Goal: Transaction & Acquisition: Book appointment/travel/reservation

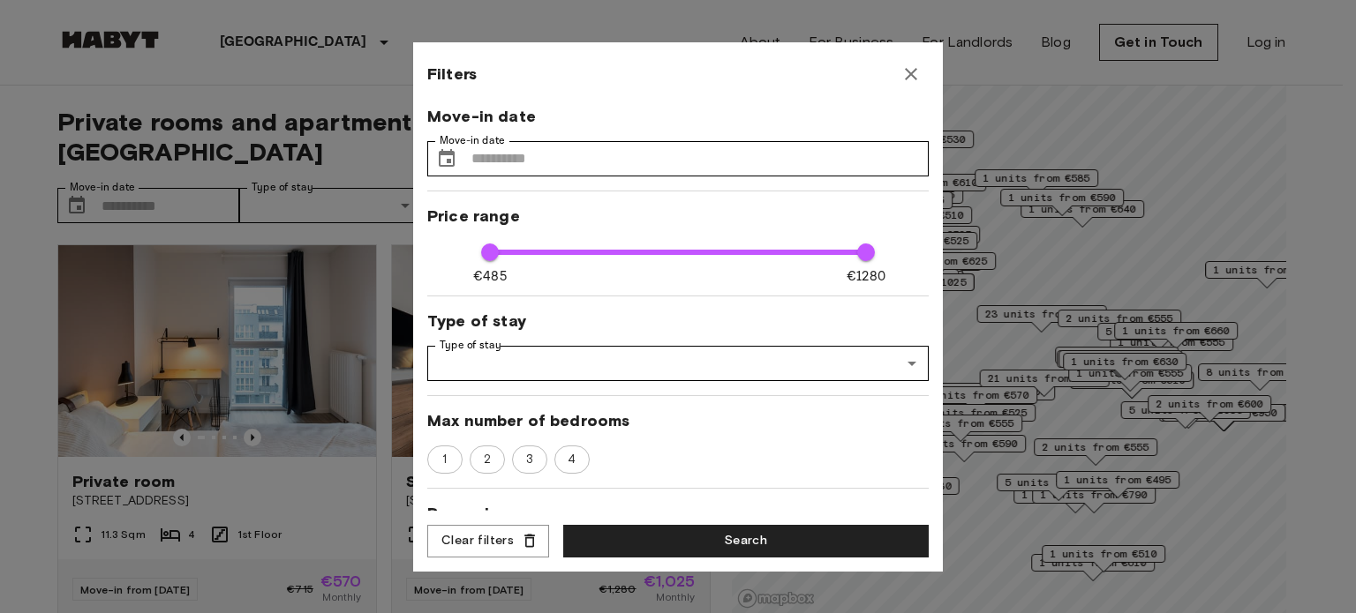
click at [911, 68] on icon "button" at bounding box center [910, 74] width 21 height 21
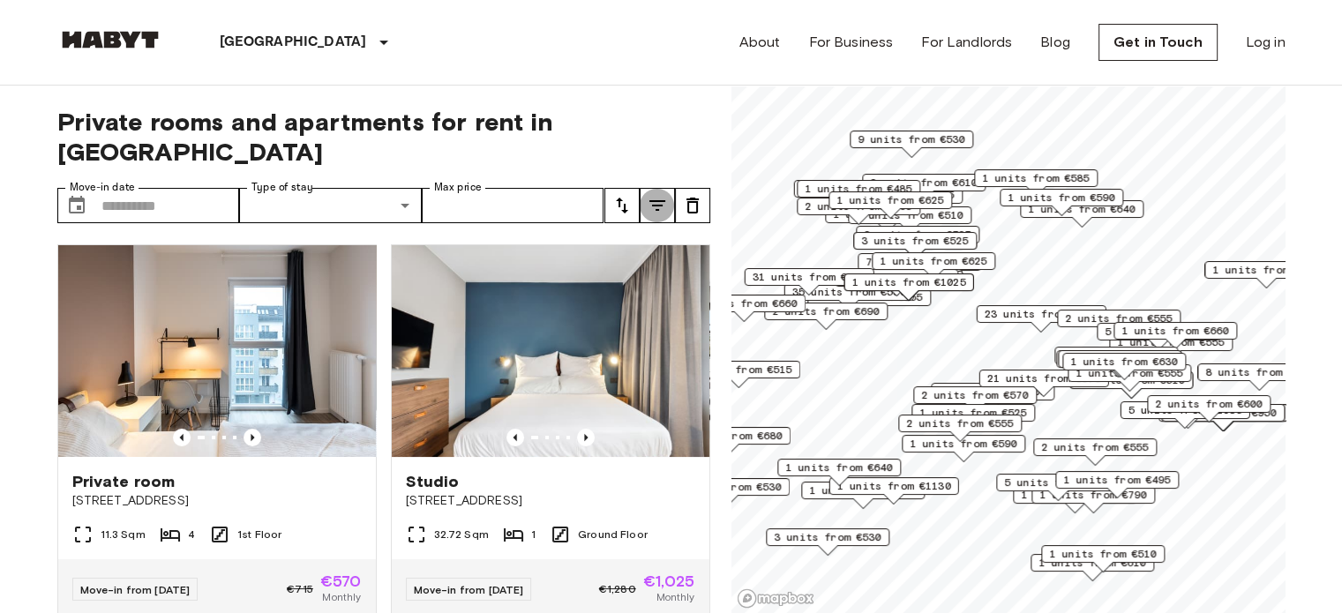
click at [658, 195] on icon "tune" at bounding box center [657, 205] width 21 height 21
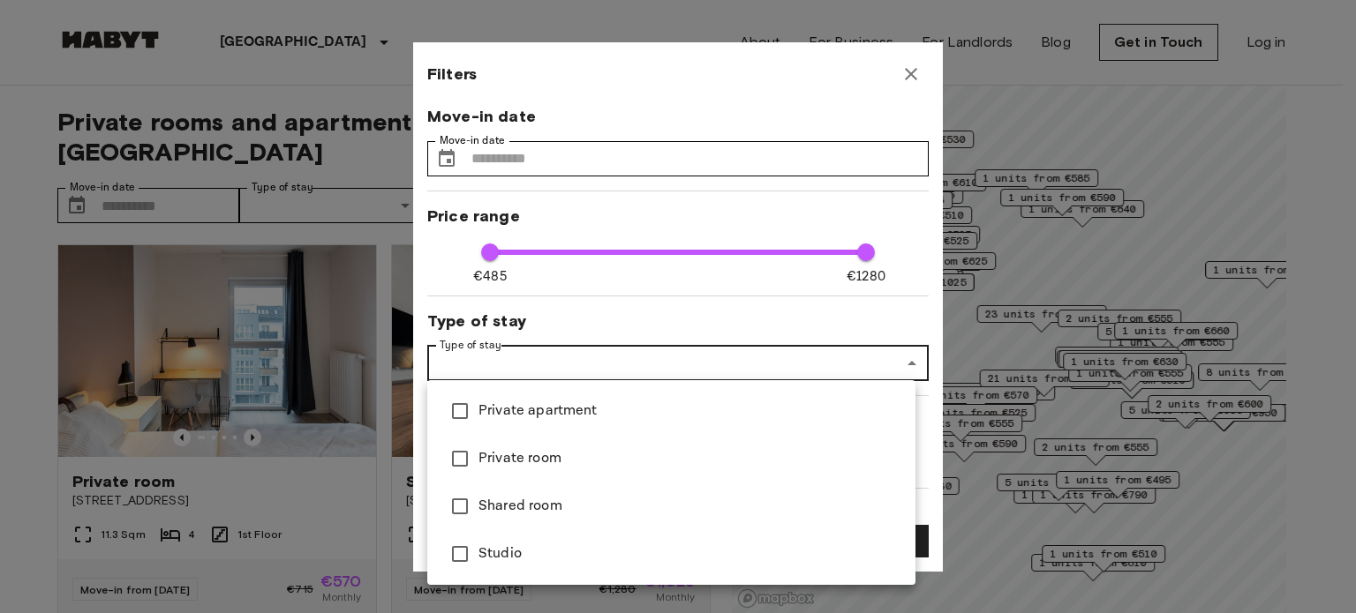
click at [530, 416] on span "Private apartment" at bounding box center [689, 411] width 423 height 21
type input "****"
type input "**********"
type input "**"
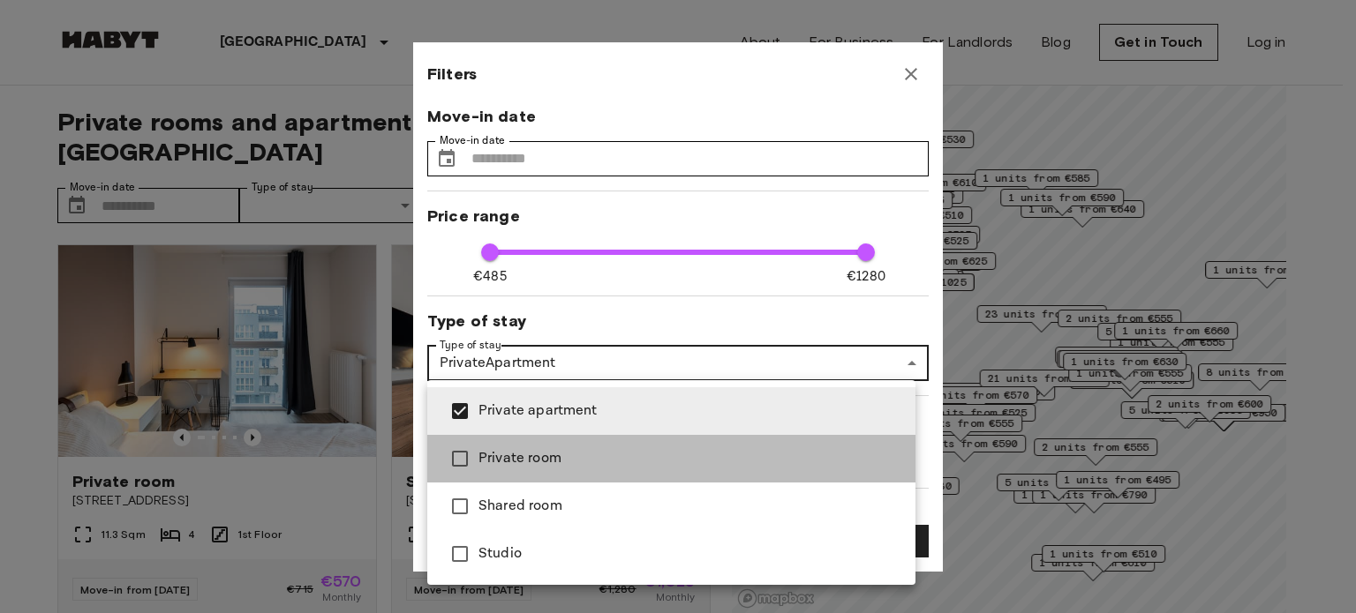
click at [524, 454] on span "Private room" at bounding box center [689, 458] width 423 height 21
type input "****"
type input "**********"
type input "**"
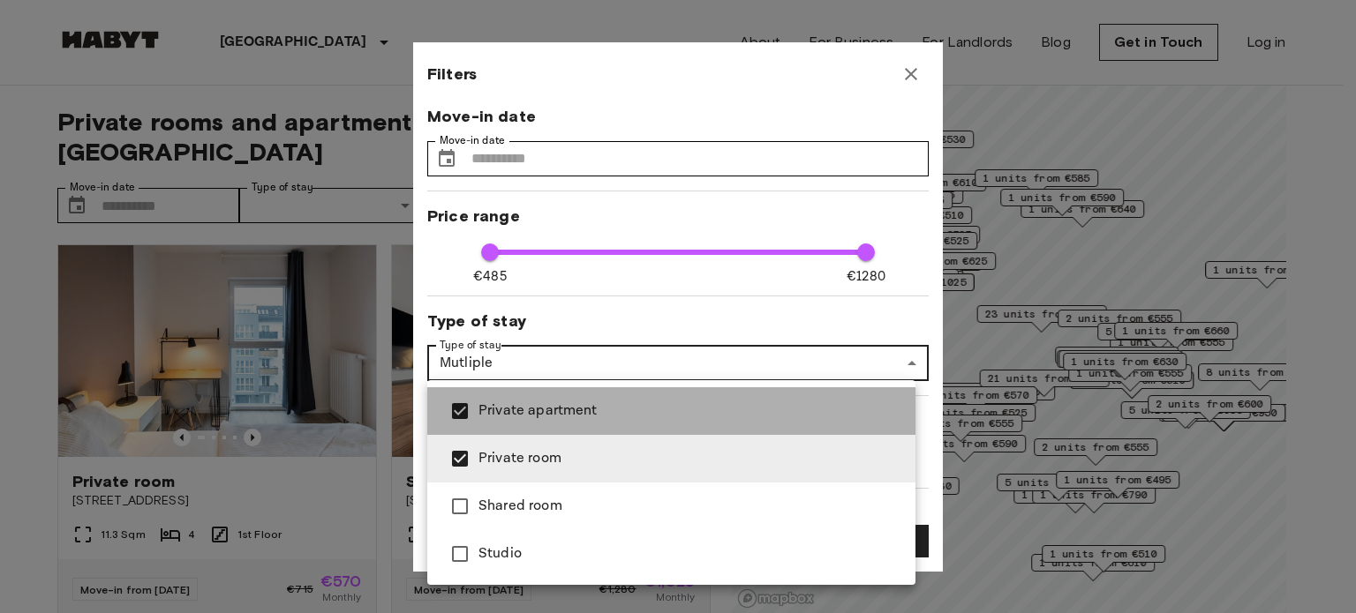
click at [526, 417] on span "Private apartment" at bounding box center [689, 411] width 423 height 21
type input "****"
type input "**********"
type input "**"
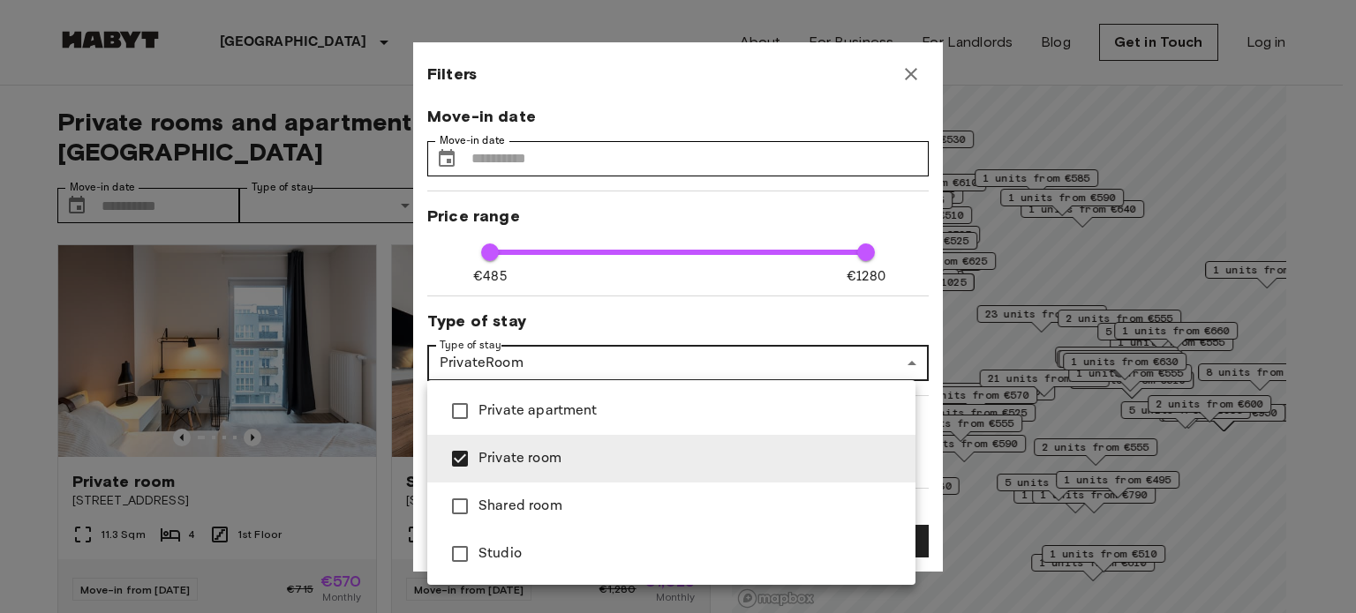
click at [935, 430] on div at bounding box center [678, 306] width 1356 height 613
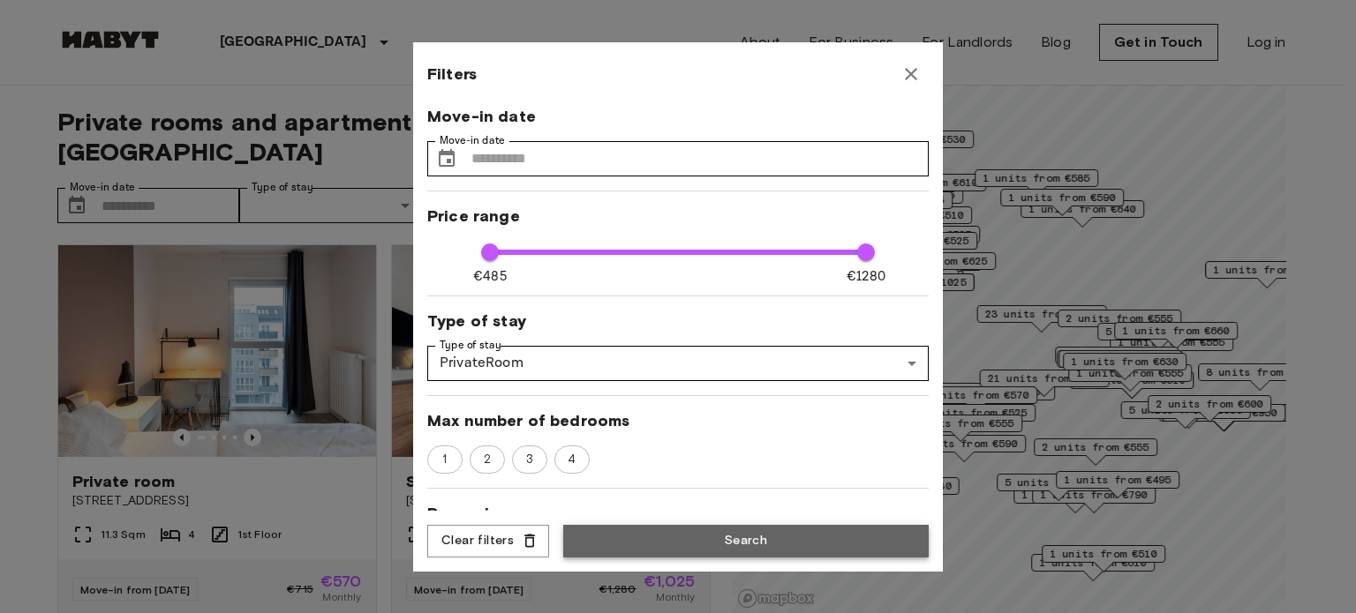
click at [766, 541] on button "Search" at bounding box center [745, 541] width 365 height 33
type input "**********"
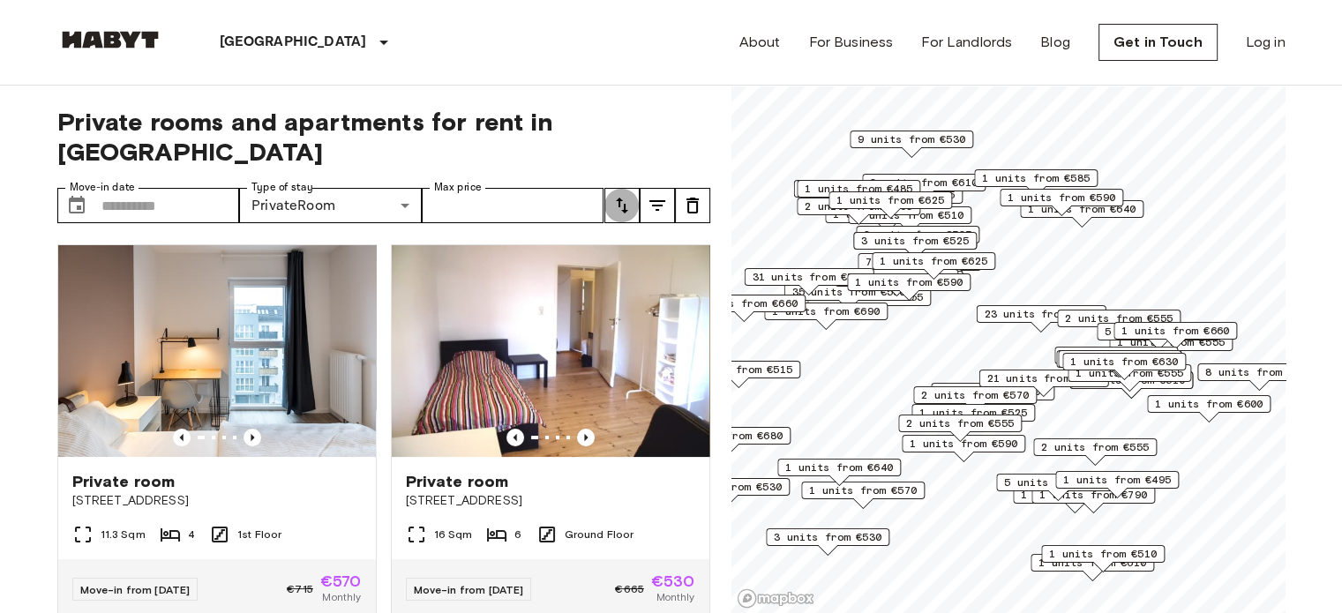
click at [616, 195] on icon "tune" at bounding box center [622, 205] width 21 height 21
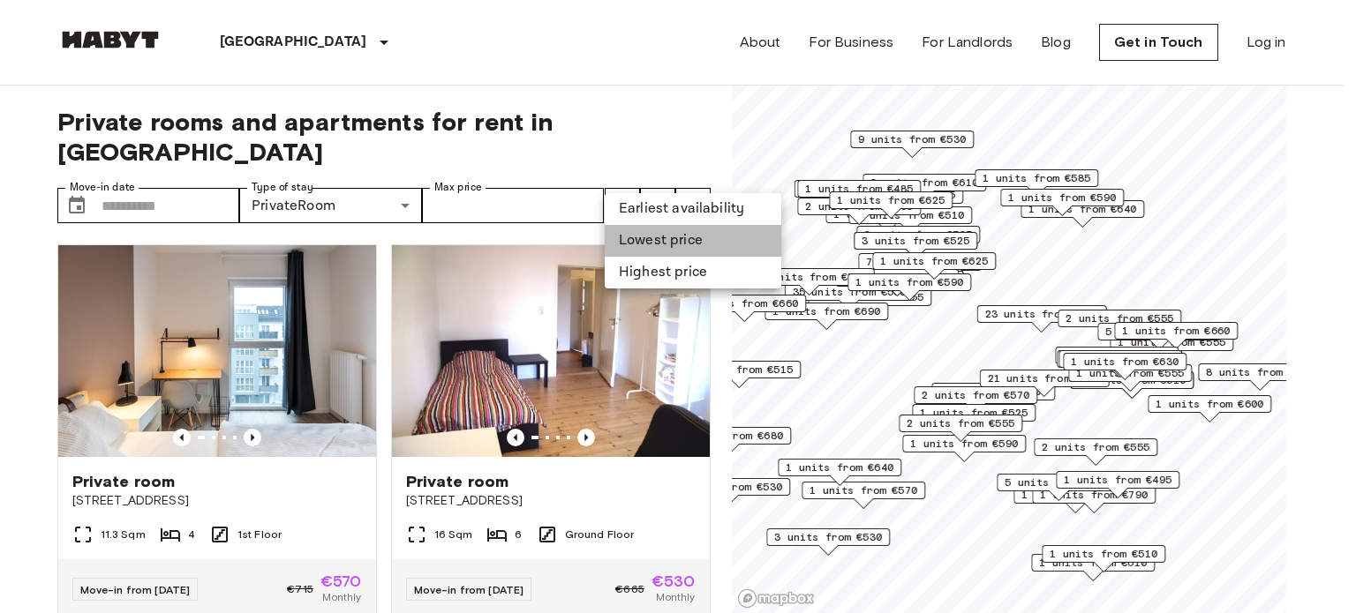
click at [635, 243] on li "Lowest price" at bounding box center [693, 241] width 177 height 32
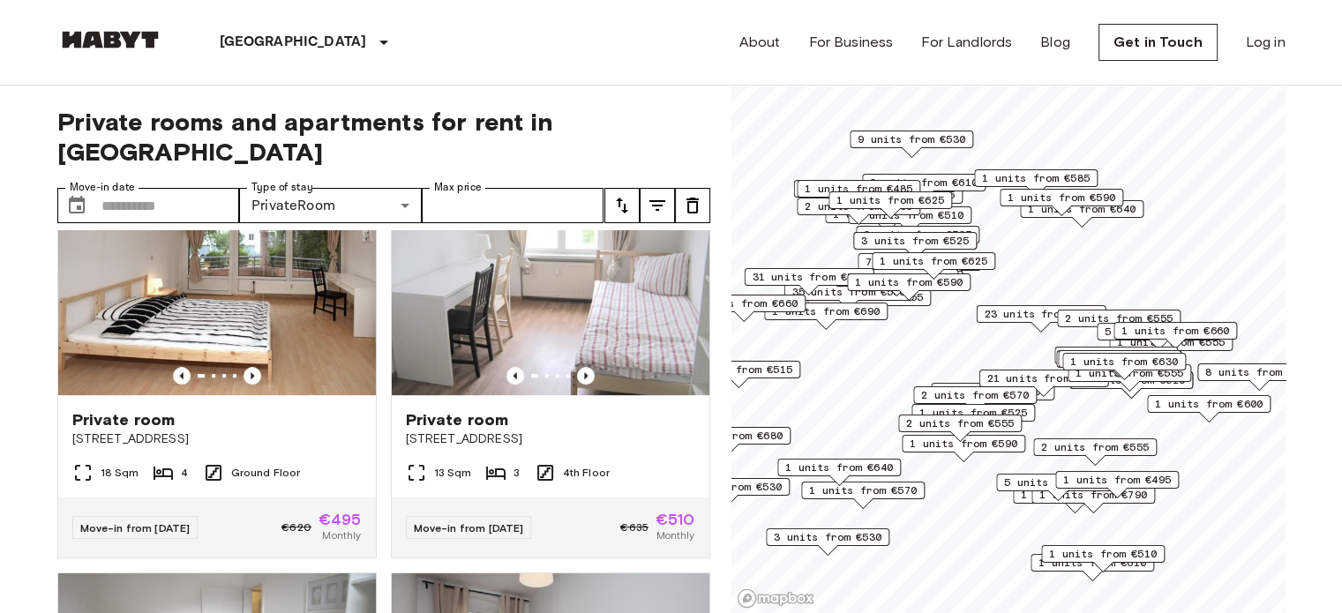
scroll to position [834, 0]
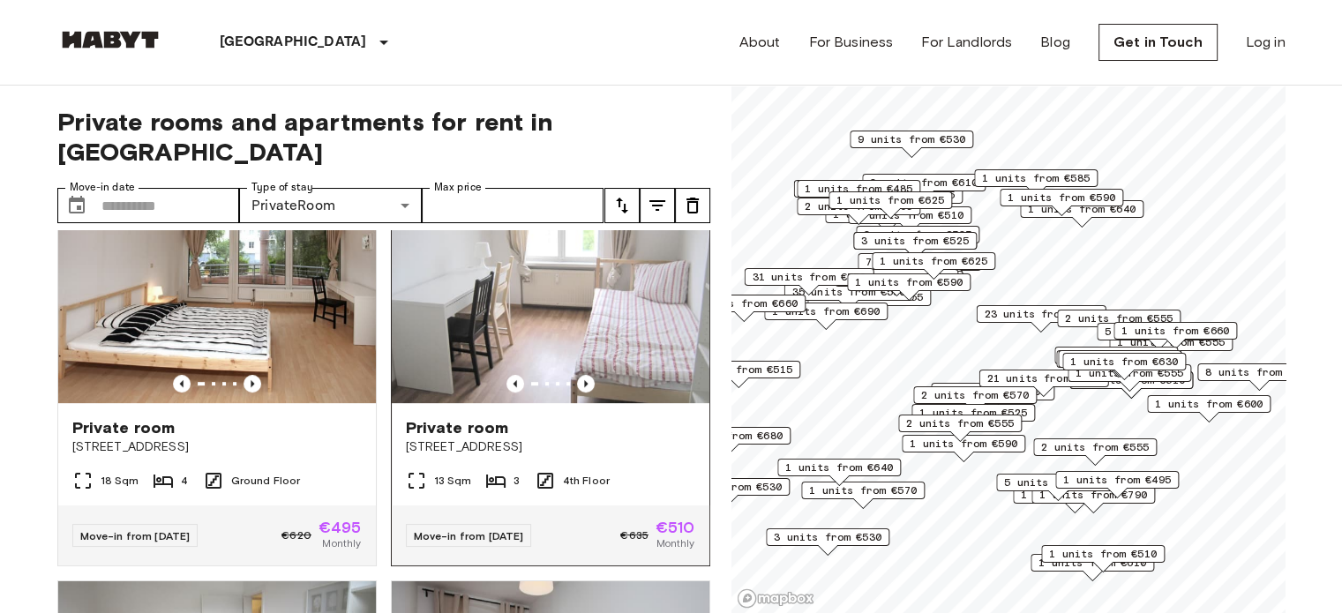
click at [620, 528] on span "€635" at bounding box center [634, 536] width 28 height 16
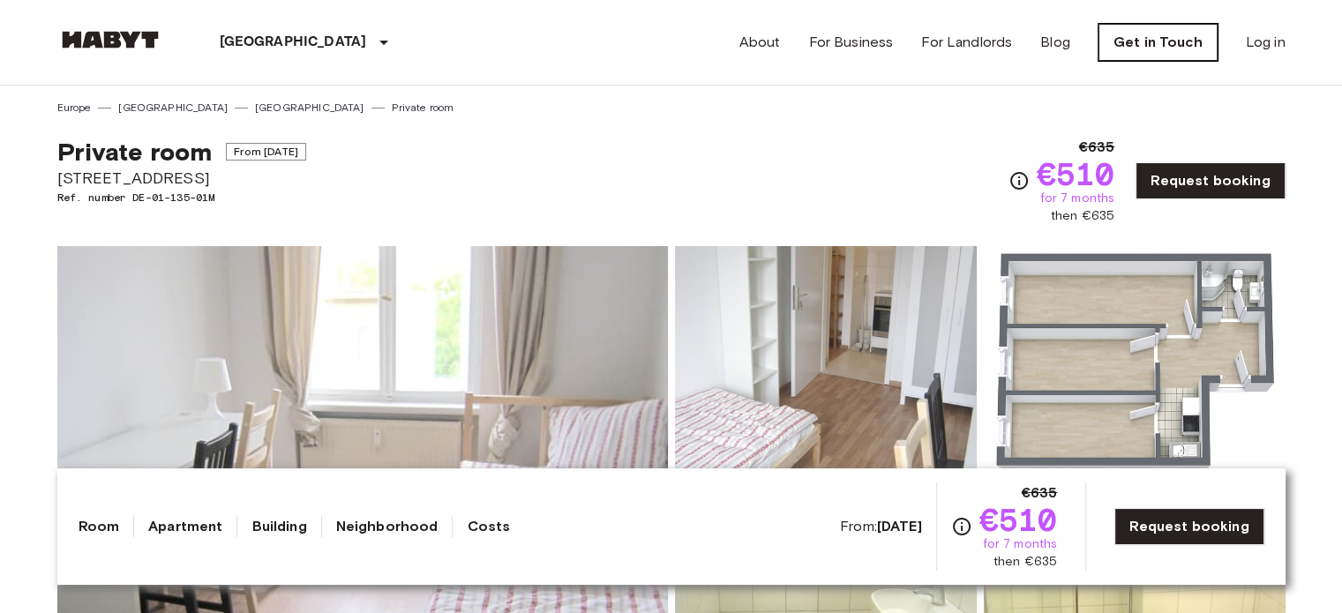
click at [1192, 41] on link "Get in Touch" at bounding box center [1158, 42] width 119 height 37
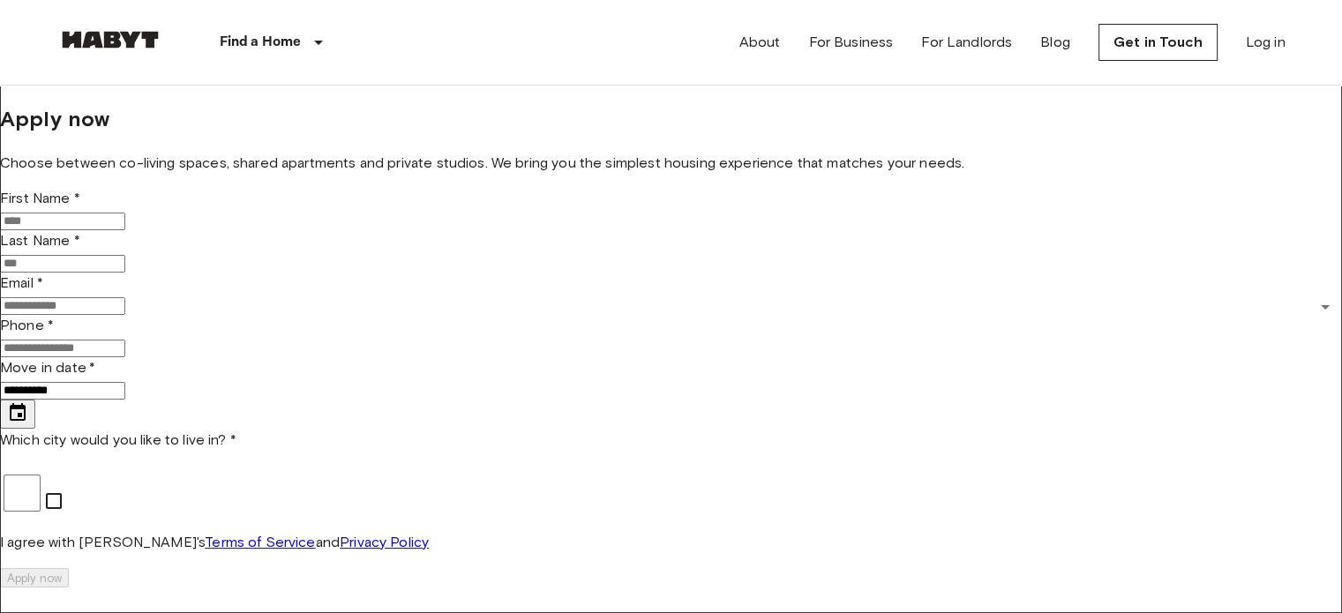
click at [35, 429] on button "Choose date, selected date is Aug 18, 2025" at bounding box center [17, 414] width 35 height 29
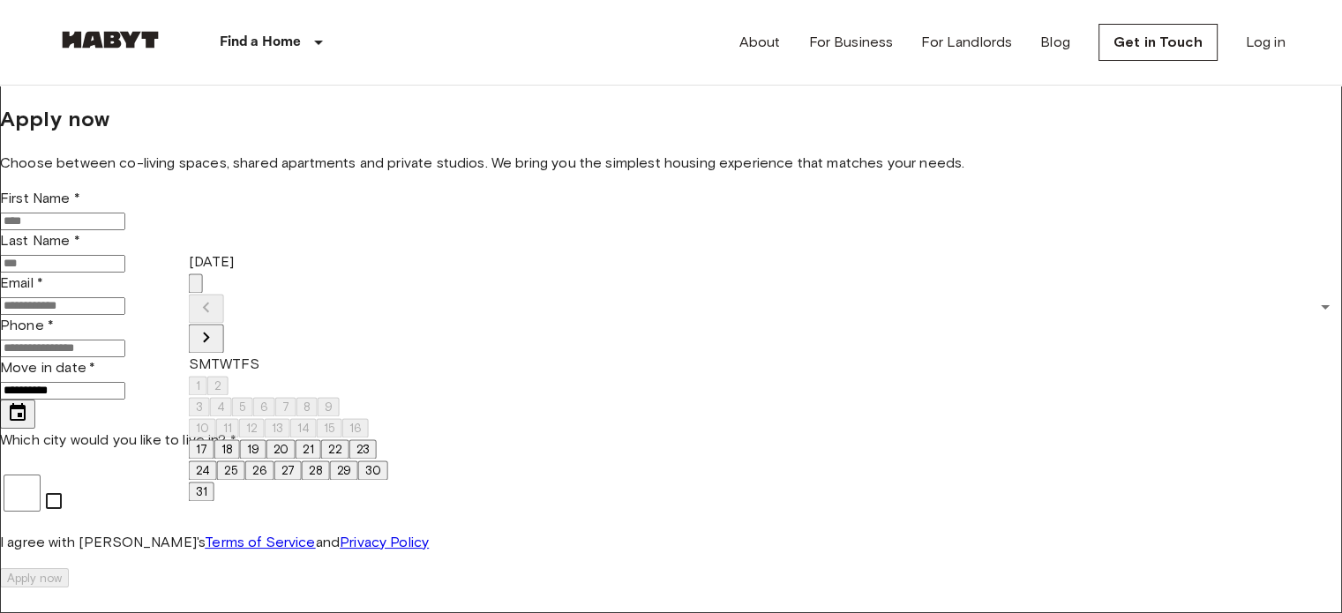
click at [217, 327] on icon "Next month" at bounding box center [206, 337] width 21 height 21
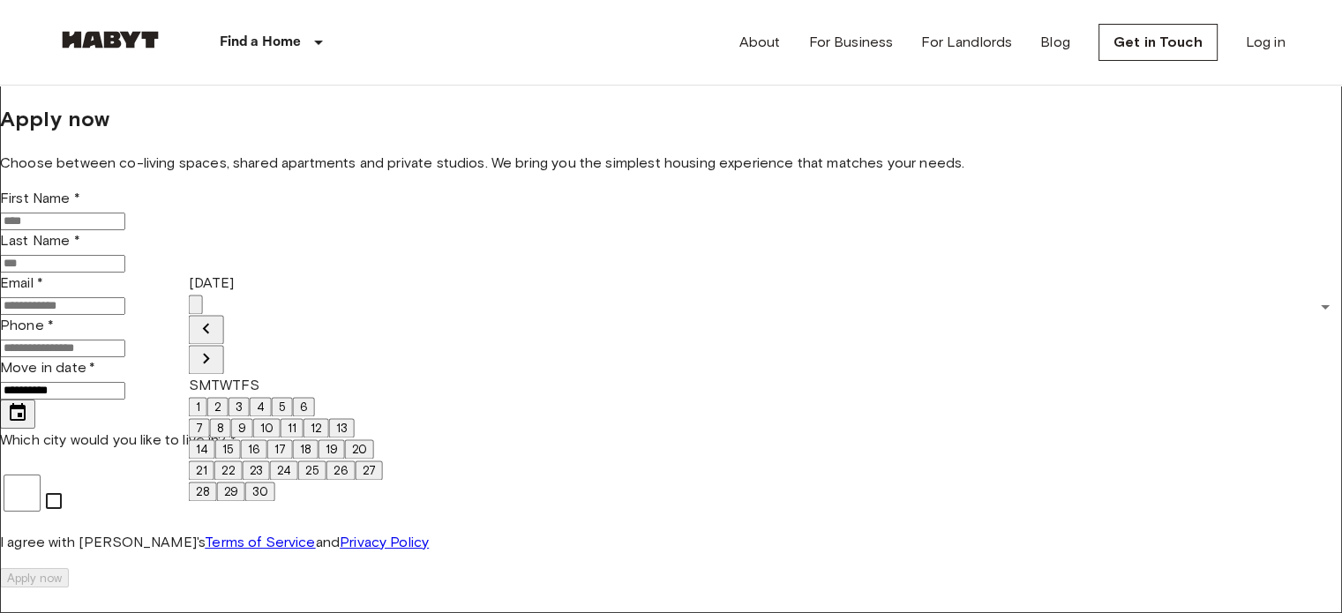
click at [207, 397] on button "1" at bounding box center [198, 406] width 19 height 19
type input "**********"
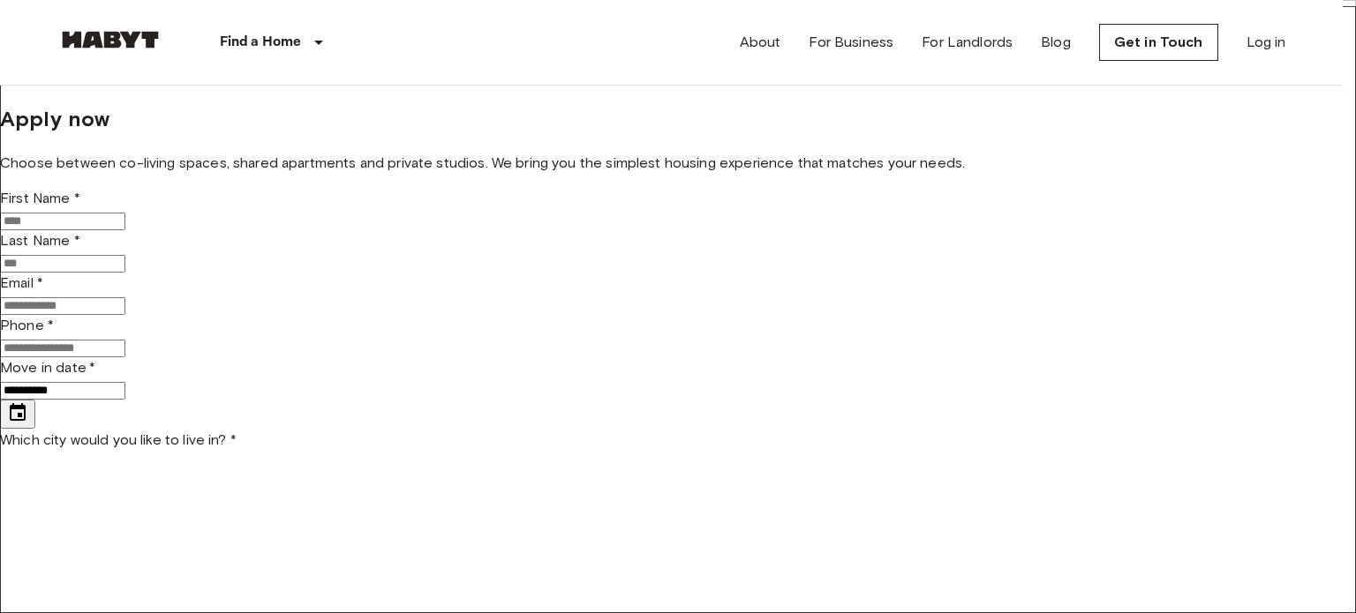
type input "******"
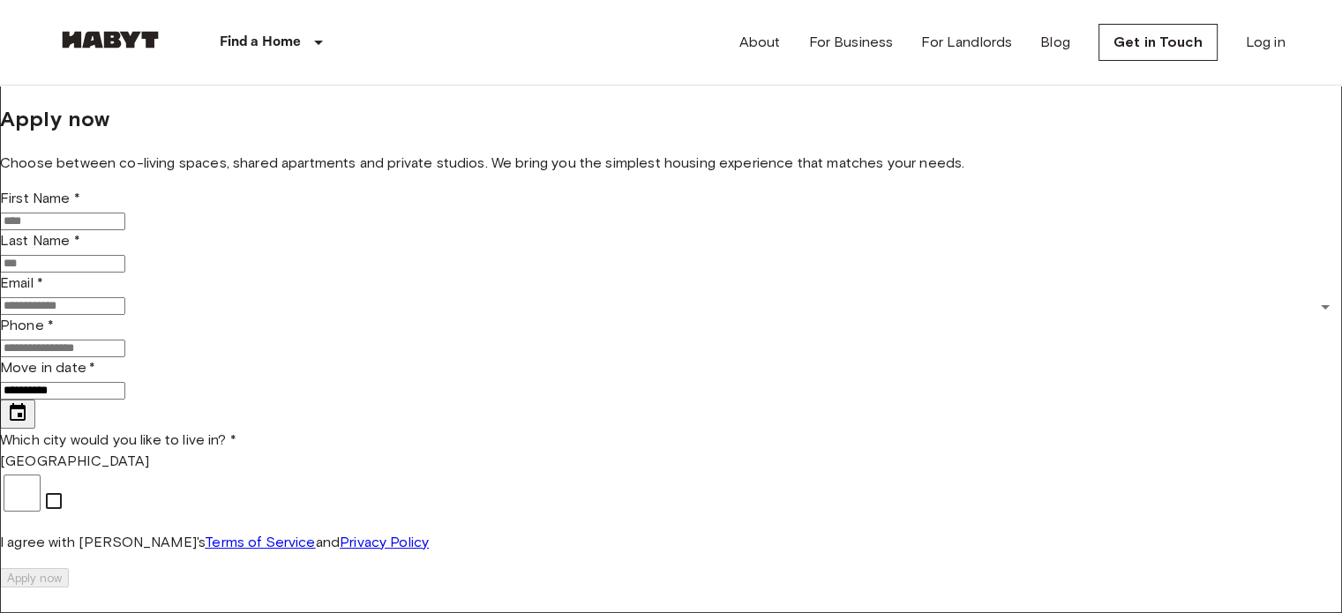
click at [1287, 46] on nav "Find a Home Europe Amsterdam Berlin Brussels Cologne Dusseldorf Frankfurt Graz …" at bounding box center [671, 42] width 1271 height 85
click at [1266, 41] on link "Log in" at bounding box center [1266, 42] width 40 height 21
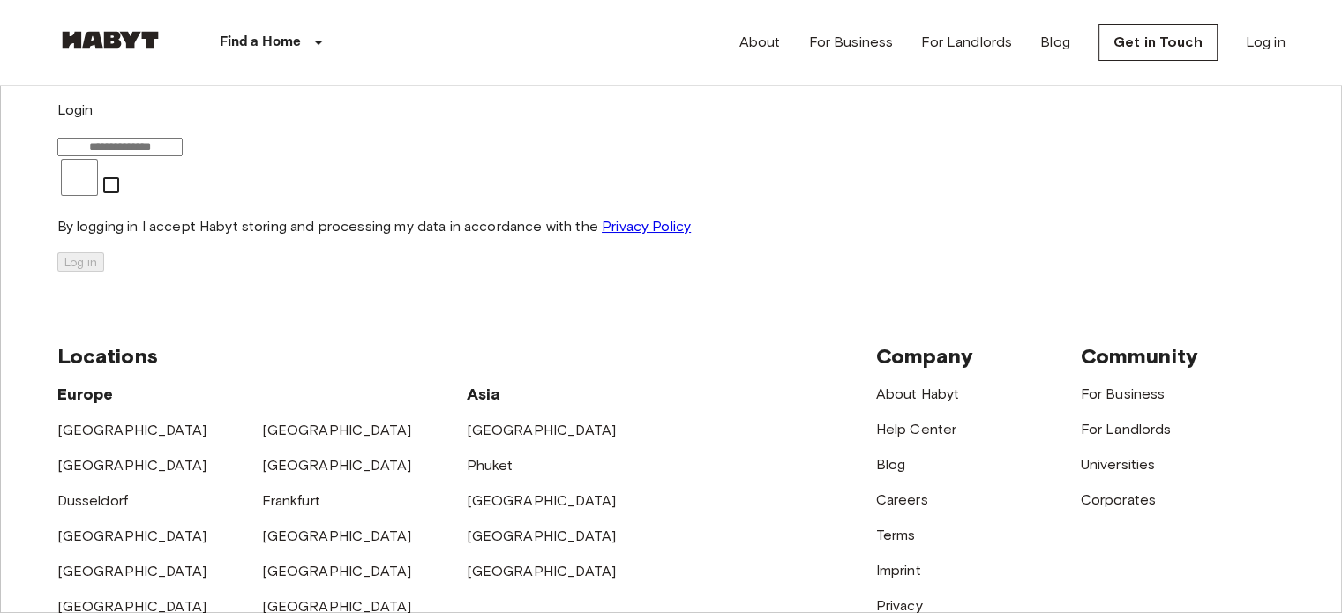
click at [183, 156] on input "email" at bounding box center [119, 148] width 125 height 18
type input "**********"
click at [104, 272] on button "Log in" at bounding box center [80, 261] width 47 height 19
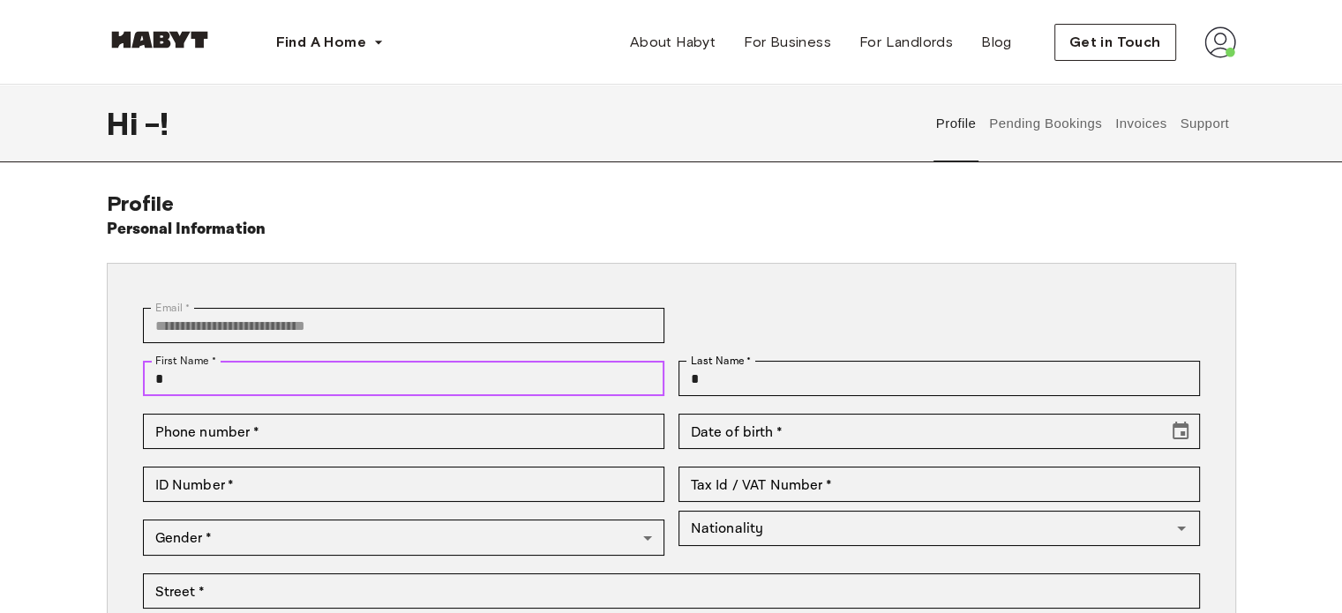
click at [463, 379] on input "*" at bounding box center [404, 378] width 522 height 35
type input "******"
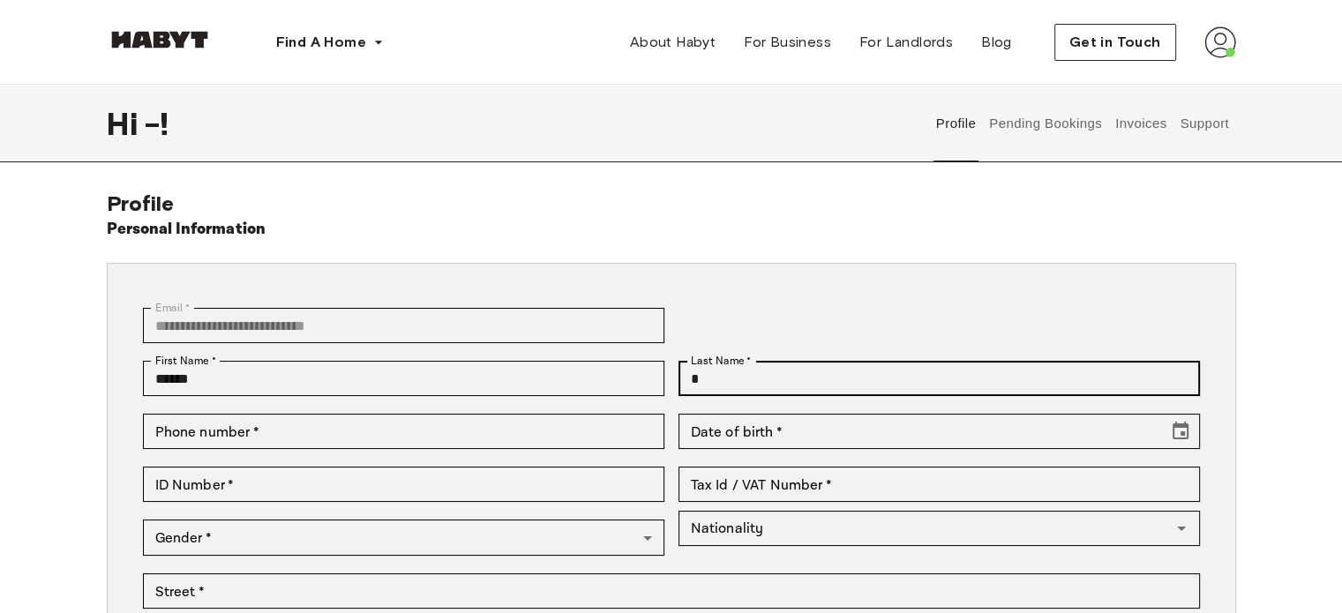
click at [733, 367] on label "Last Name   *" at bounding box center [721, 361] width 61 height 16
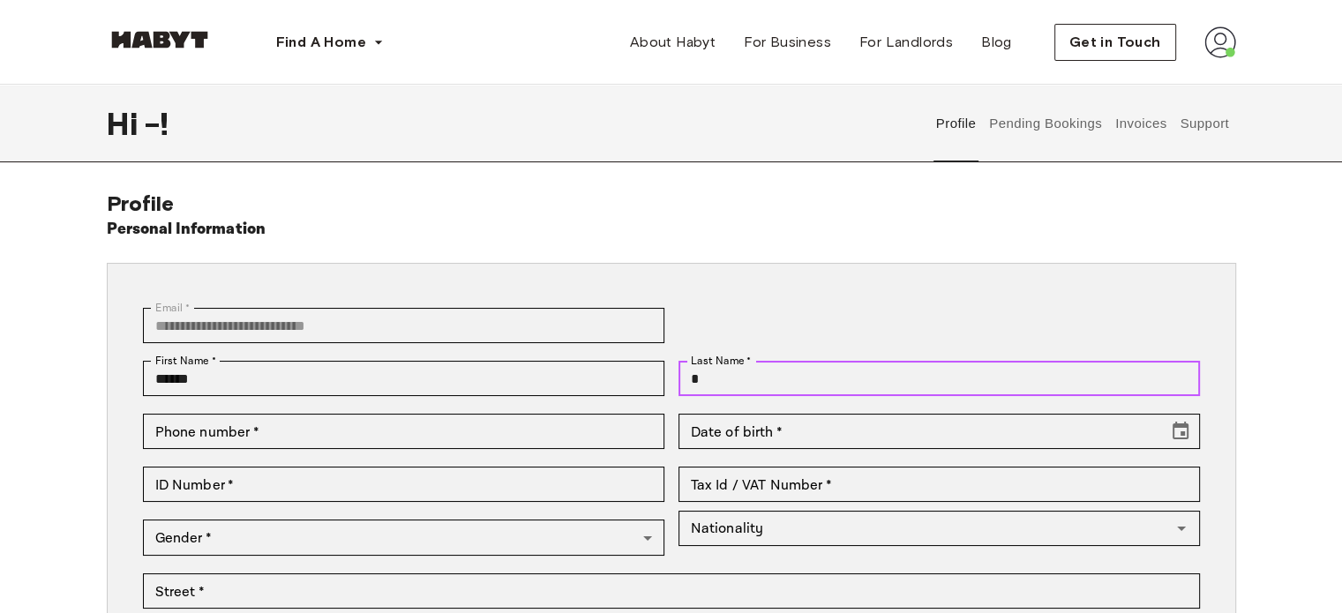
click at [733, 367] on input "*" at bounding box center [940, 378] width 522 height 35
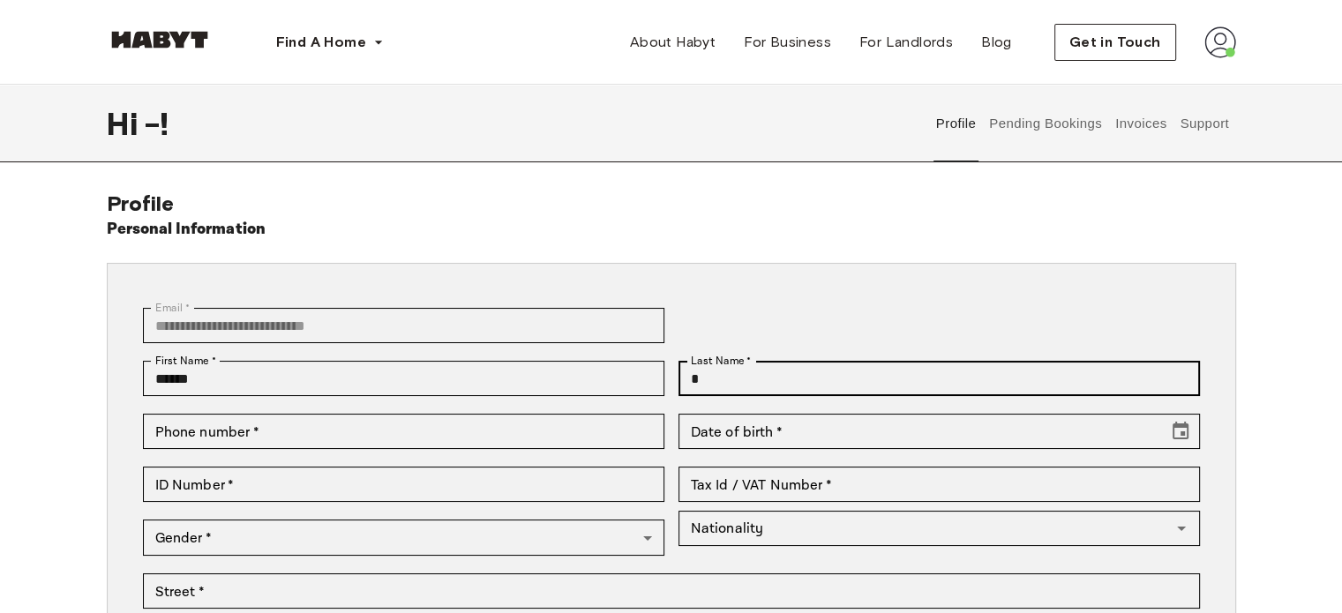
click at [733, 367] on label "Last Name   *" at bounding box center [721, 361] width 61 height 16
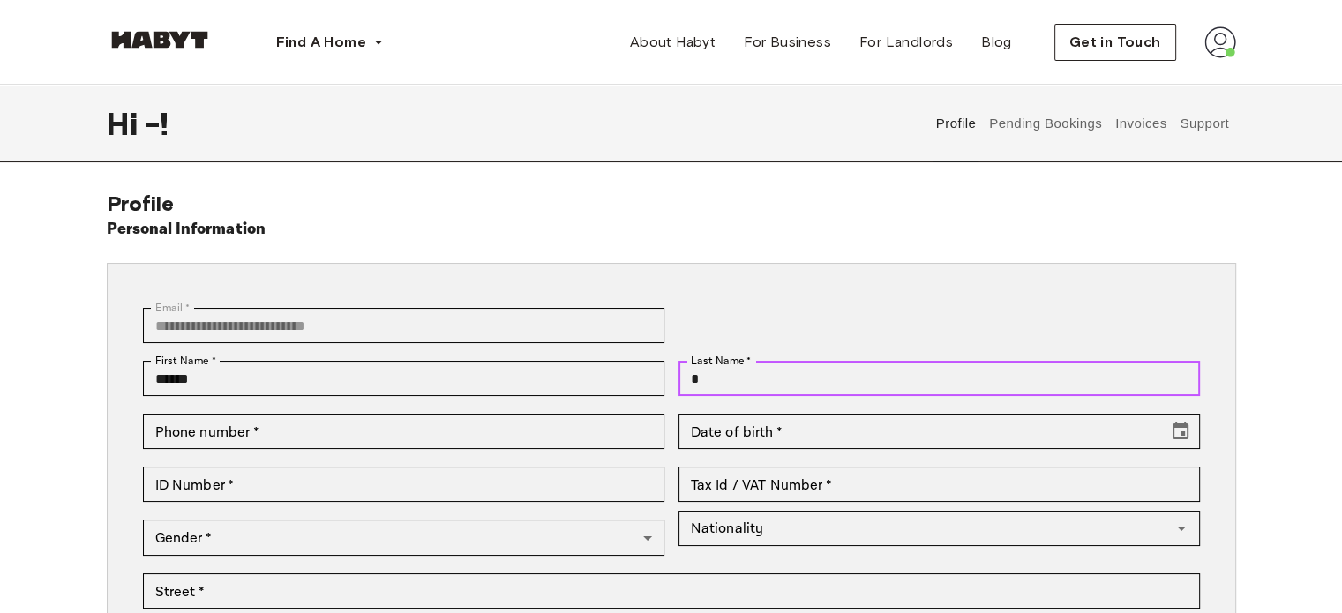
click at [733, 367] on input "*" at bounding box center [940, 378] width 522 height 35
type input "*********"
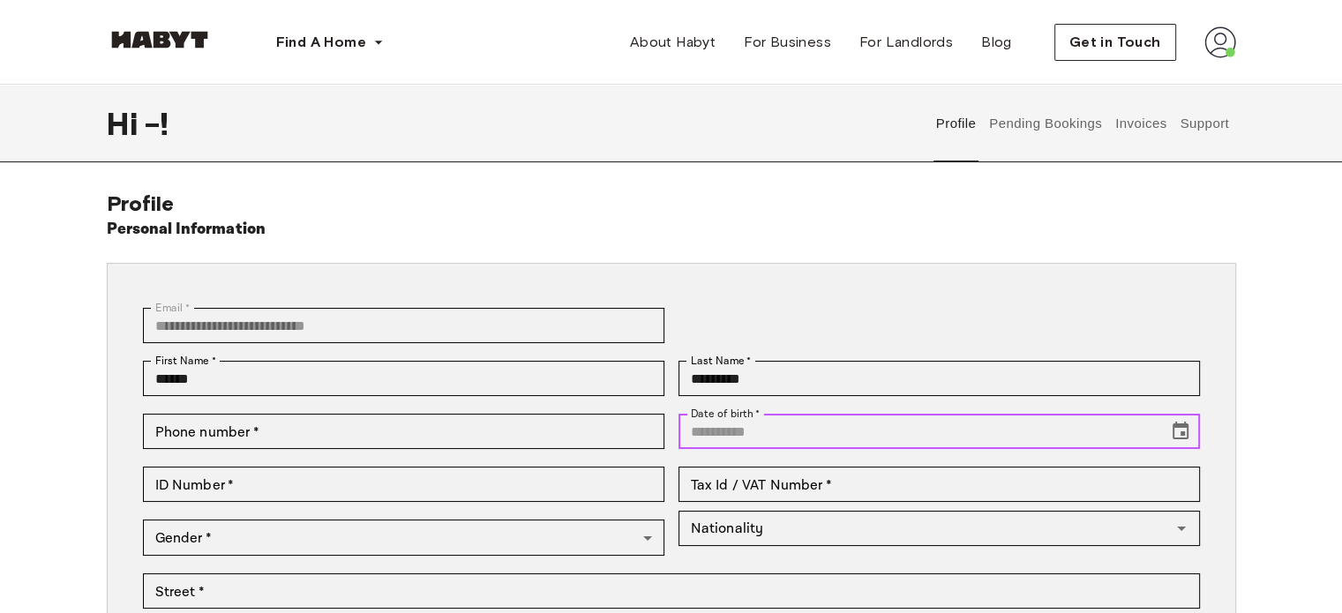
click at [776, 430] on input "Date of birth   *" at bounding box center [918, 431] width 478 height 35
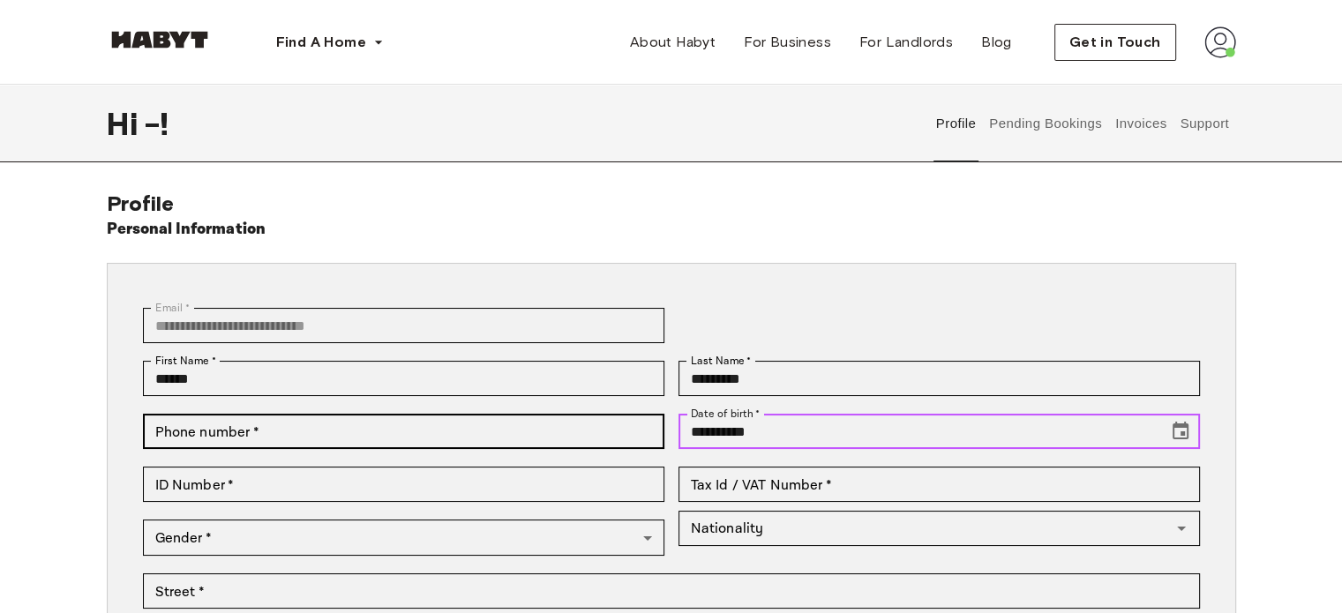
type input "**********"
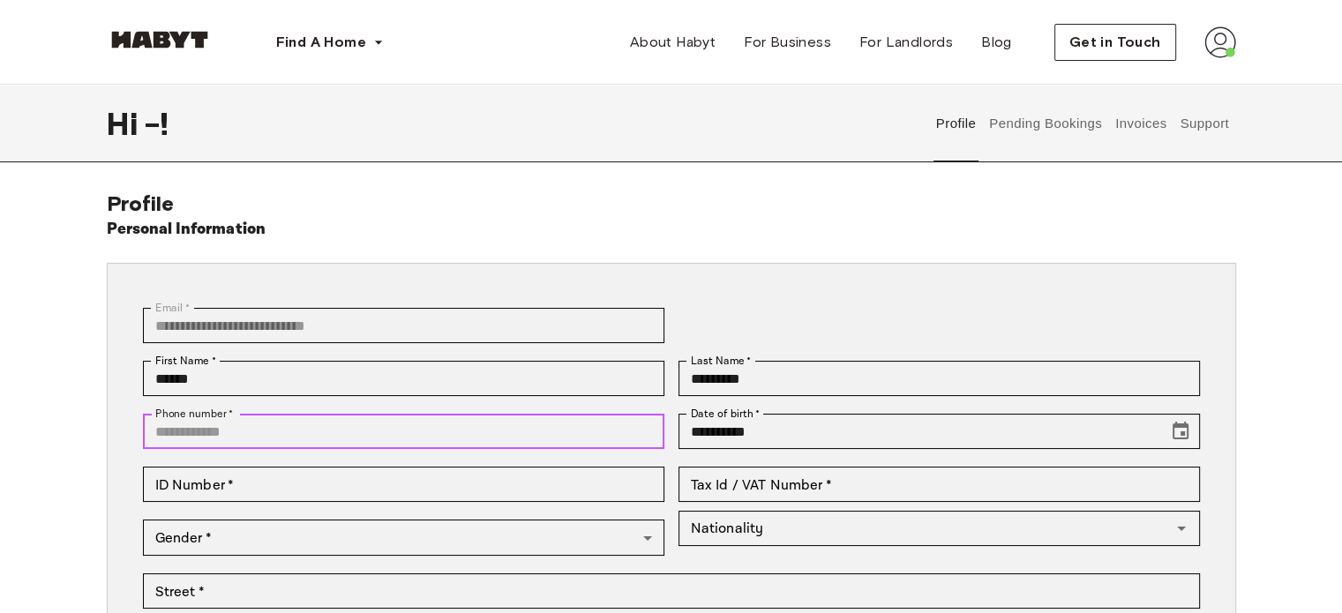
click at [447, 426] on input "Phone number   *" at bounding box center [404, 431] width 522 height 35
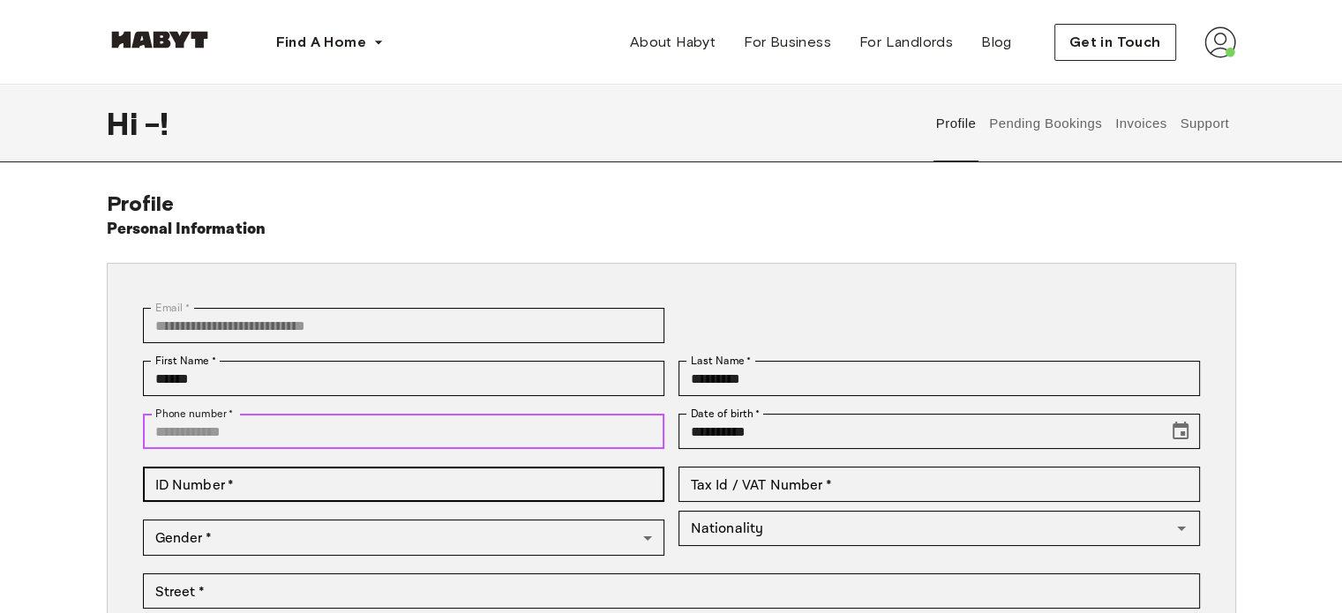
type input "**********"
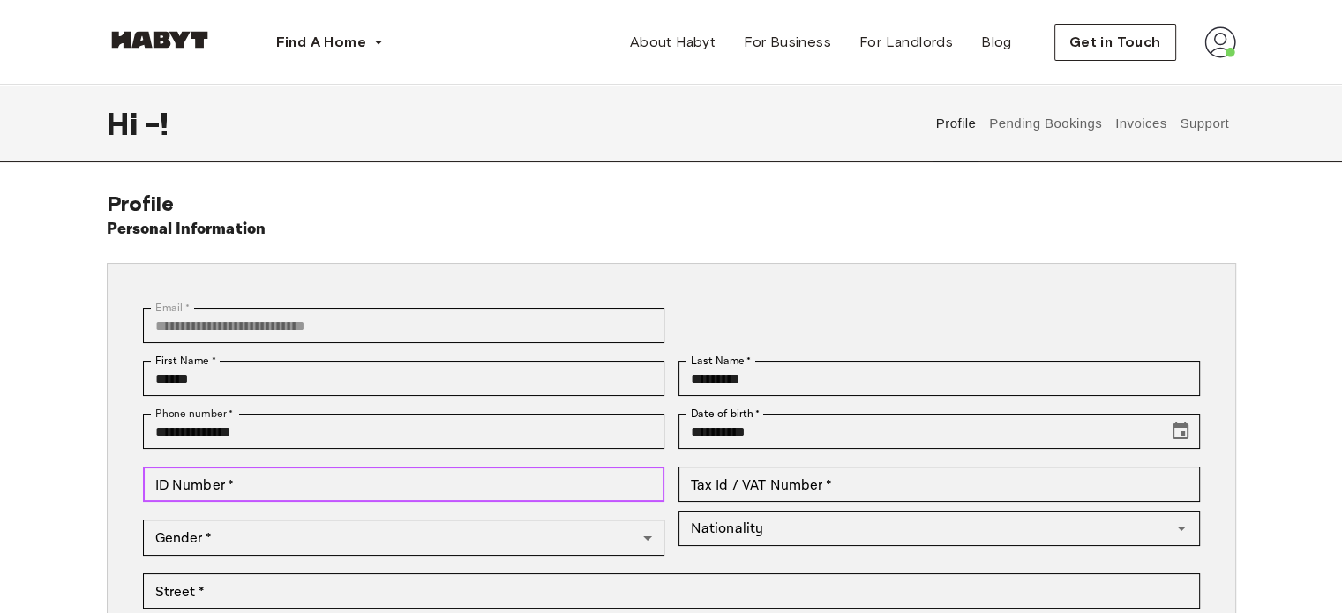
click at [299, 497] on input "ID Number   *" at bounding box center [404, 484] width 522 height 35
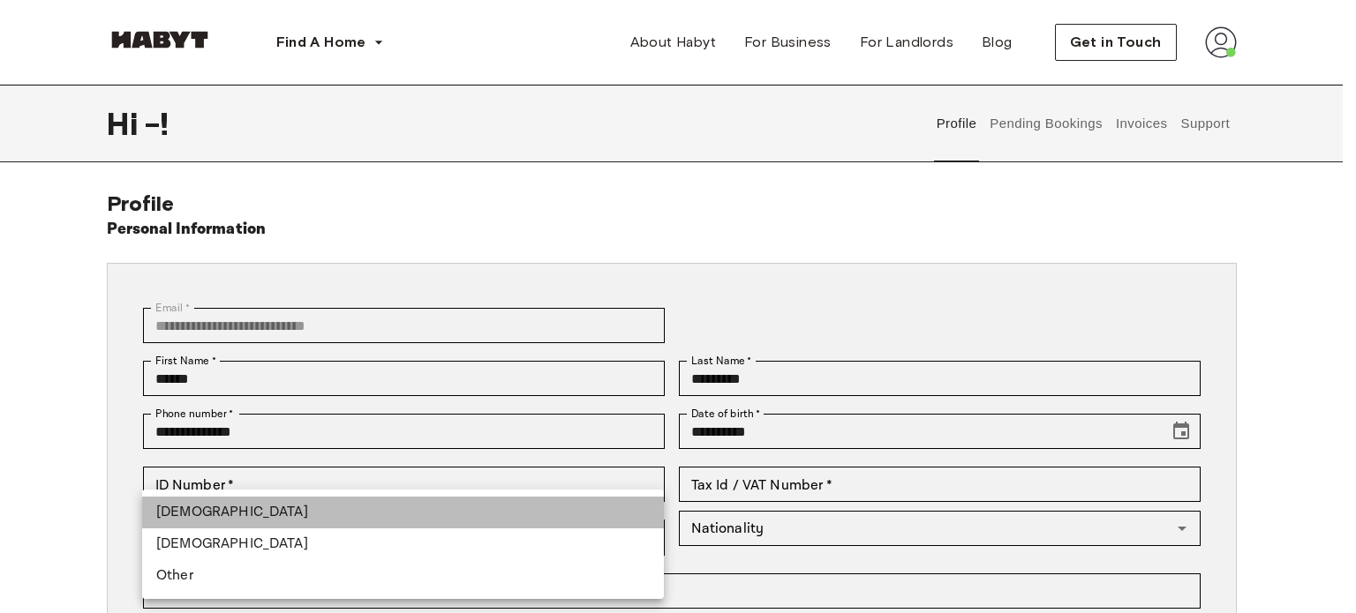
click at [237, 523] on li "[DEMOGRAPHIC_DATA]" at bounding box center [403, 513] width 522 height 32
type input "****"
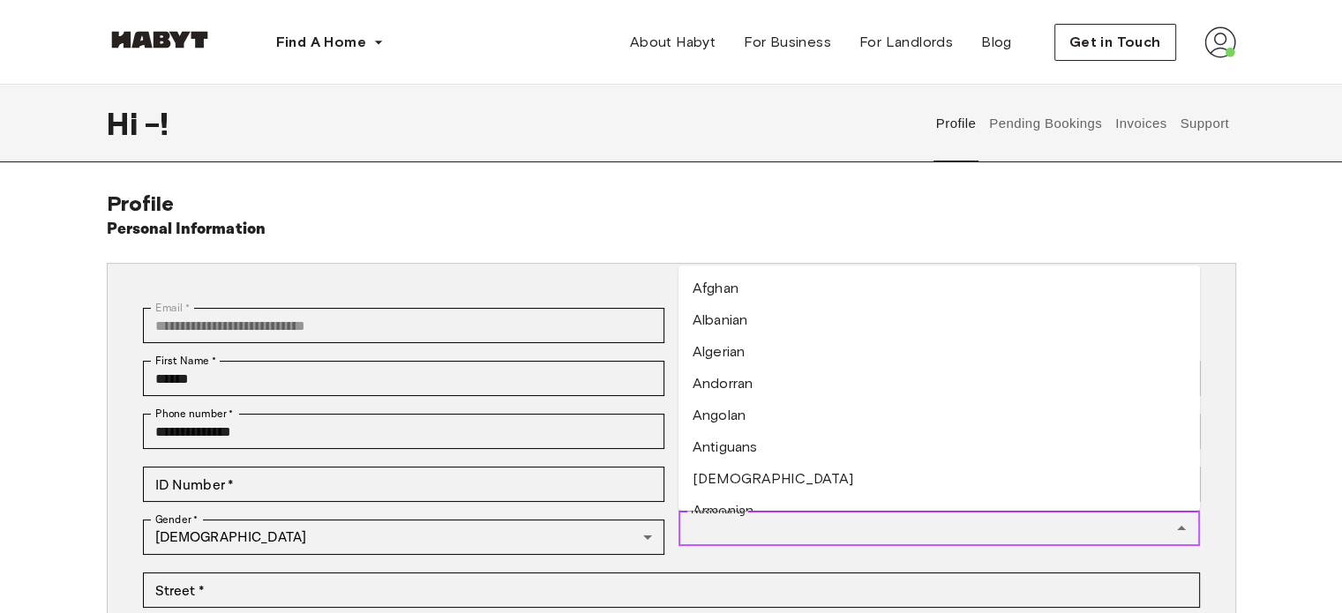
click at [833, 538] on input "Nationality" at bounding box center [925, 528] width 482 height 25
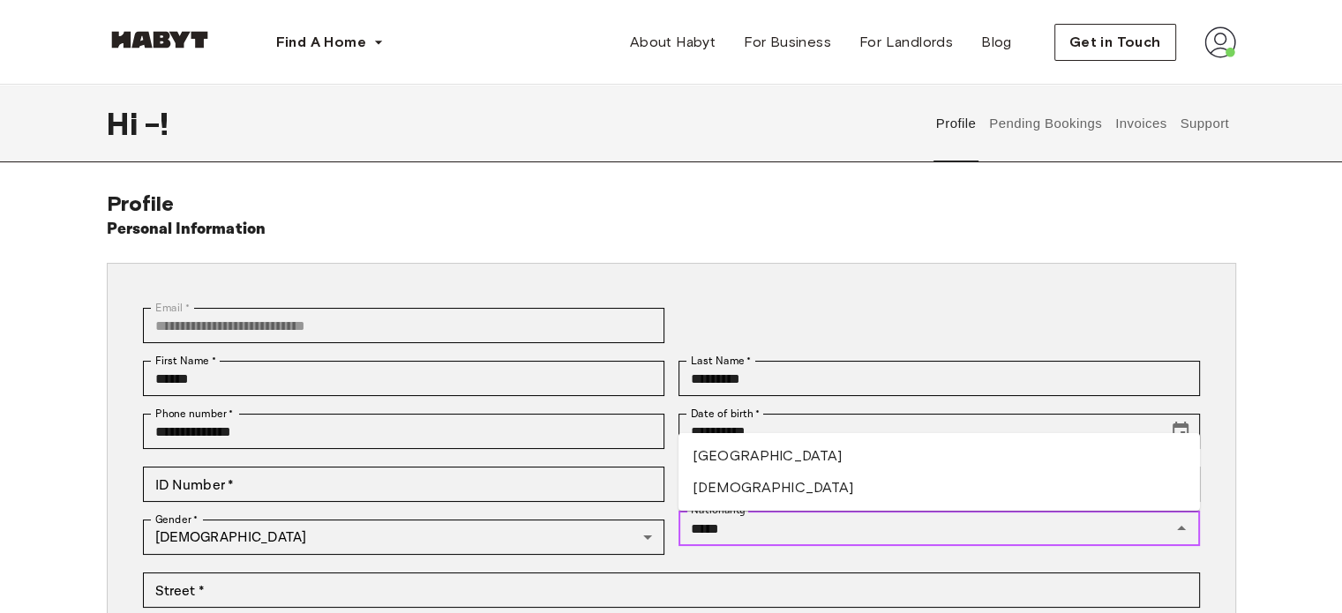
click at [766, 500] on li "Indian" at bounding box center [940, 488] width 522 height 32
type input "******"
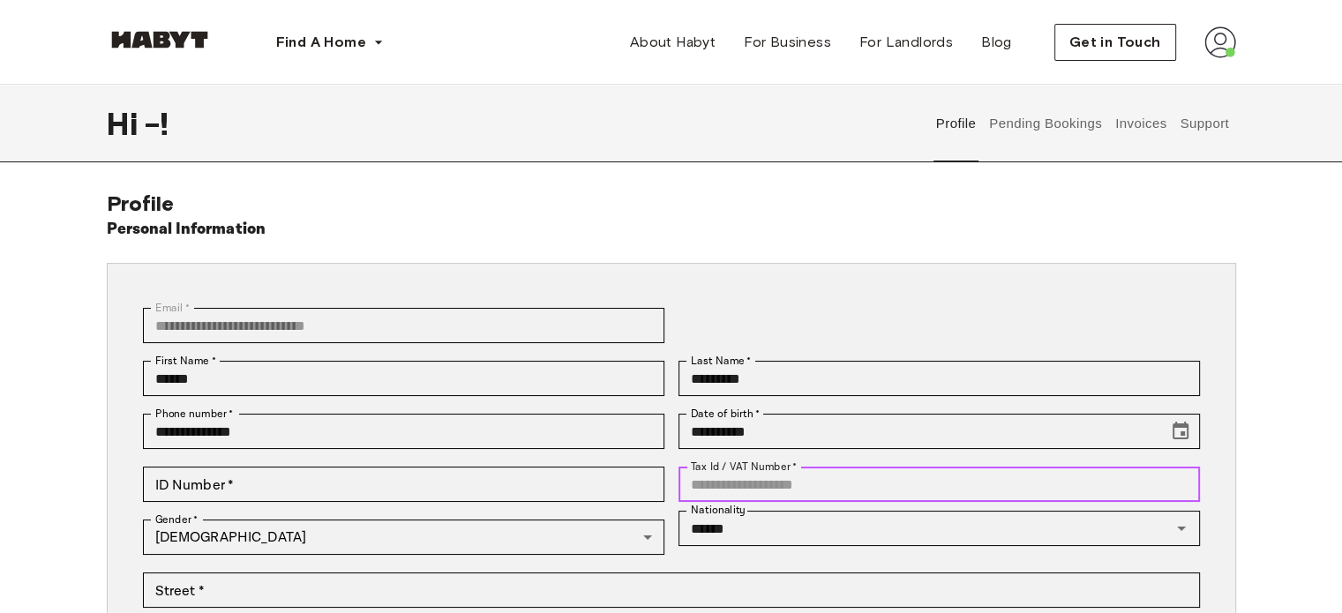
click at [850, 490] on input "Tax Id / VAT Number   *" at bounding box center [940, 484] width 522 height 35
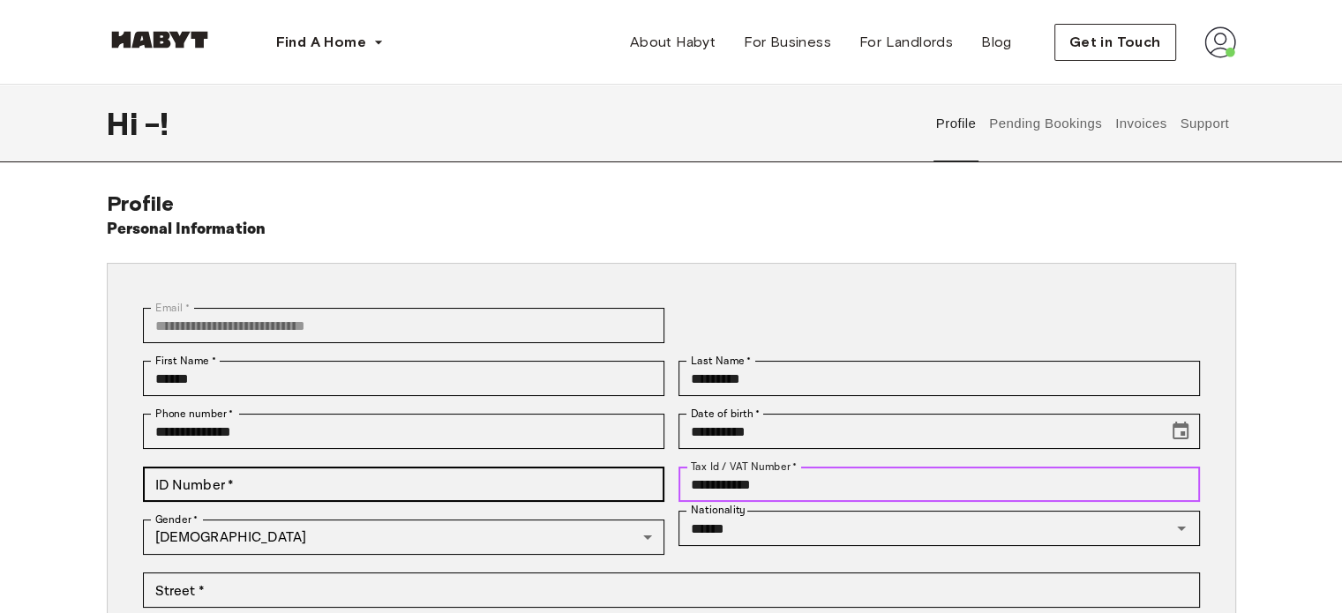
type input "**********"
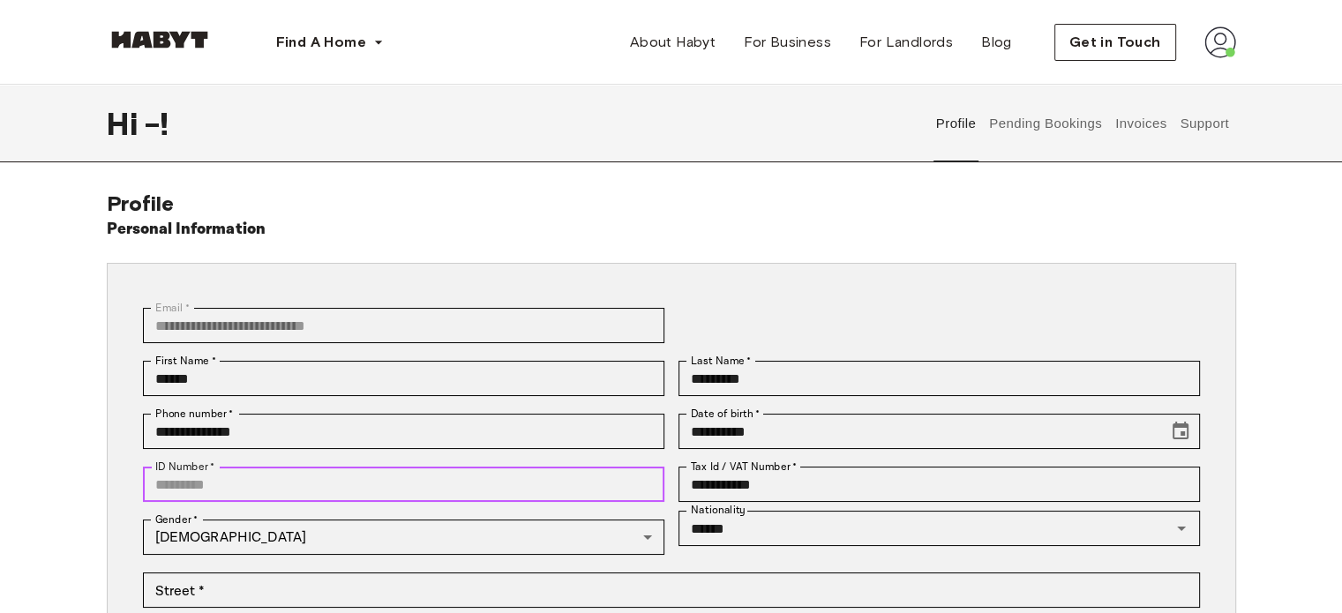
click at [562, 481] on input "ID Number   *" at bounding box center [404, 484] width 522 height 35
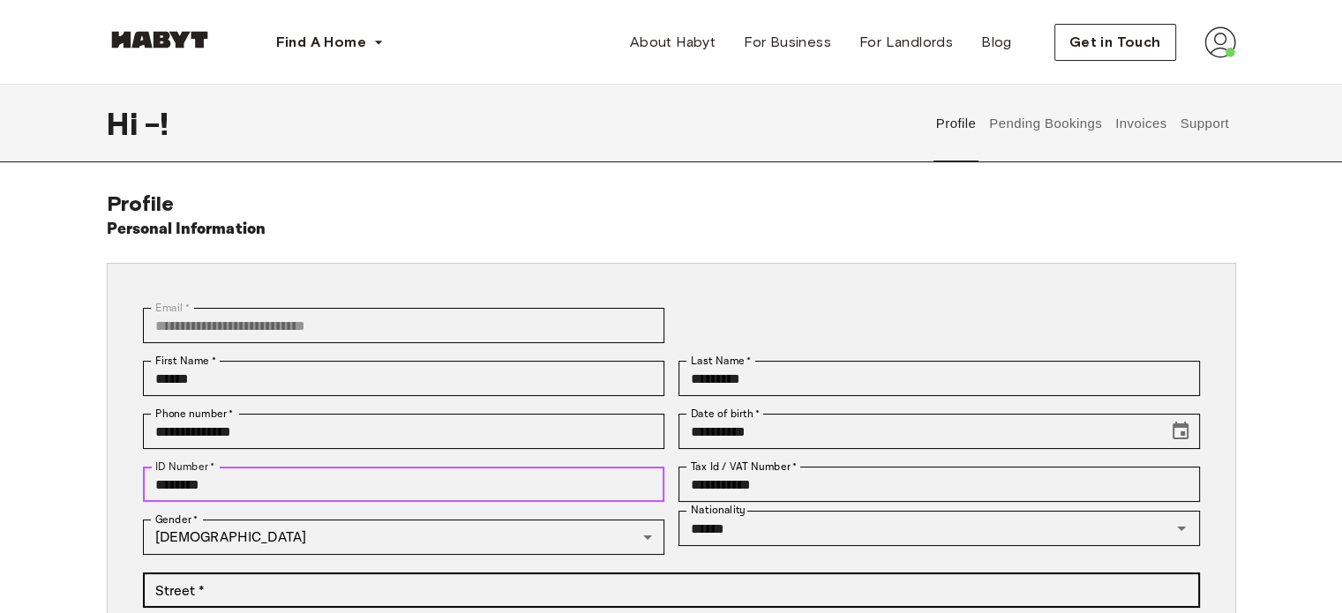
type input "********"
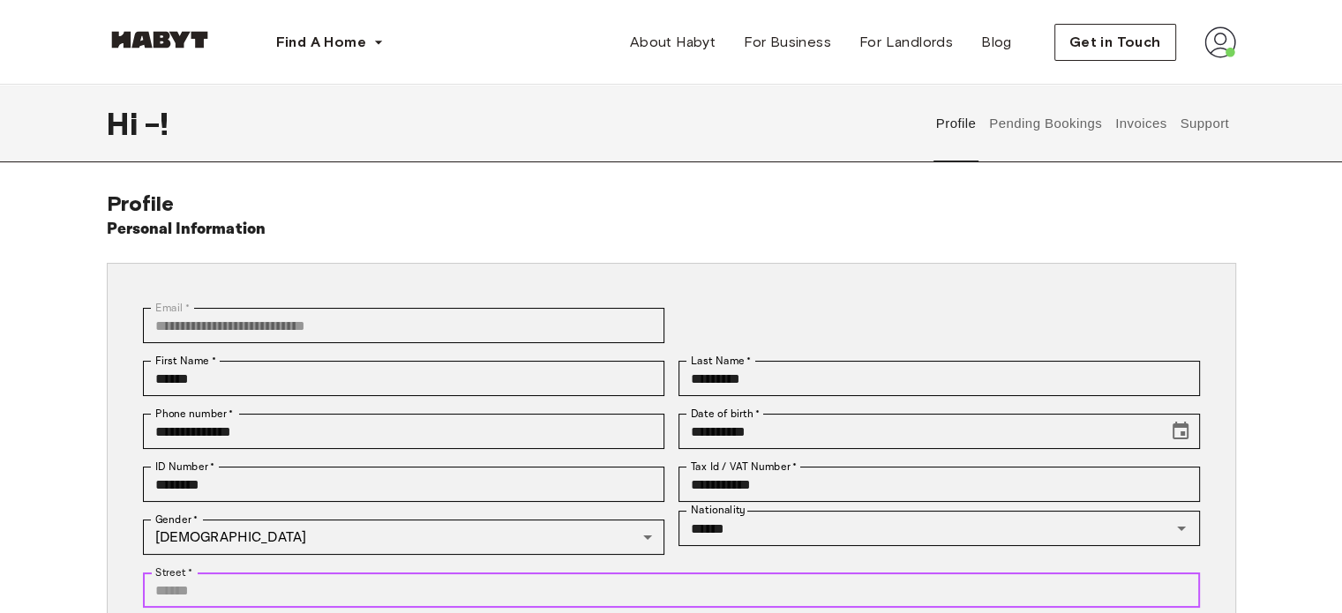
click at [598, 590] on input "Street   *" at bounding box center [671, 590] width 1057 height 35
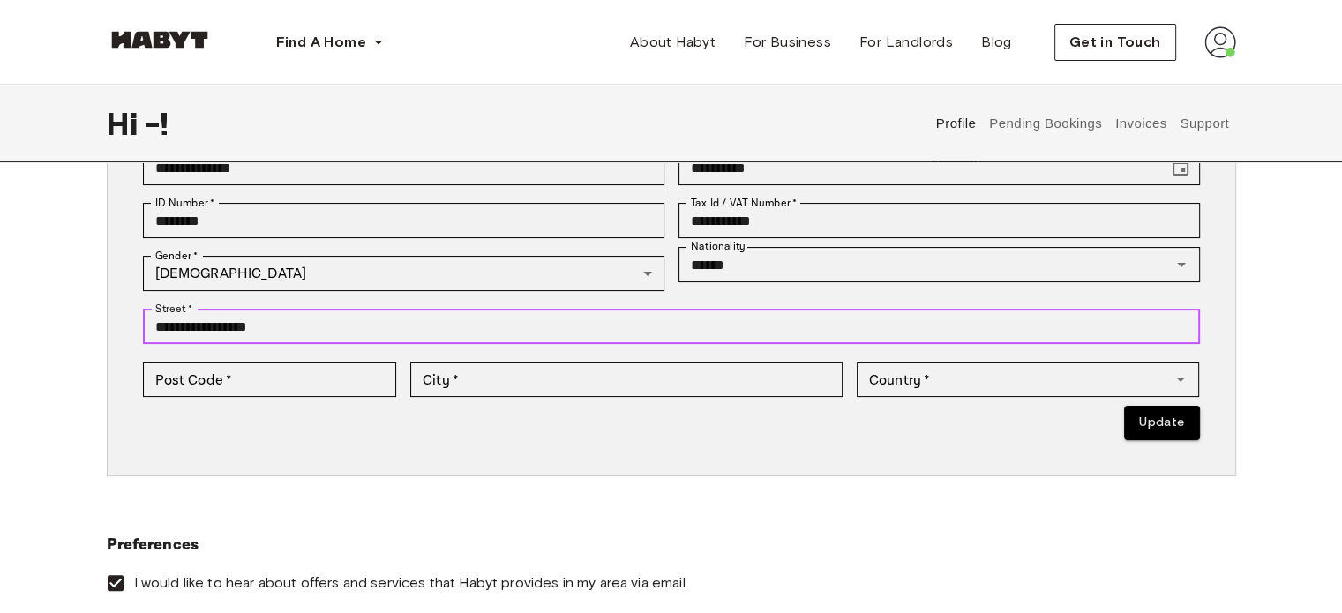
scroll to position [266, 0]
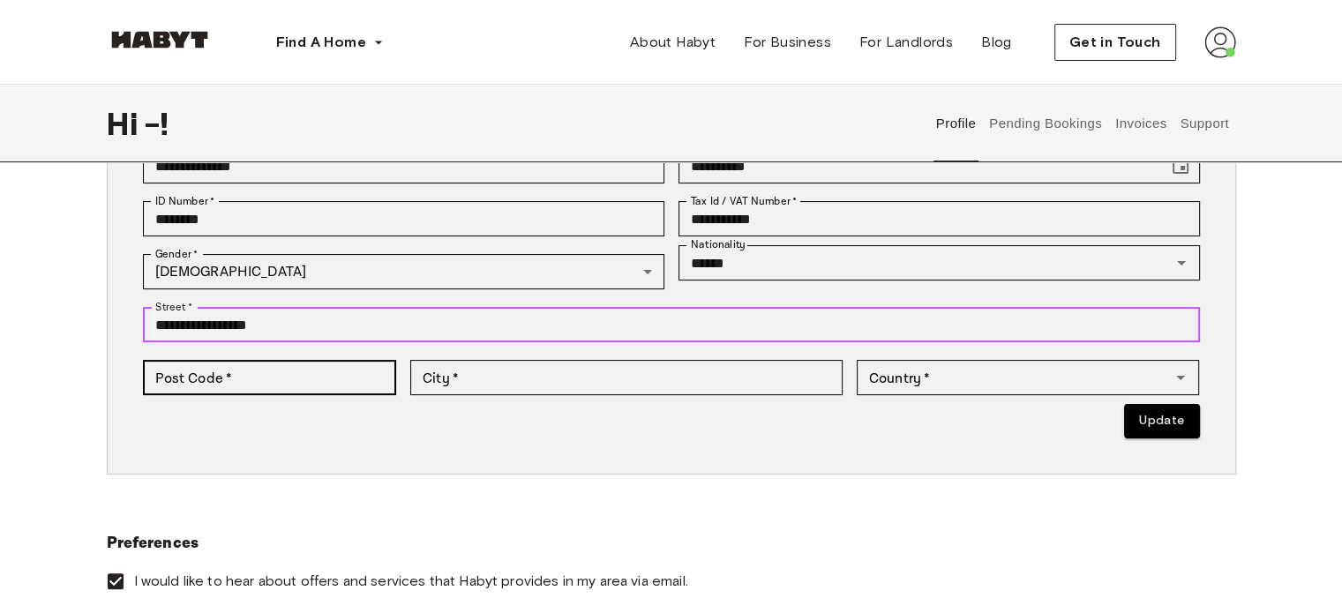
type input "**********"
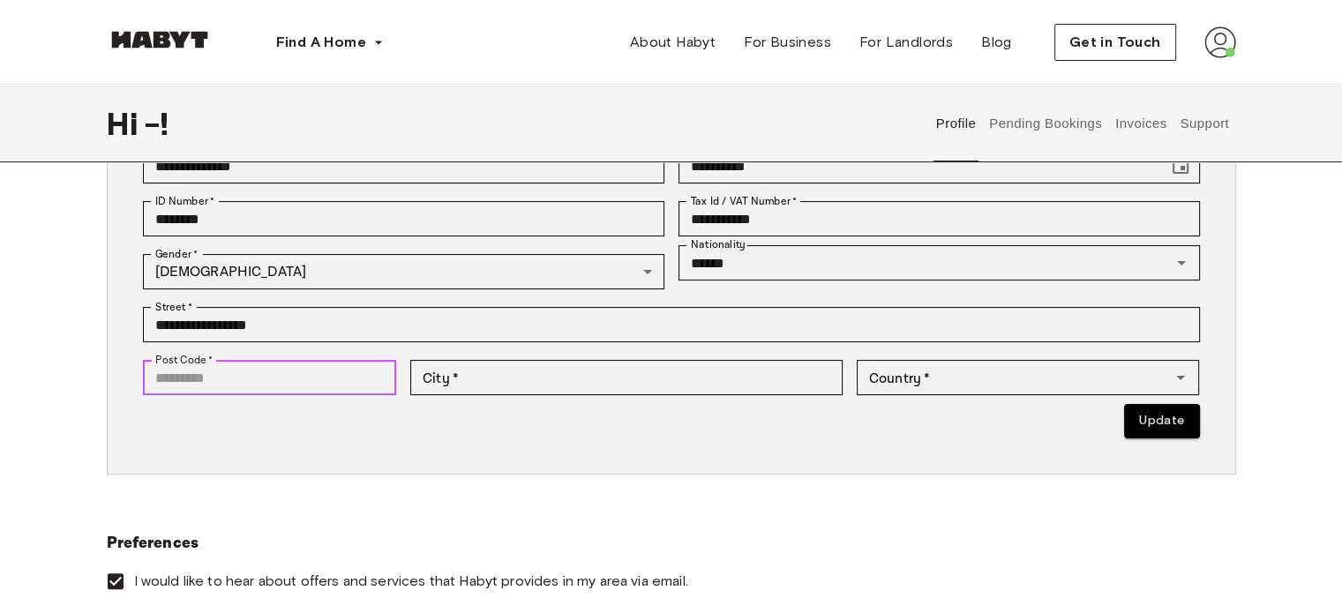
click at [261, 386] on input "Post Code   *" at bounding box center [270, 377] width 254 height 35
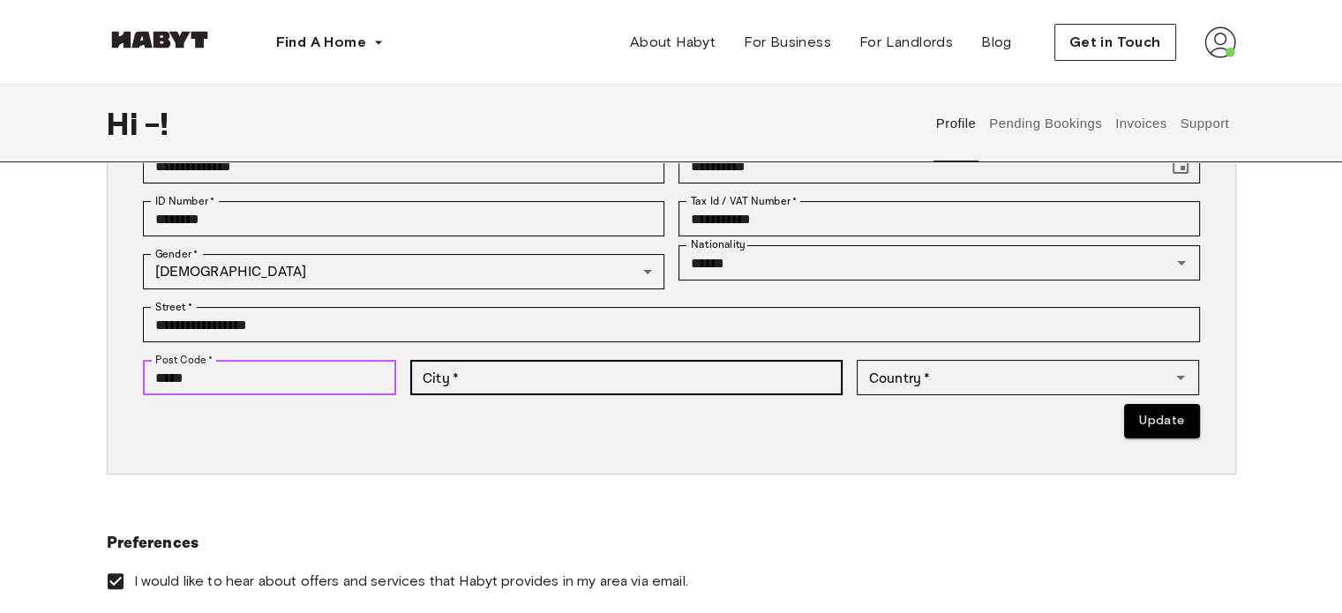
type input "*****"
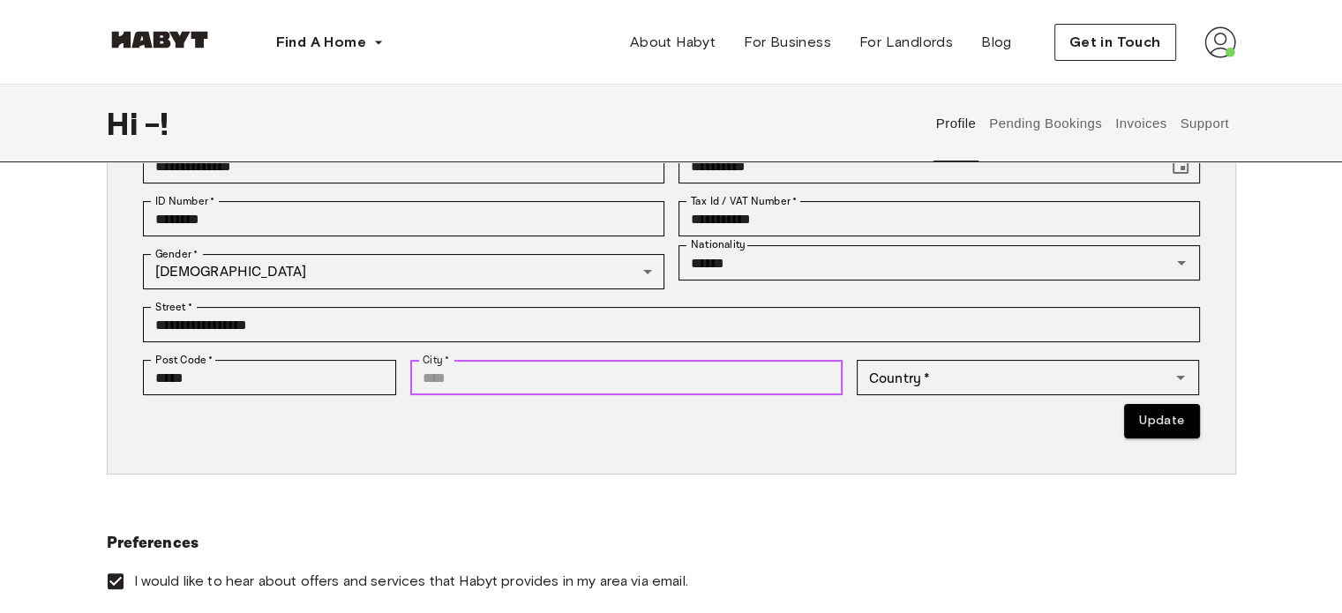
click at [464, 387] on input "City   *" at bounding box center [626, 377] width 432 height 35
type input "******"
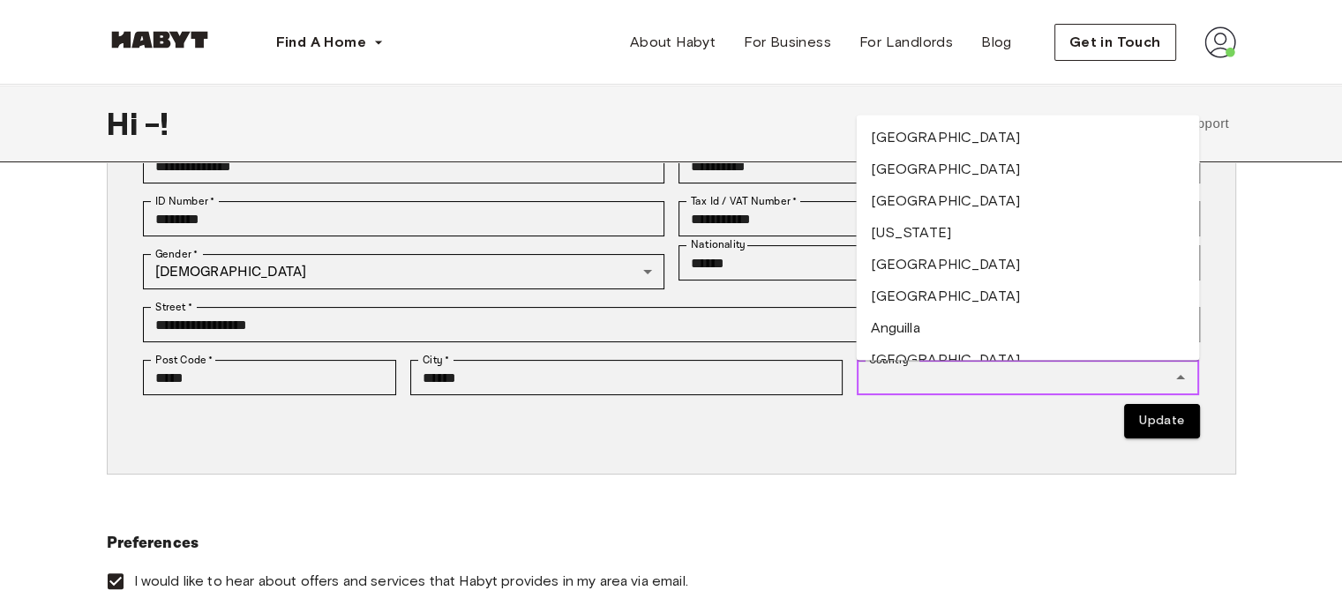
click at [932, 384] on input "Country   *" at bounding box center [1014, 377] width 304 height 25
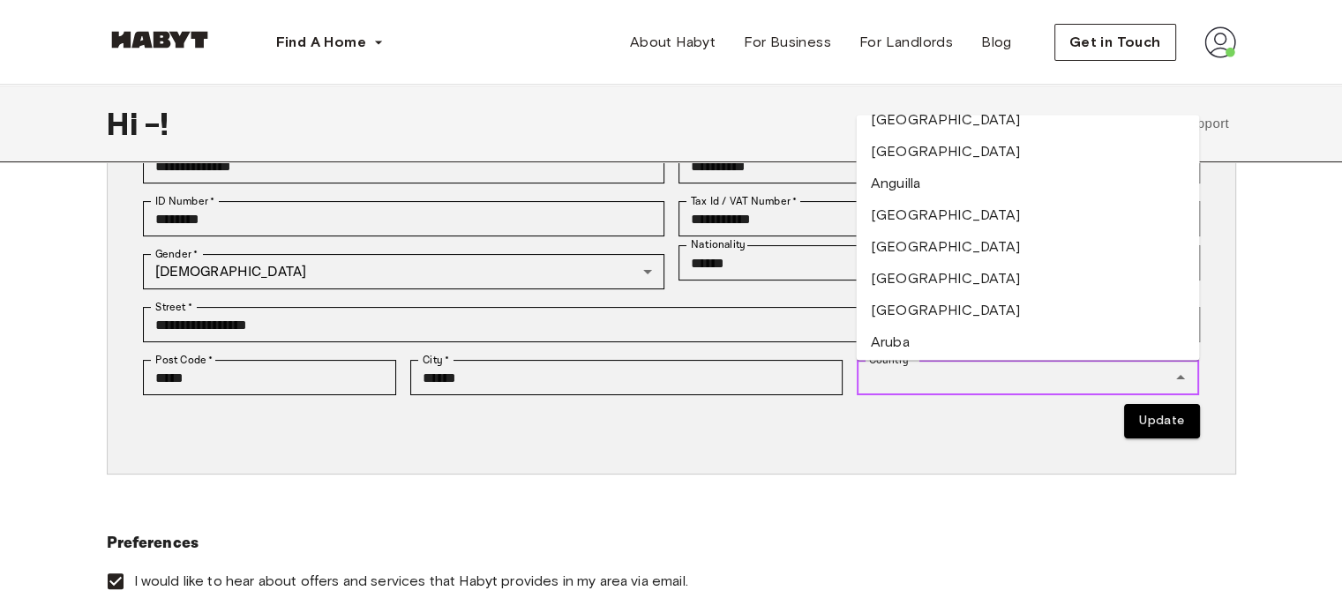
scroll to position [0, 0]
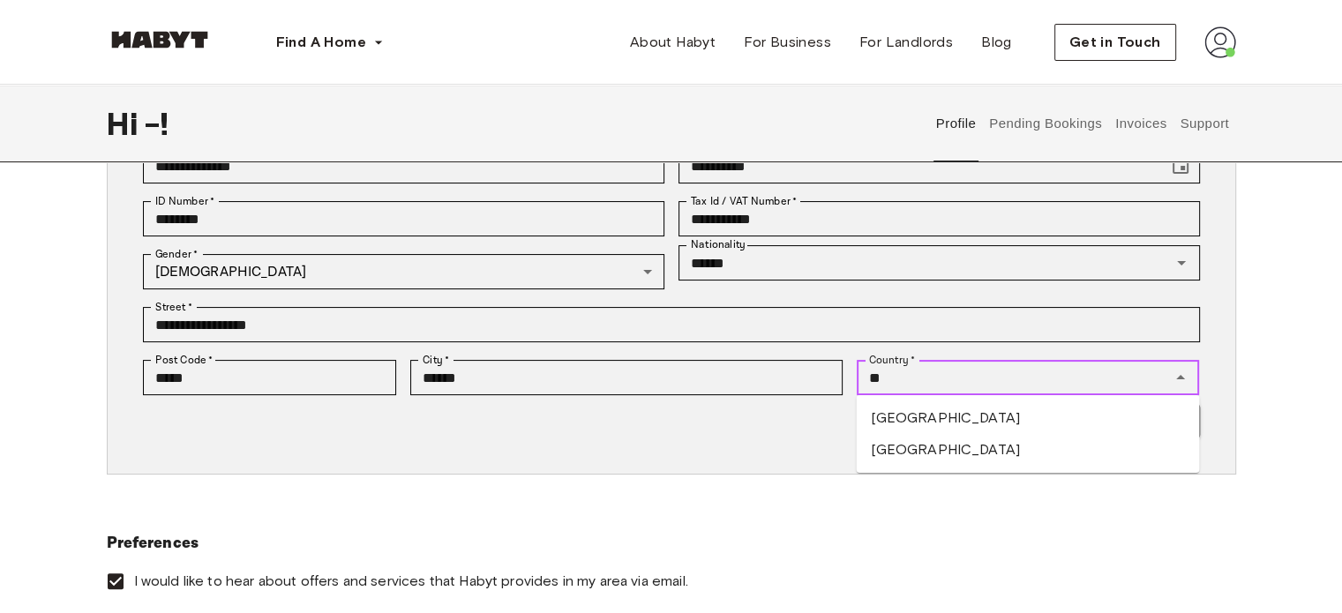
type input "*"
click at [992, 442] on li "Germany" at bounding box center [1027, 450] width 343 height 32
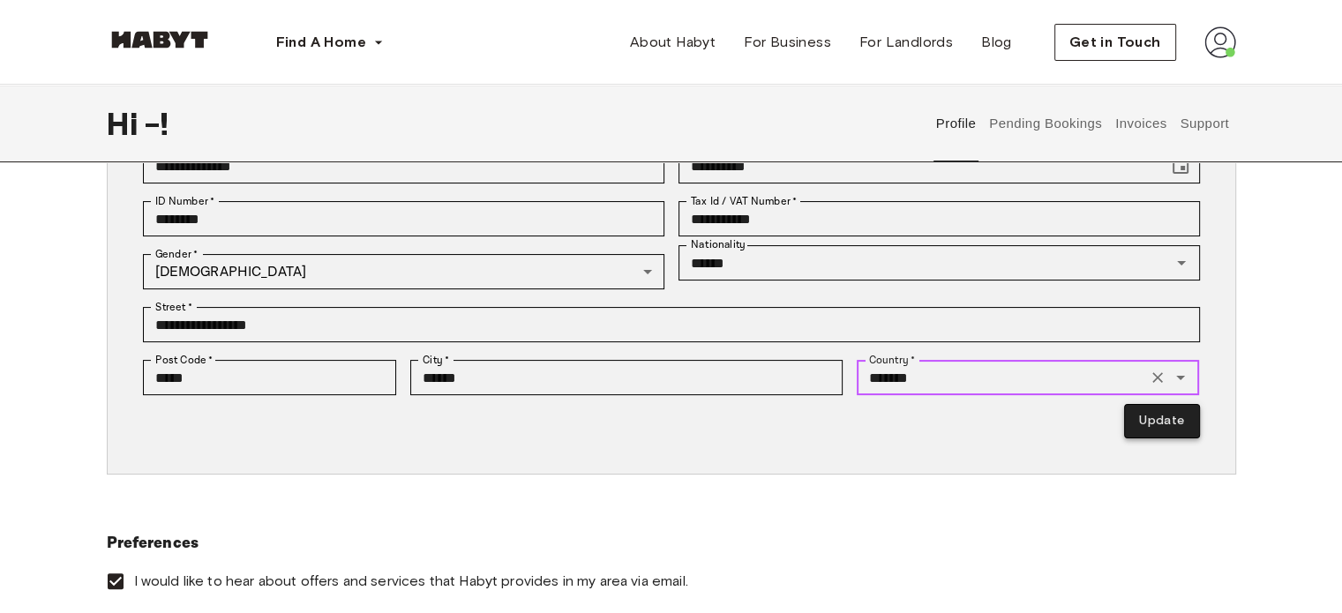
type input "*******"
click at [1147, 421] on button "Update" at bounding box center [1161, 421] width 75 height 34
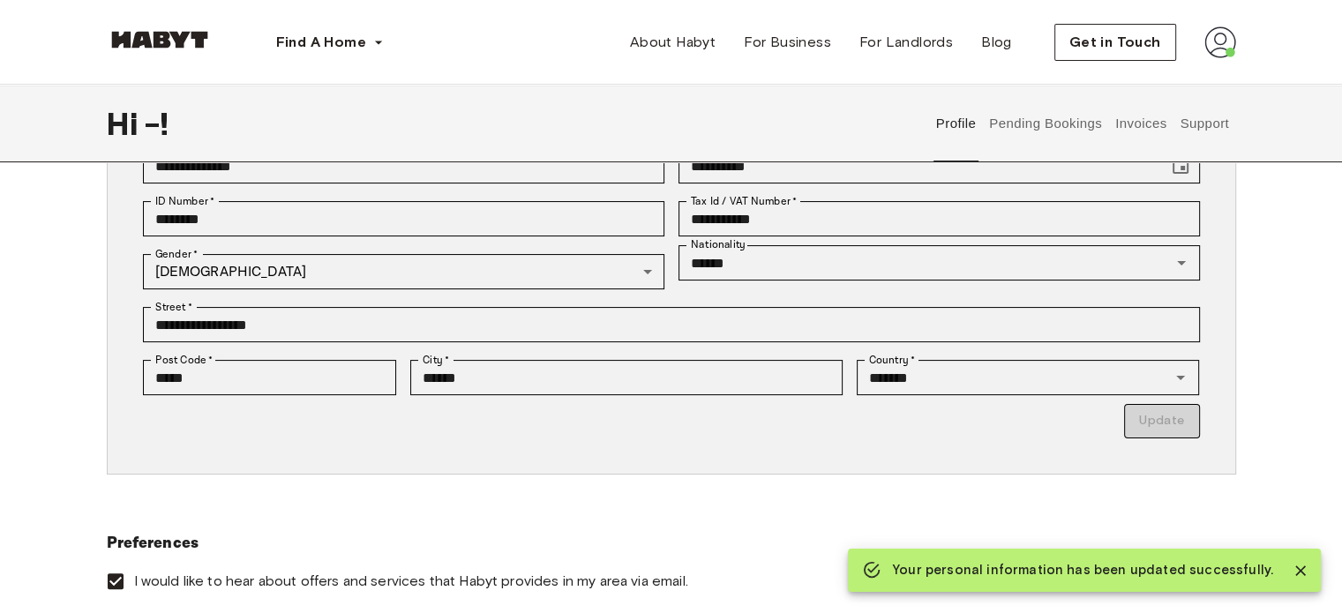
type input "*********"
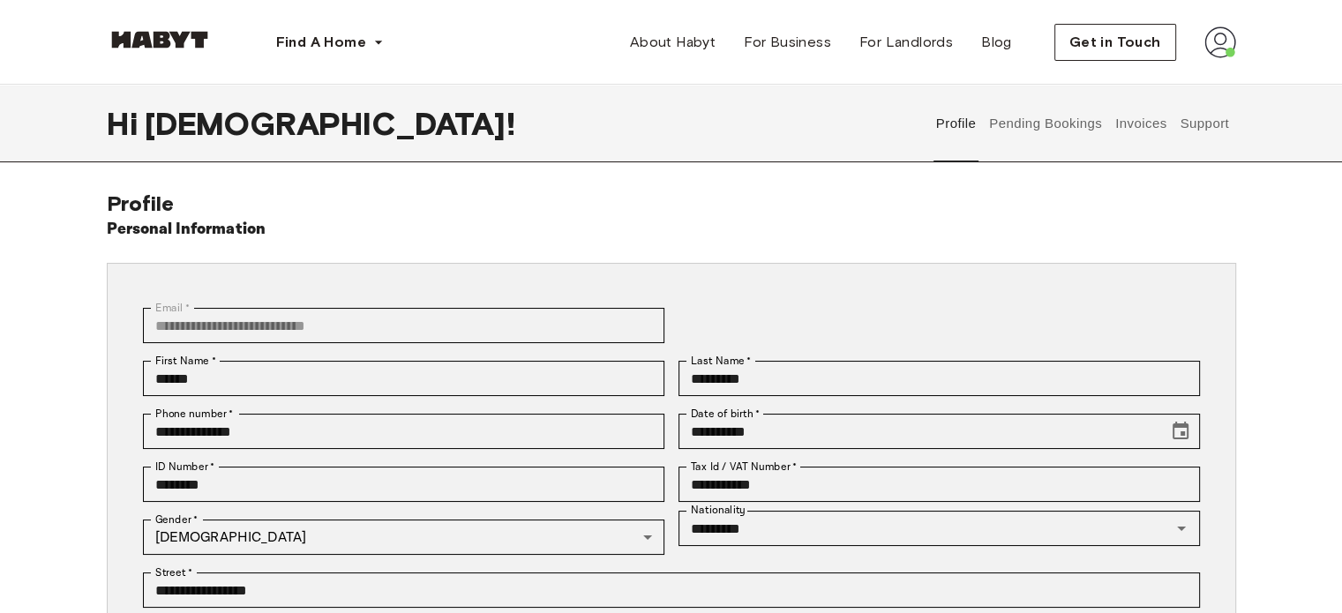
click at [1028, 119] on button "Pending Bookings" at bounding box center [1046, 124] width 117 height 78
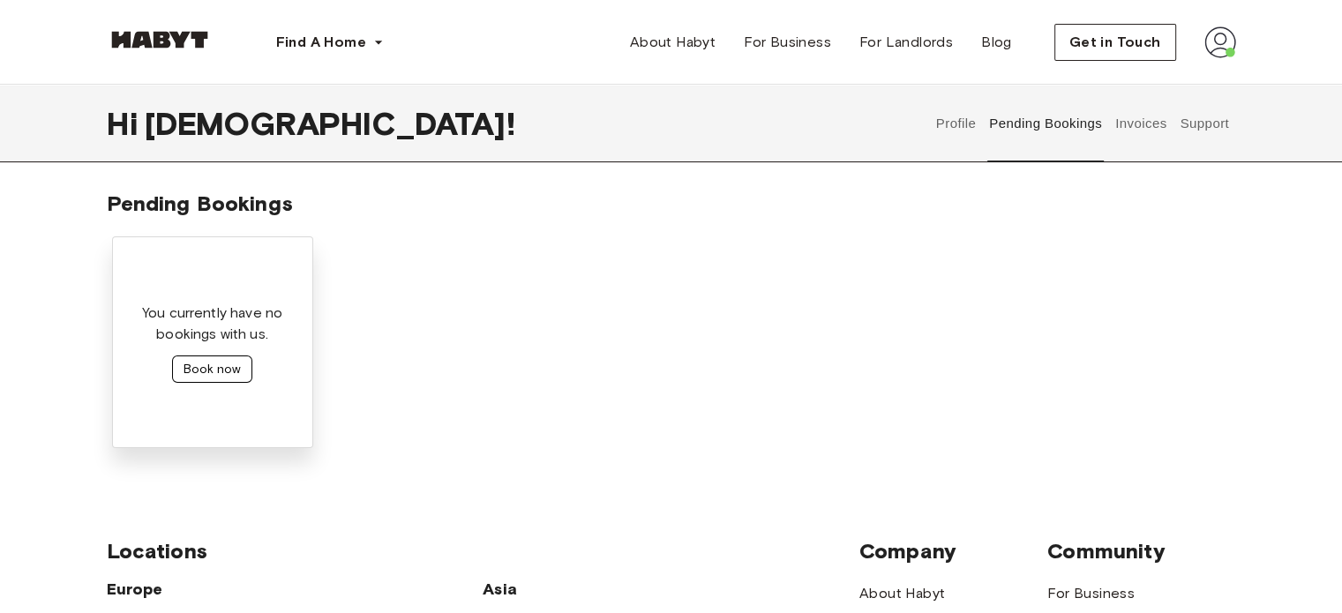
click at [207, 360] on button "Book now" at bounding box center [212, 369] width 80 height 27
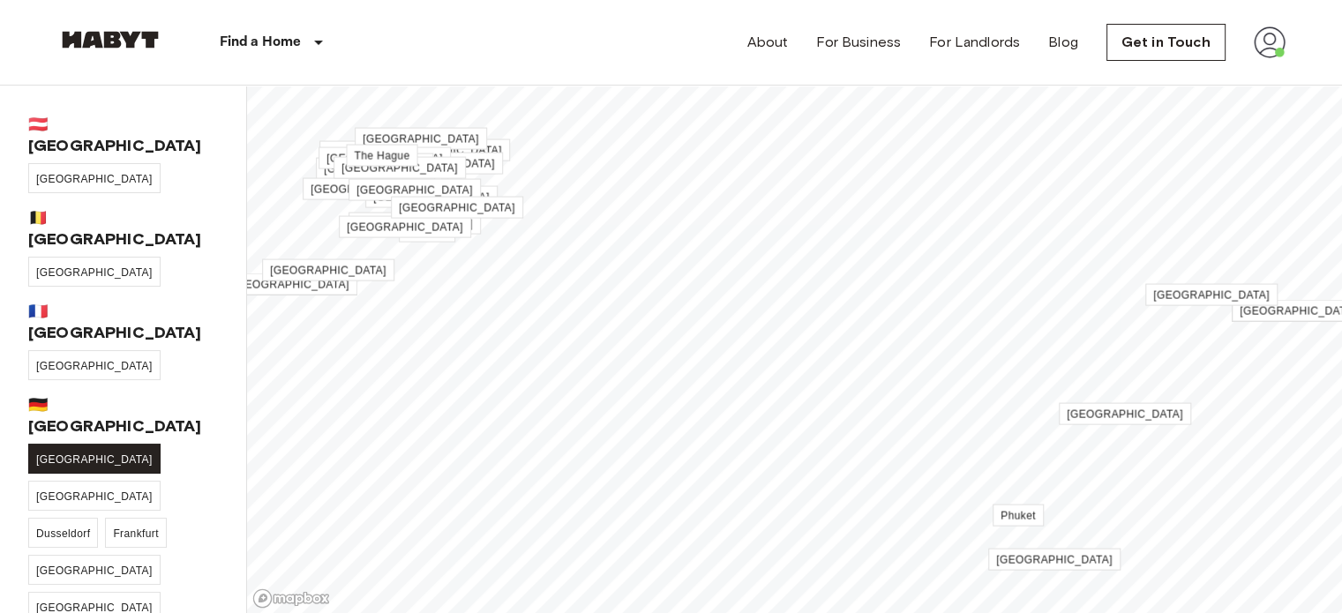
click at [42, 444] on link "[GEOGRAPHIC_DATA]" at bounding box center [94, 459] width 132 height 30
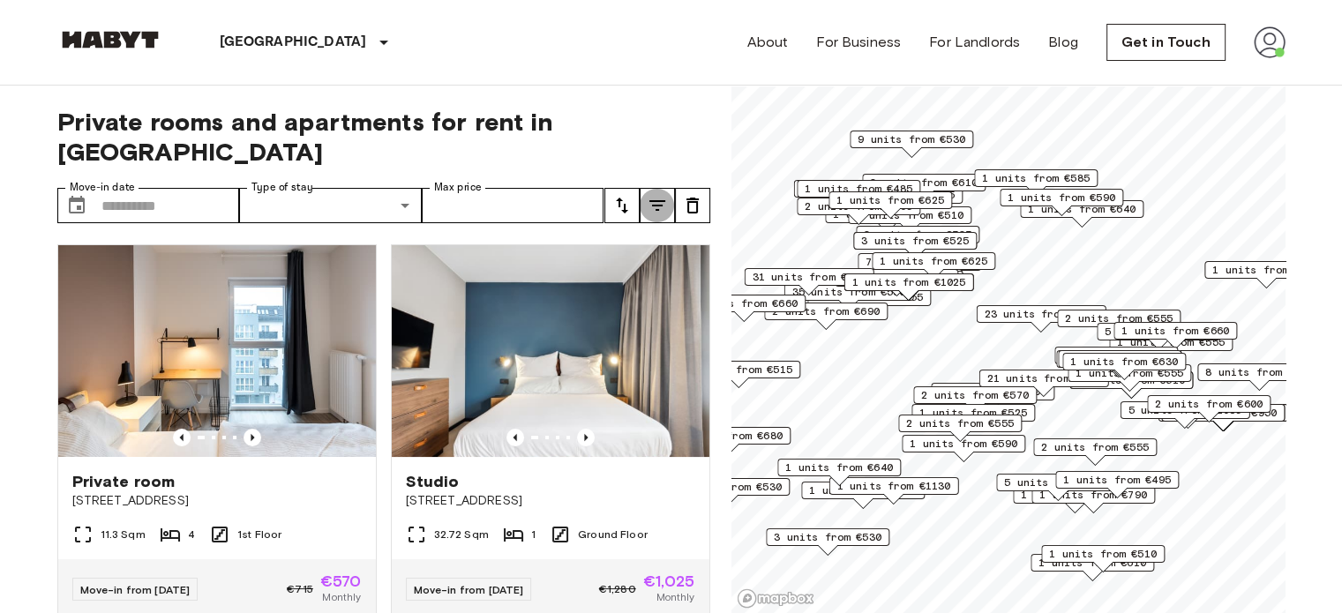
click at [658, 200] on icon "tune" at bounding box center [658, 205] width 16 height 11
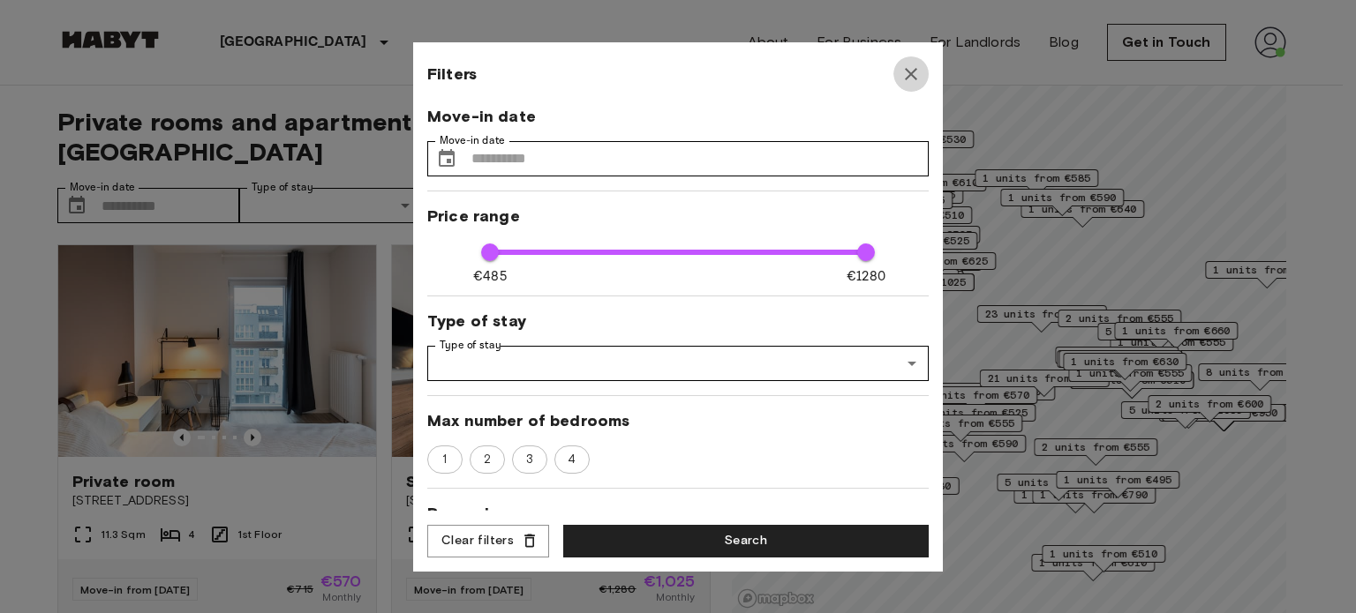
click at [900, 73] on icon "button" at bounding box center [910, 74] width 21 height 21
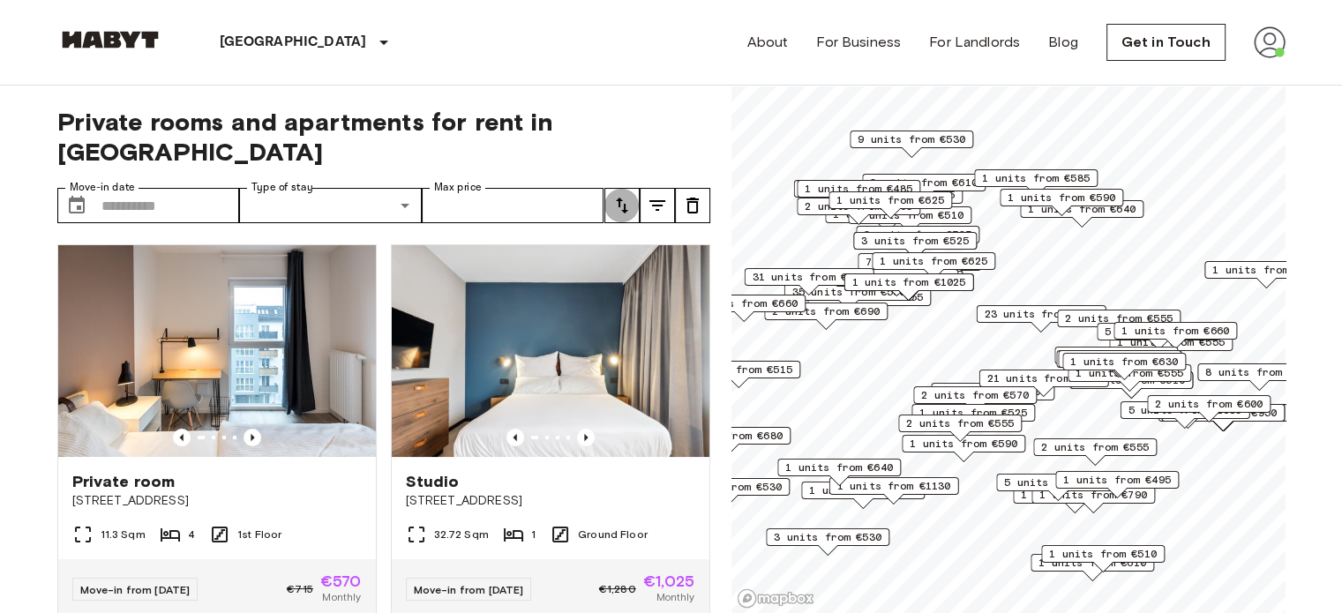
click at [620, 195] on icon "tune" at bounding box center [622, 205] width 21 height 21
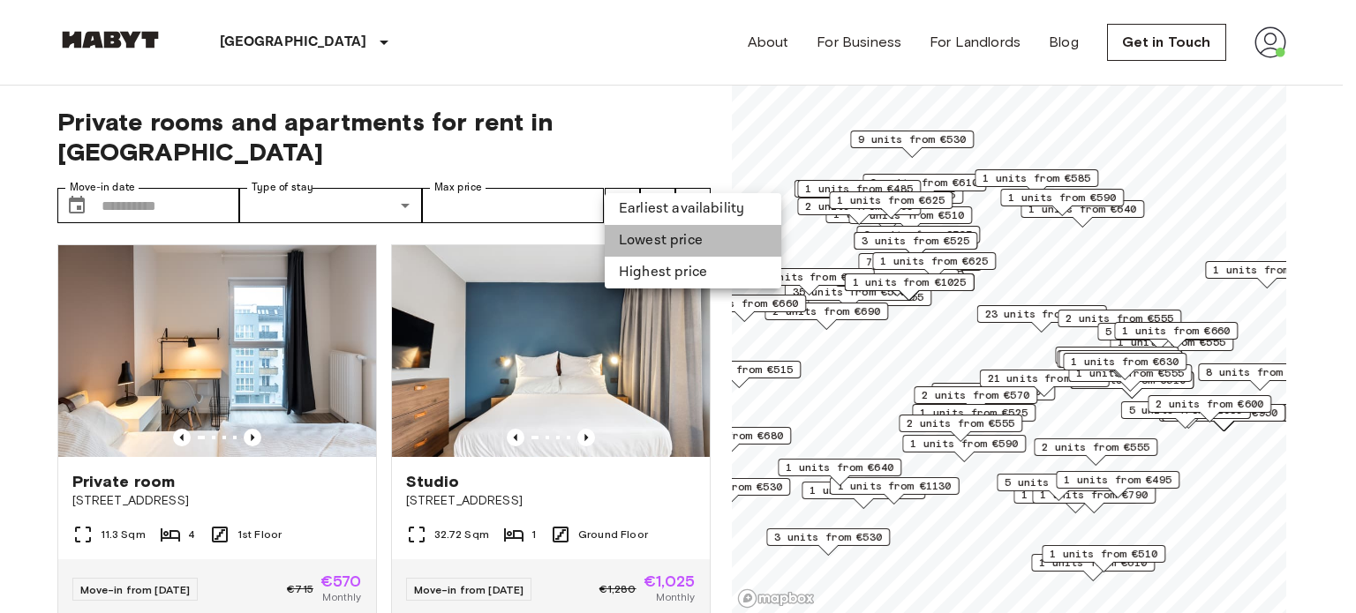
click at [643, 234] on li "Lowest price" at bounding box center [693, 241] width 177 height 32
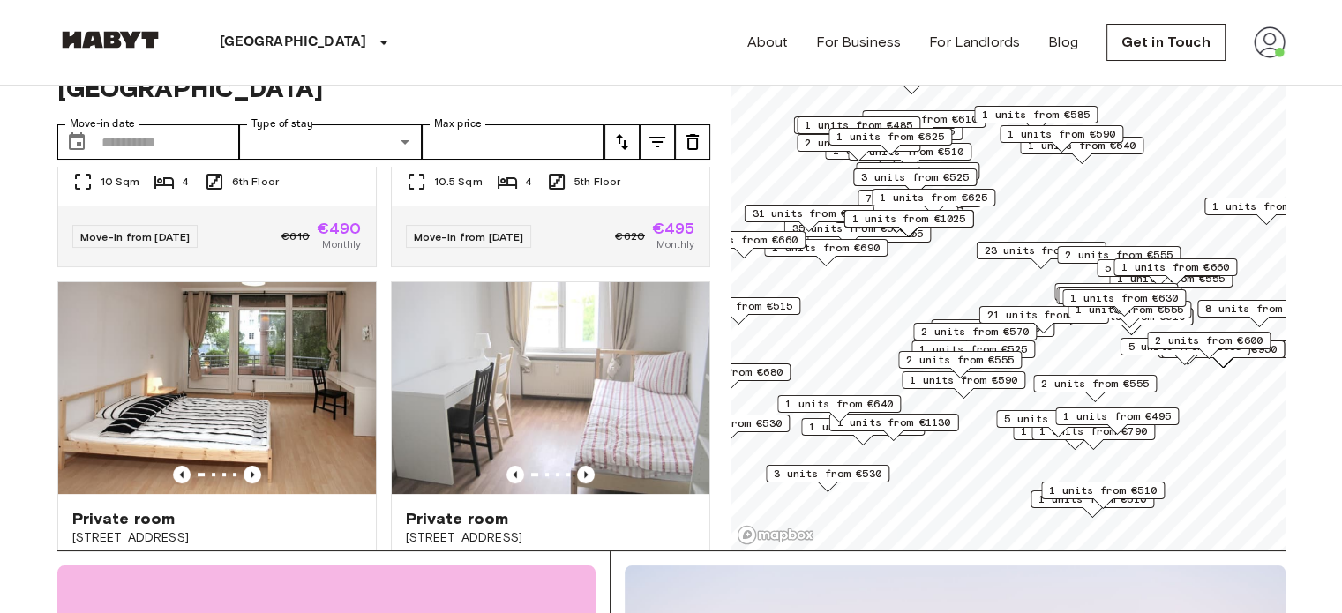
scroll to position [664, 0]
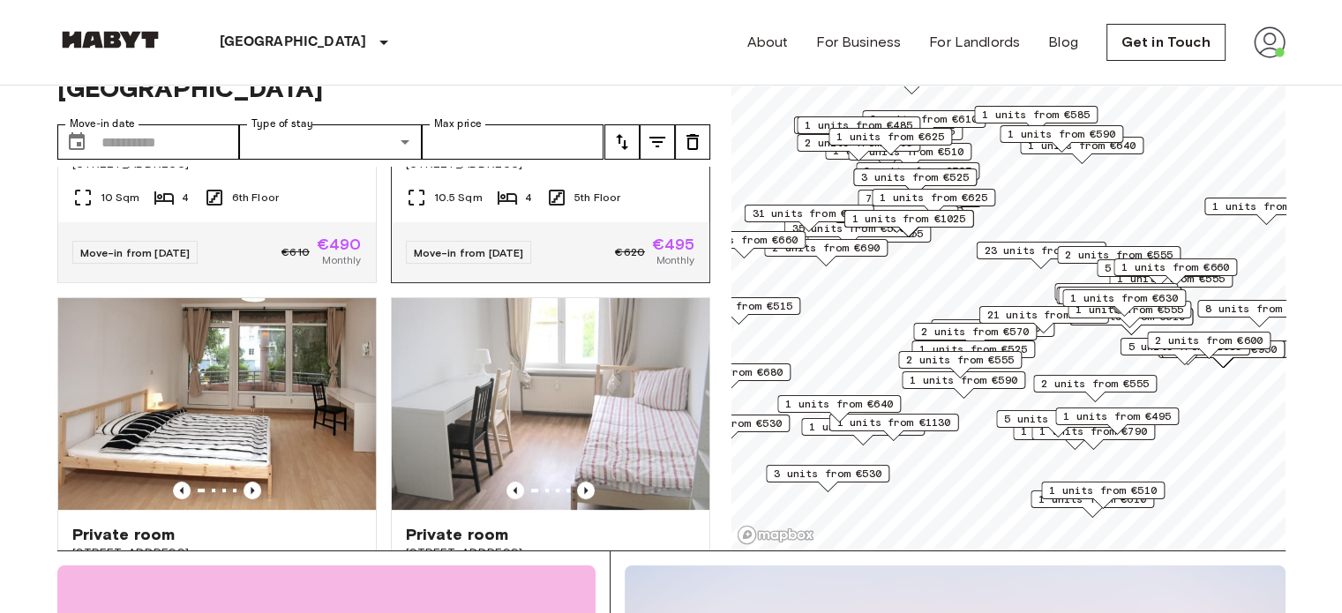
click at [635, 237] on div "€620 €495 Monthly" at bounding box center [654, 253] width 79 height 32
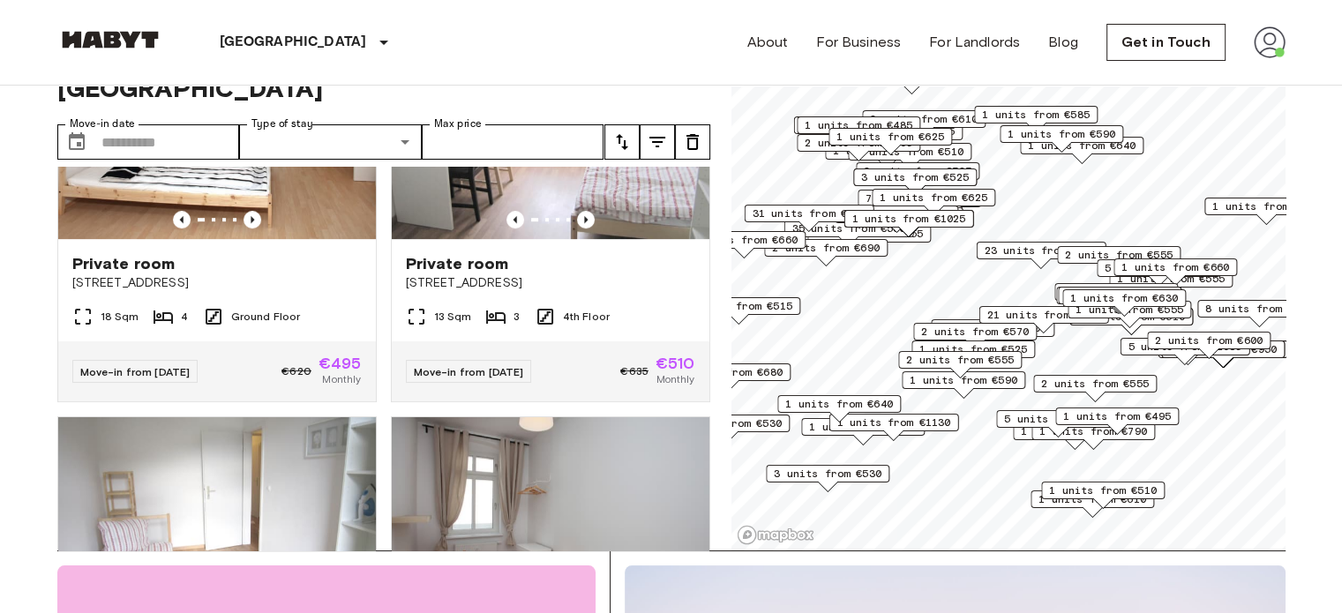
scroll to position [958, 0]
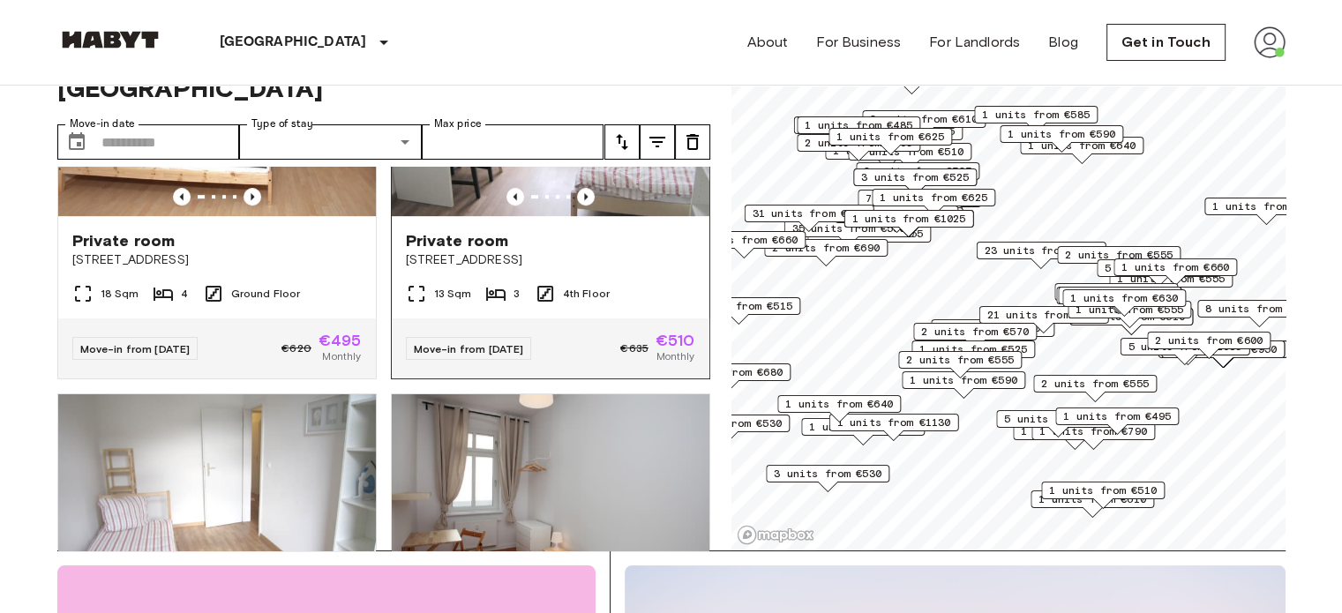
click at [620, 348] on span "€635" at bounding box center [634, 349] width 28 height 16
click at [505, 289] on div "13 Sqm 3 4th Floor" at bounding box center [551, 300] width 318 height 35
click at [577, 188] on icon "Previous image" at bounding box center [586, 197] width 18 height 18
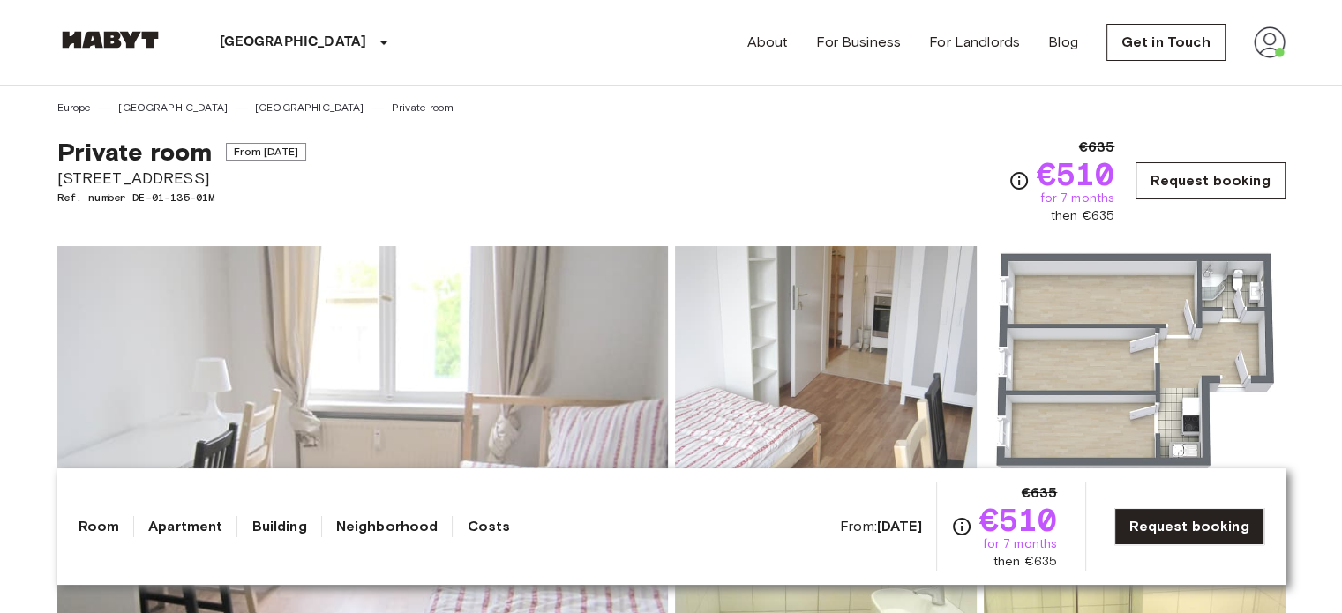
click at [1193, 184] on link "Request booking" at bounding box center [1210, 180] width 149 height 37
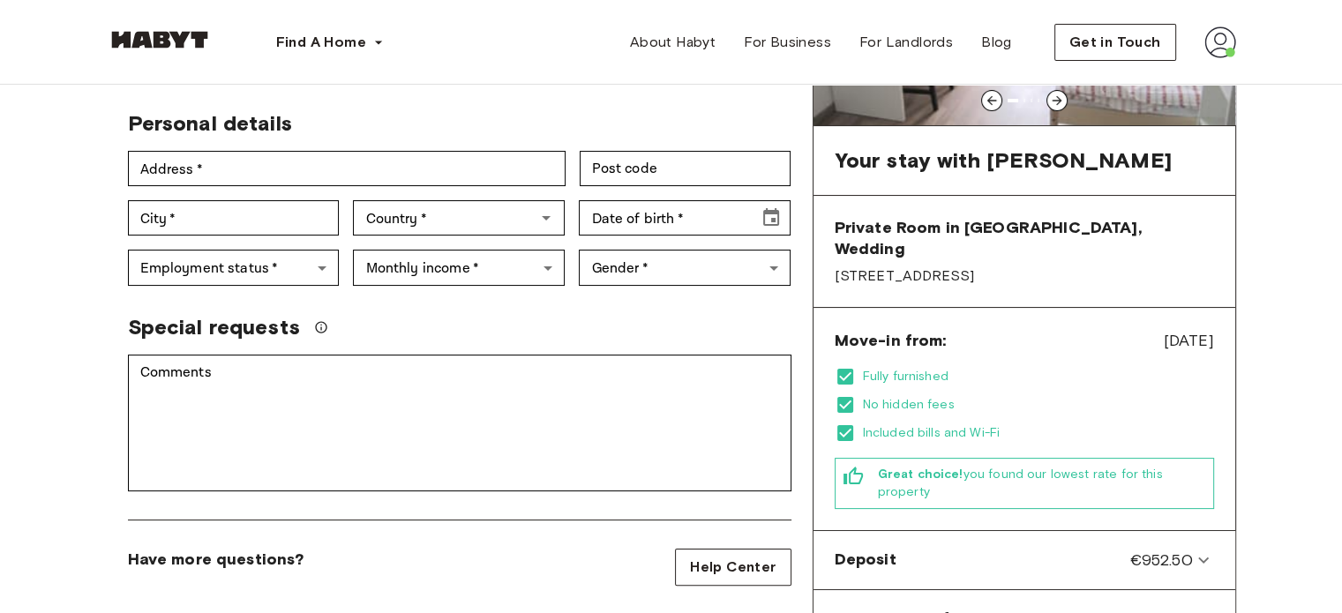
scroll to position [270, 0]
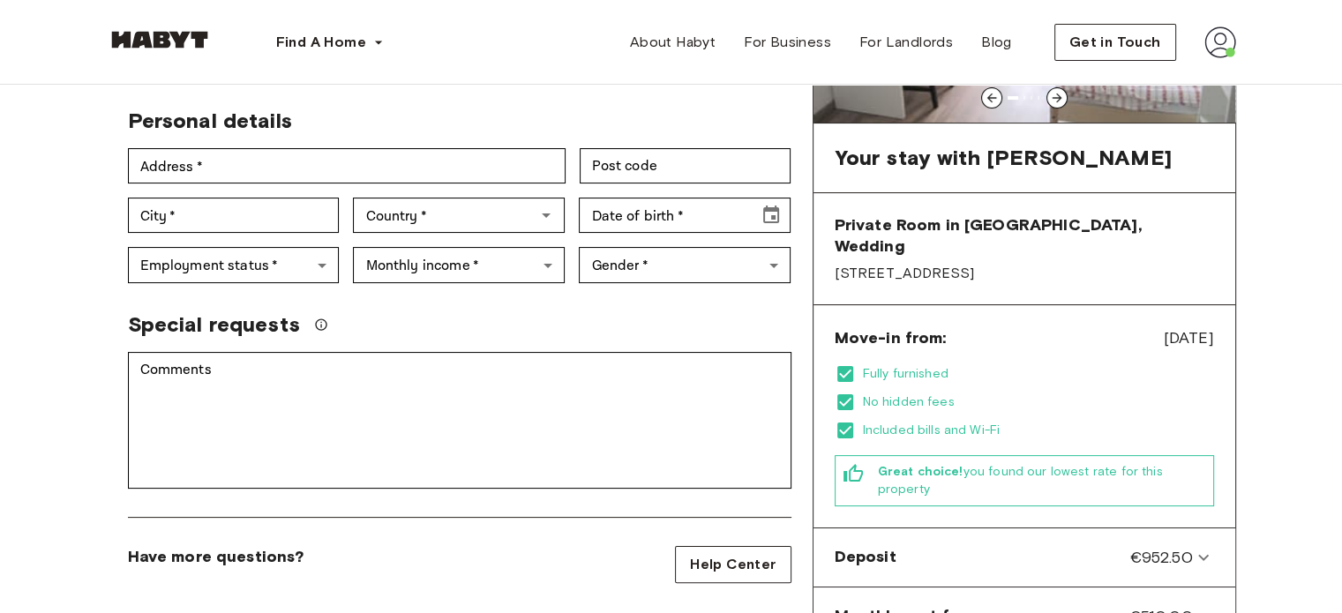
drag, startPoint x: 1184, startPoint y: 320, endPoint x: 1139, endPoint y: 324, distance: 46.1
click at [1164, 327] on span "[DATE]" at bounding box center [1189, 338] width 50 height 23
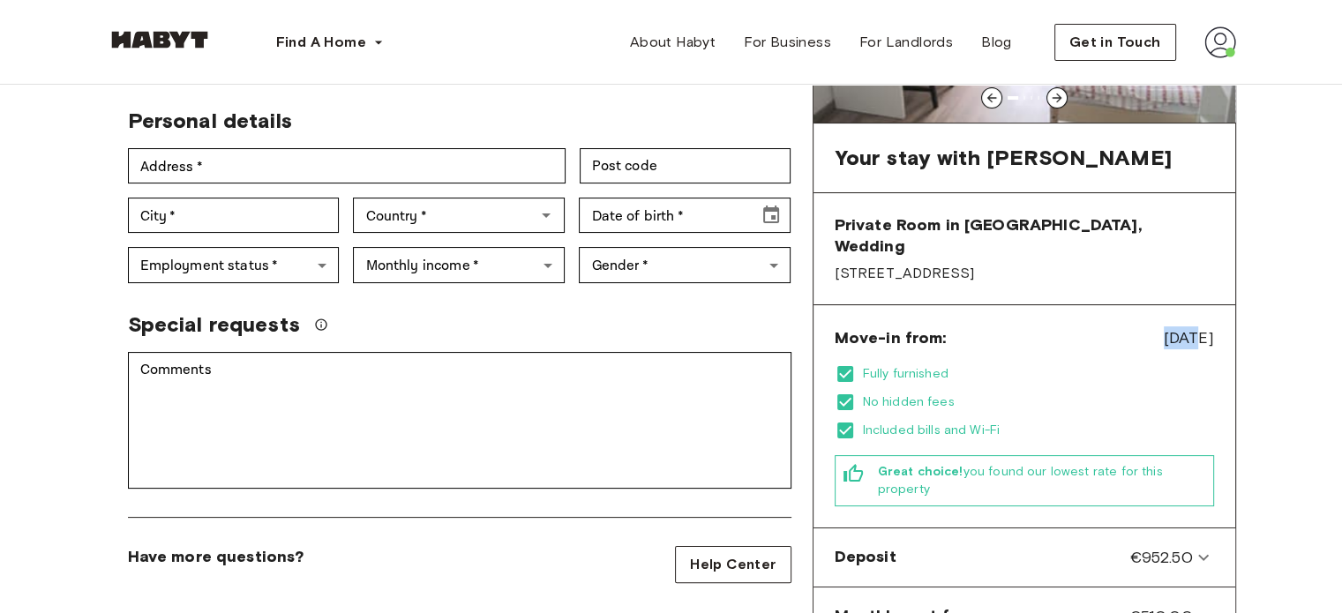
click at [1164, 327] on span "Aug 19, 2025" at bounding box center [1189, 338] width 50 height 23
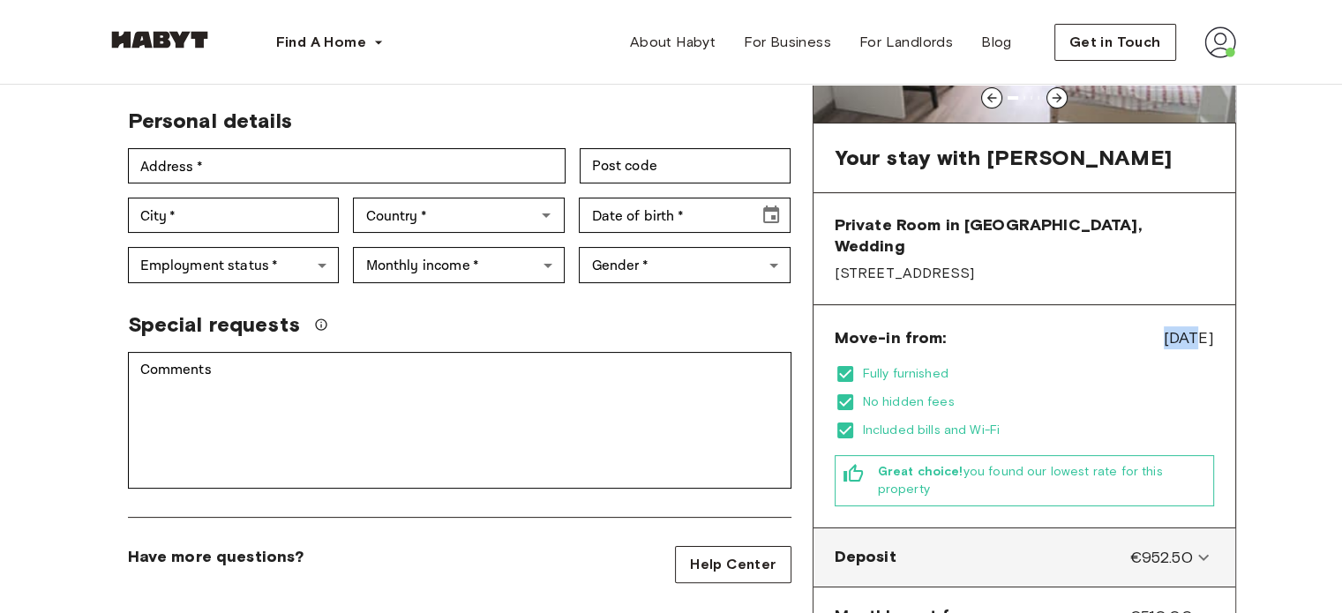
click at [1195, 547] on icon at bounding box center [1203, 557] width 21 height 21
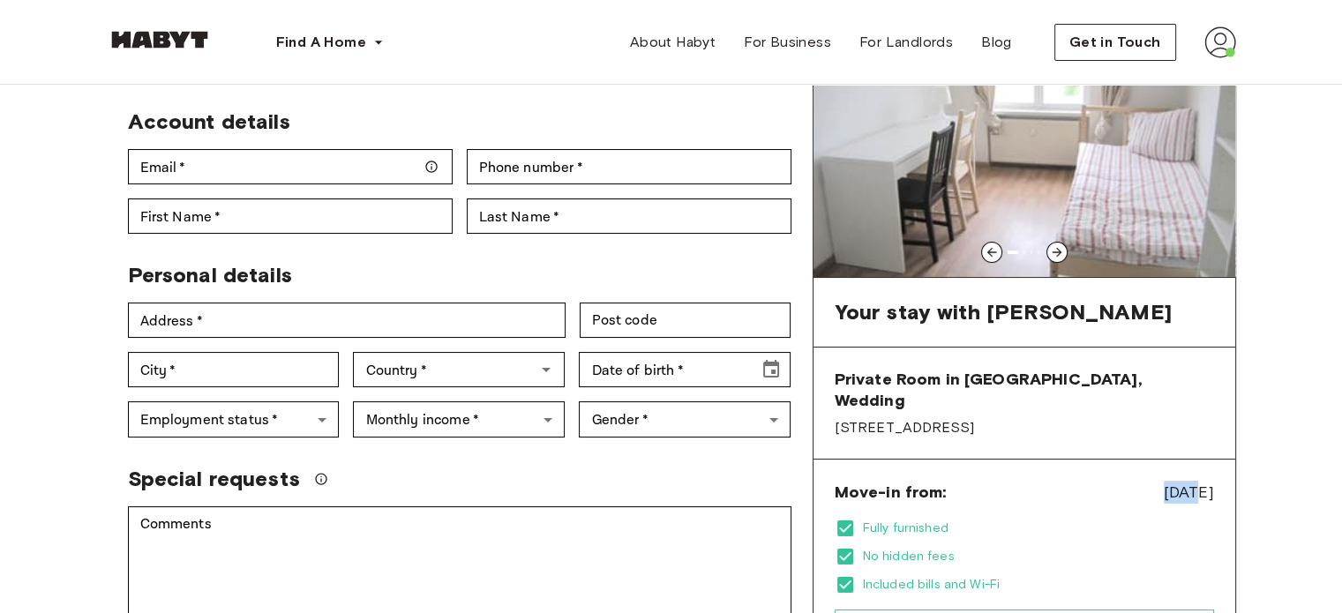
scroll to position [0, 0]
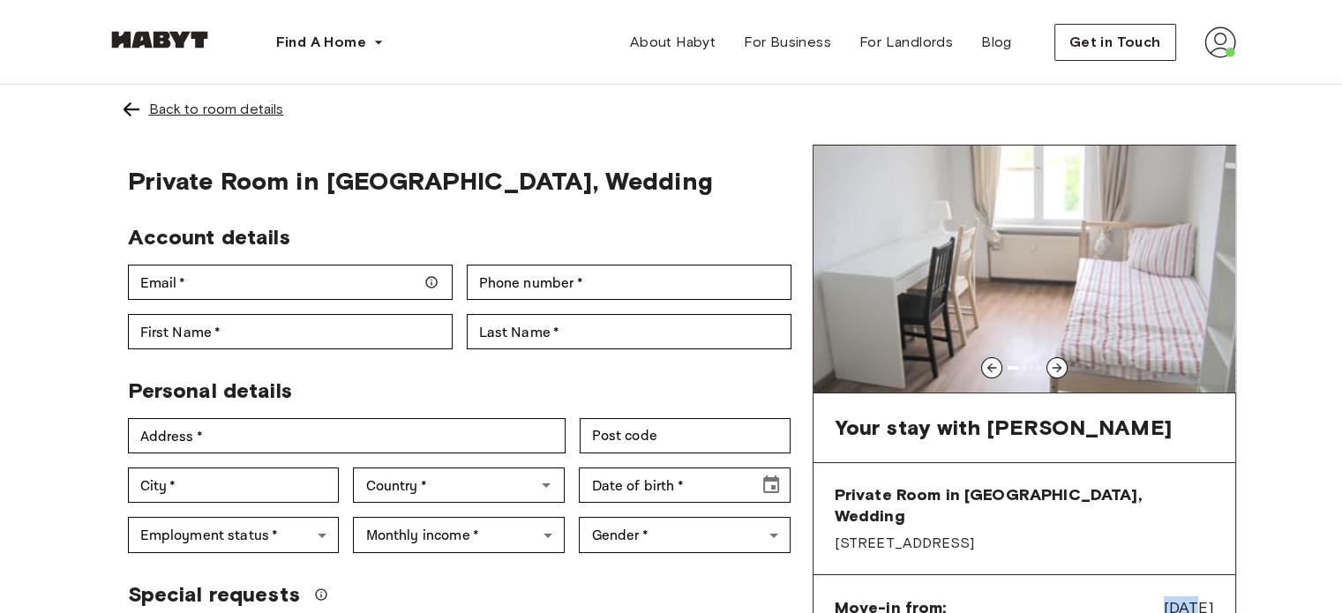
click at [186, 112] on div "Back to room details" at bounding box center [216, 109] width 135 height 21
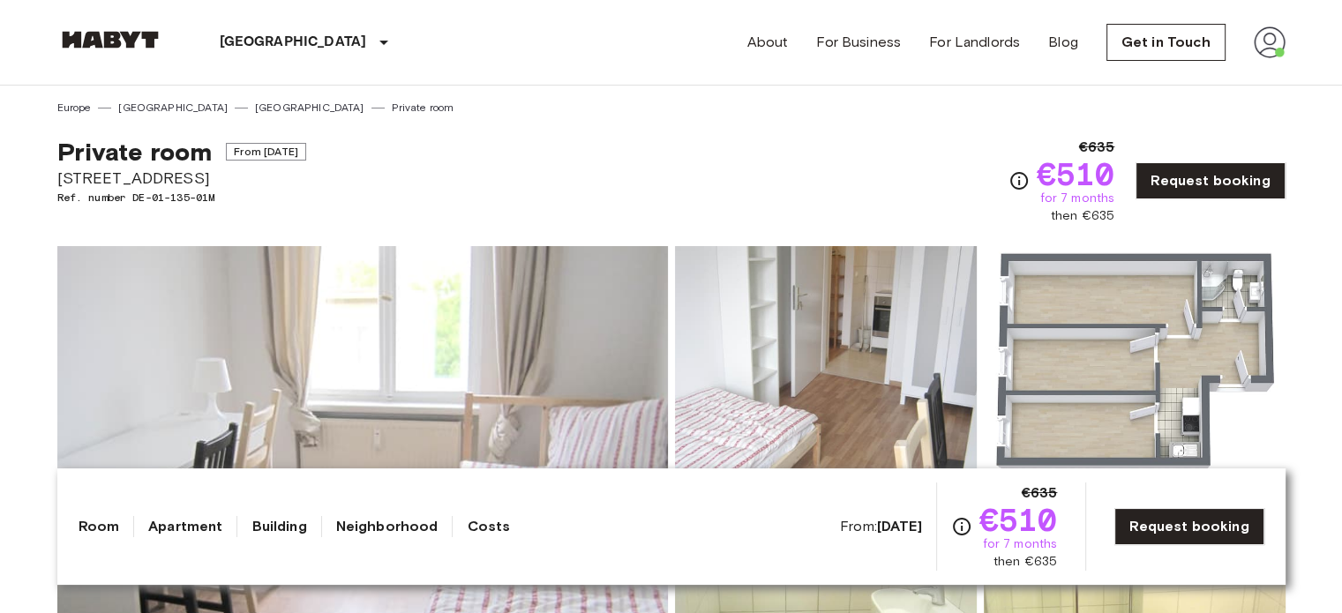
click at [259, 145] on span "From [DATE]" at bounding box center [266, 152] width 80 height 18
click at [417, 270] on img at bounding box center [362, 481] width 611 height 470
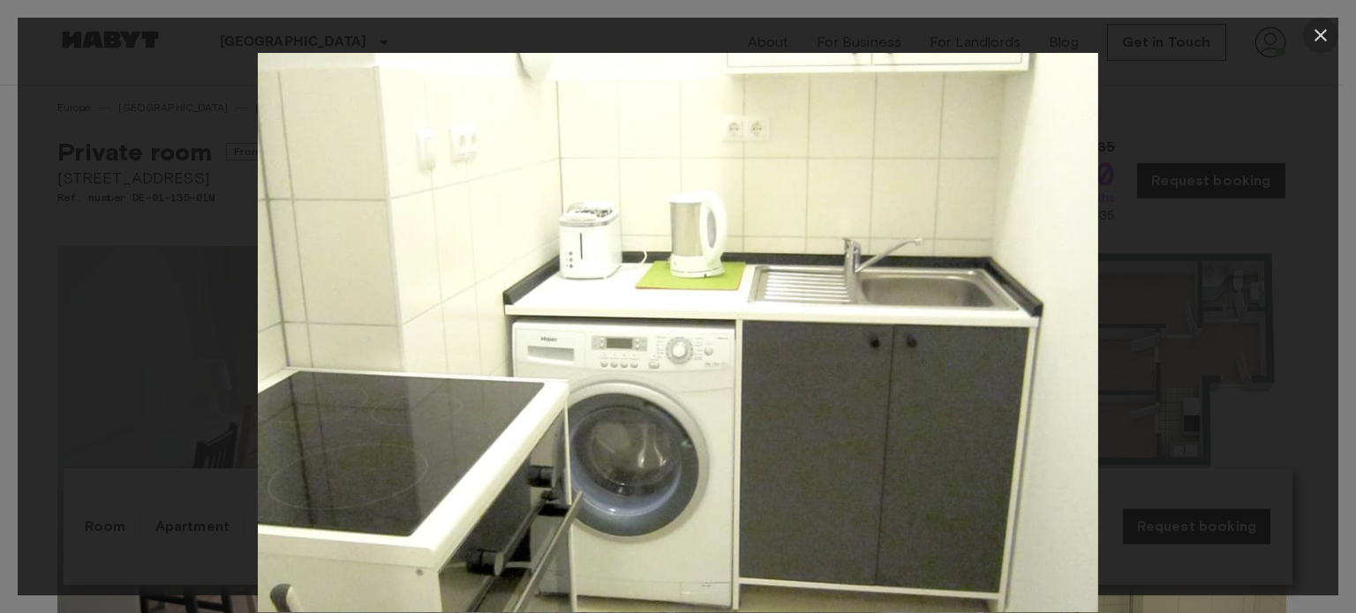
click at [1315, 31] on icon "button" at bounding box center [1320, 35] width 12 height 12
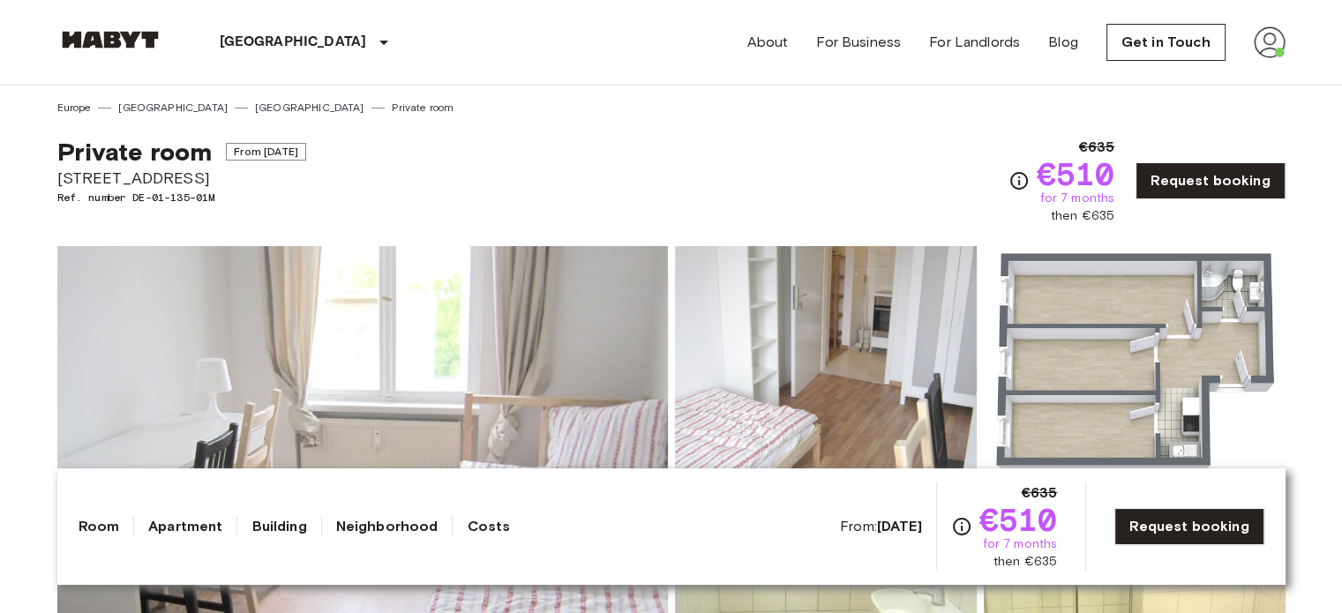
drag, startPoint x: 1342, startPoint y: 65, endPoint x: 1355, endPoint y: 75, distance: 16.4
click at [920, 183] on div "Private room From [DATE] [STREET_ADDRESS]. number DE-01-135-01M €635 €510 for 7…" at bounding box center [671, 170] width 1229 height 109
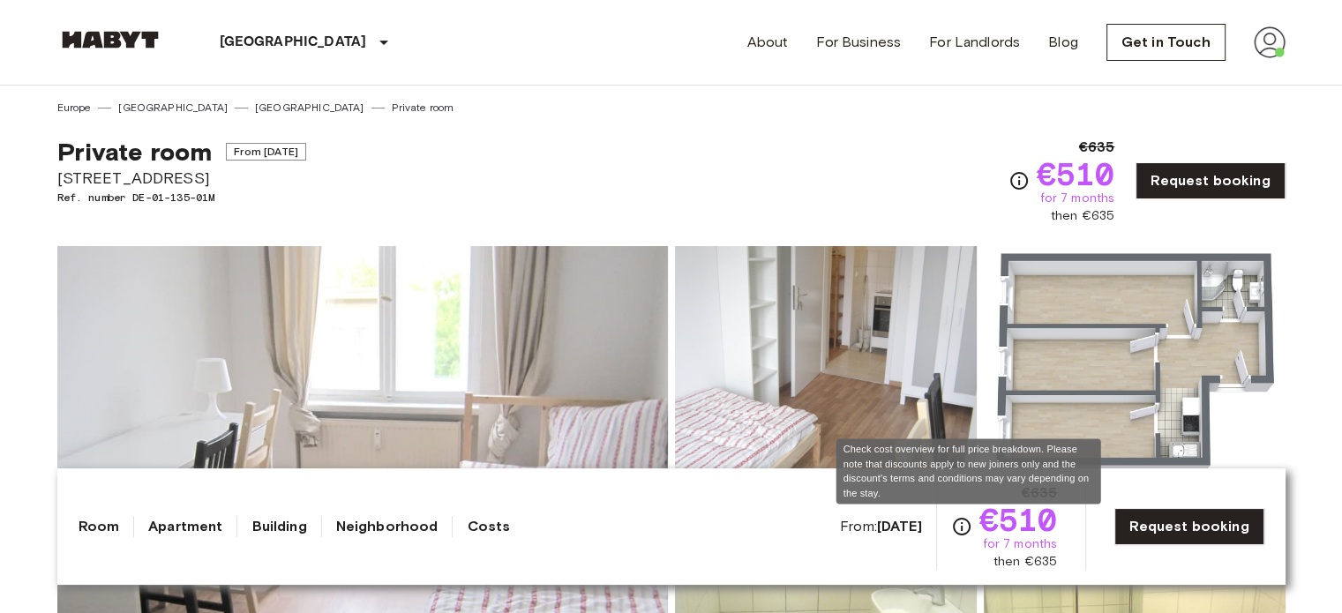
click at [967, 524] on icon "Check cost overview for full price breakdown. Please note that discounts apply …" at bounding box center [961, 526] width 21 height 21
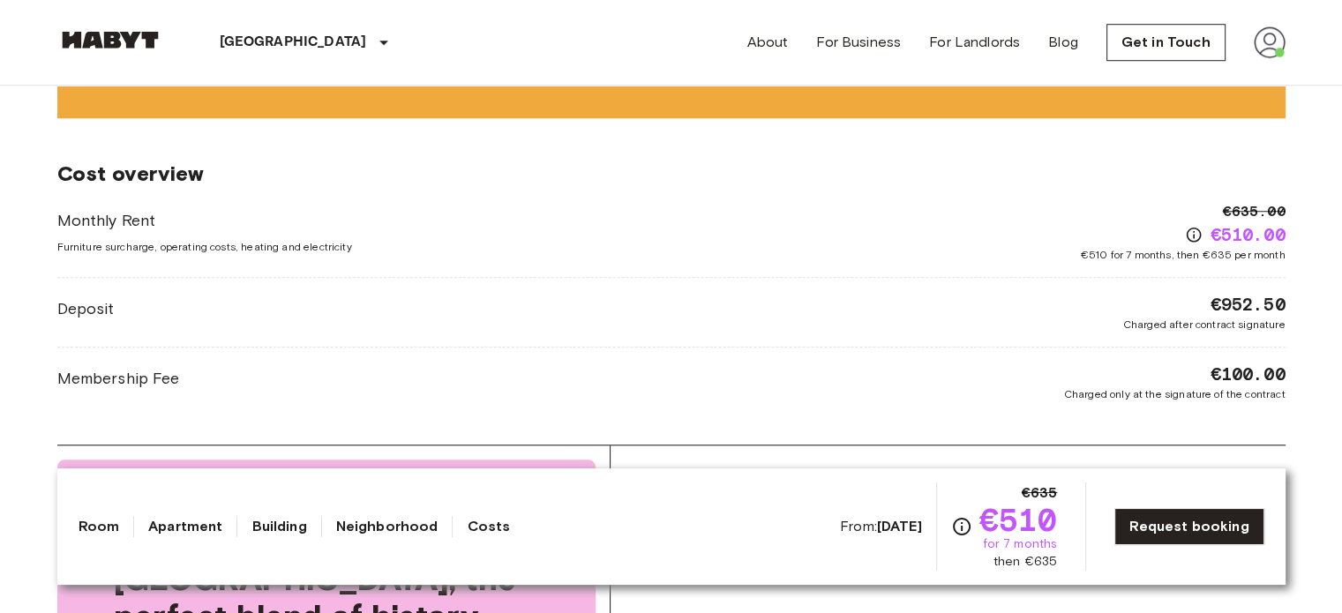
scroll to position [1420, 0]
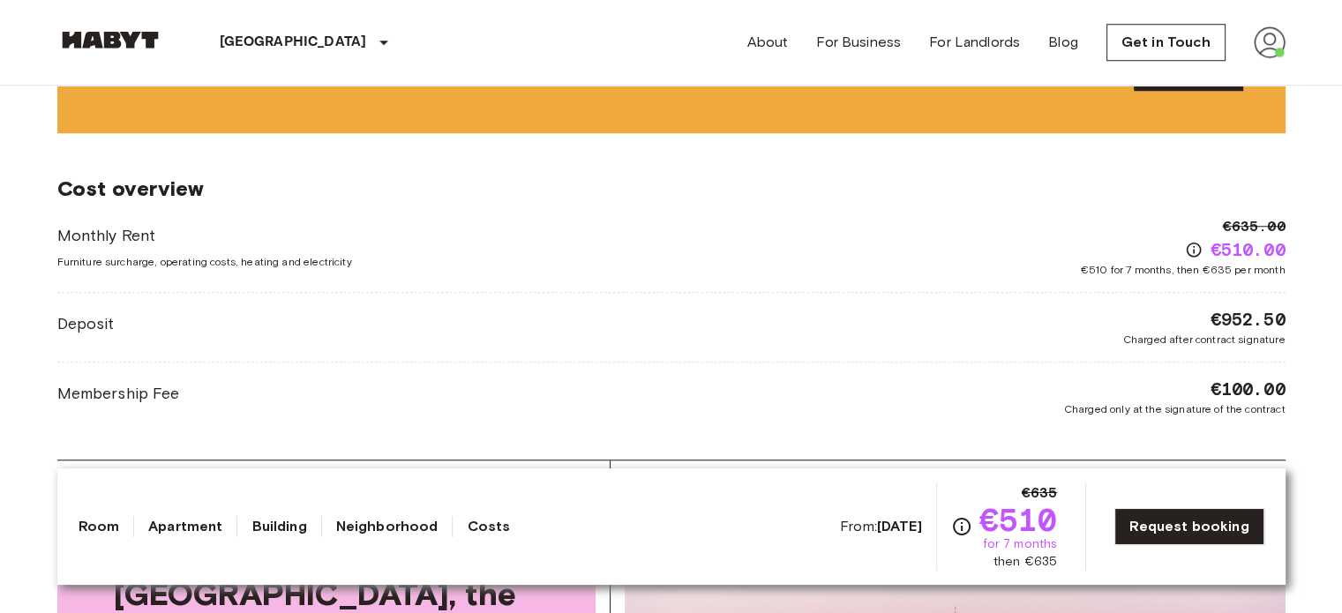
click at [1148, 106] on div "Have more questions? Check our help center Help center" at bounding box center [671, 73] width 1229 height 120
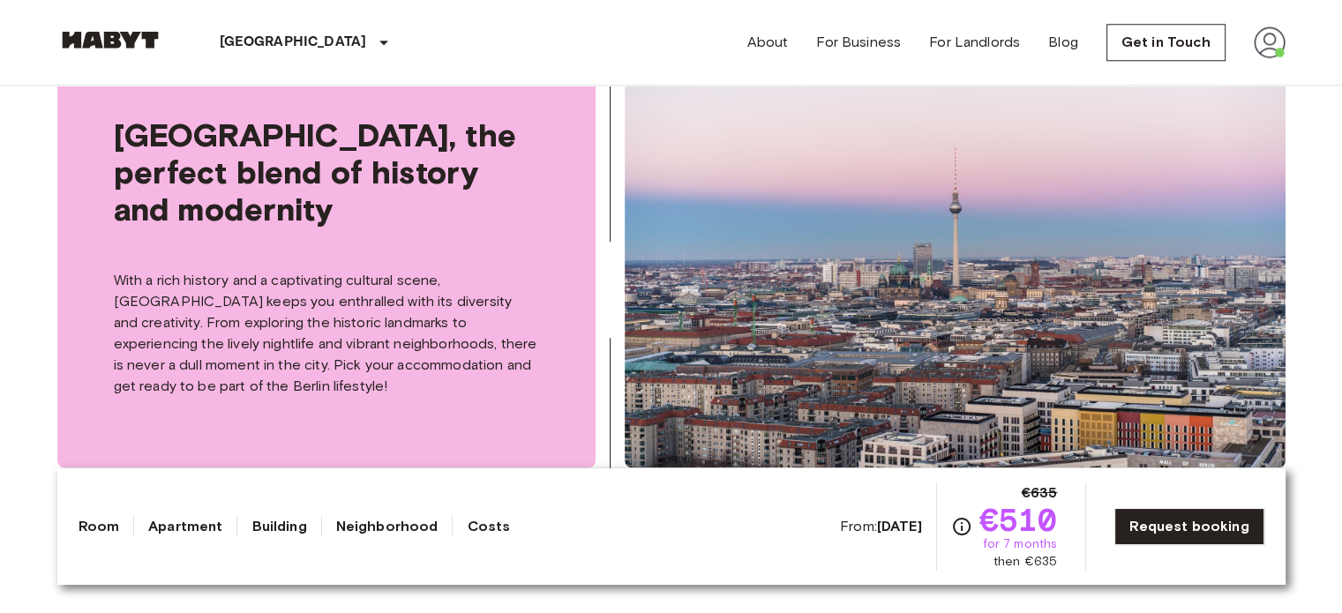
scroll to position [1889, 0]
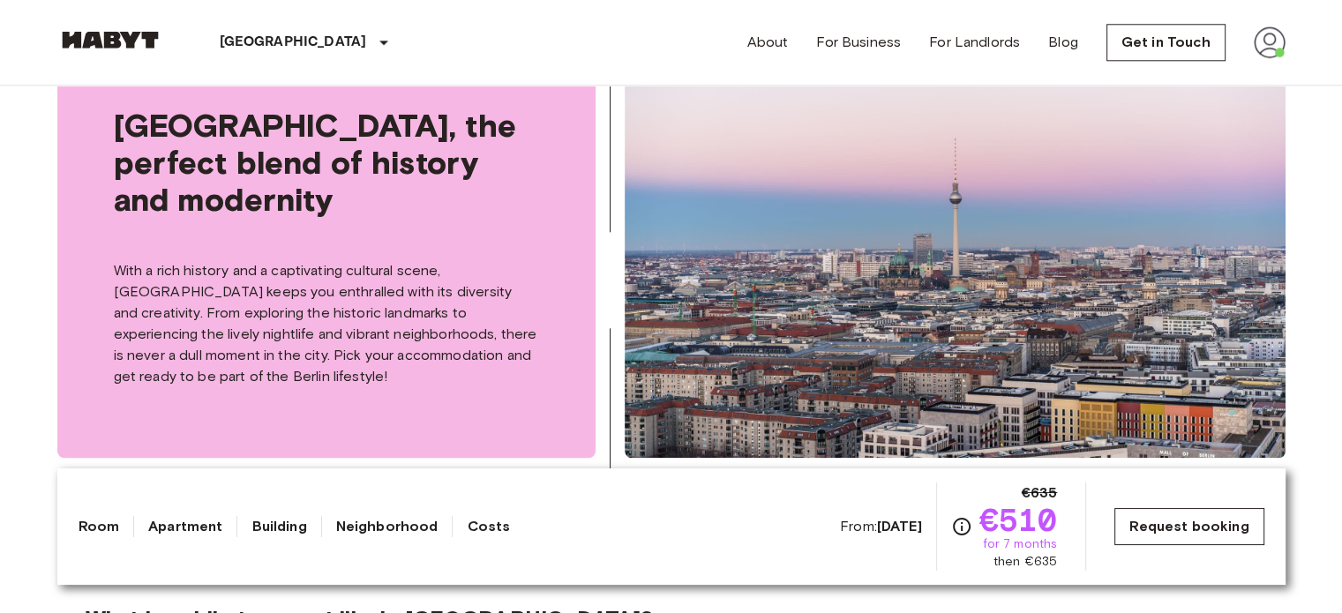
click at [1209, 522] on link "Request booking" at bounding box center [1189, 526] width 149 height 37
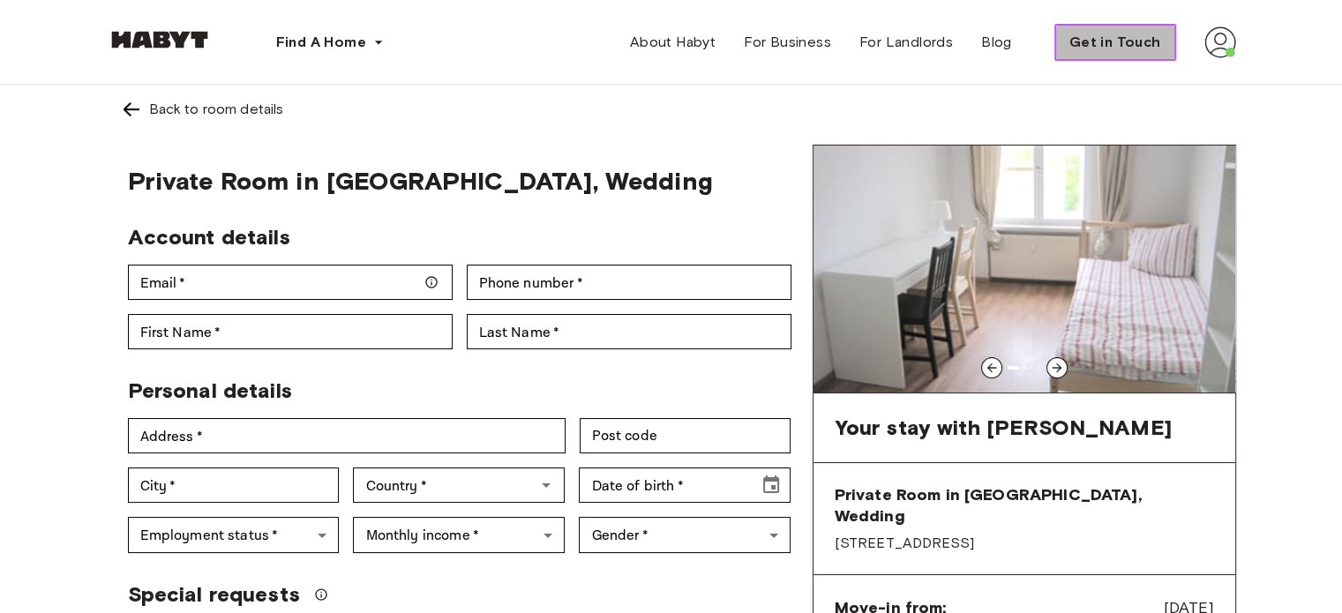
click at [1147, 42] on span "Get in Touch" at bounding box center [1116, 42] width 92 height 21
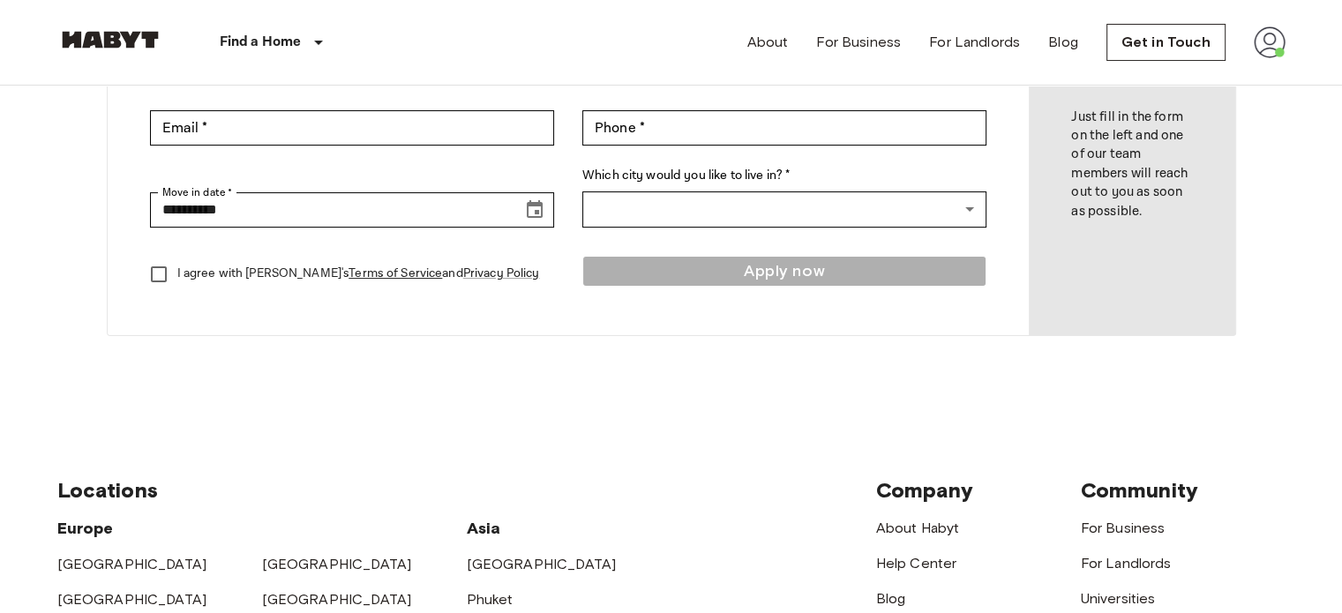
scroll to position [387, 0]
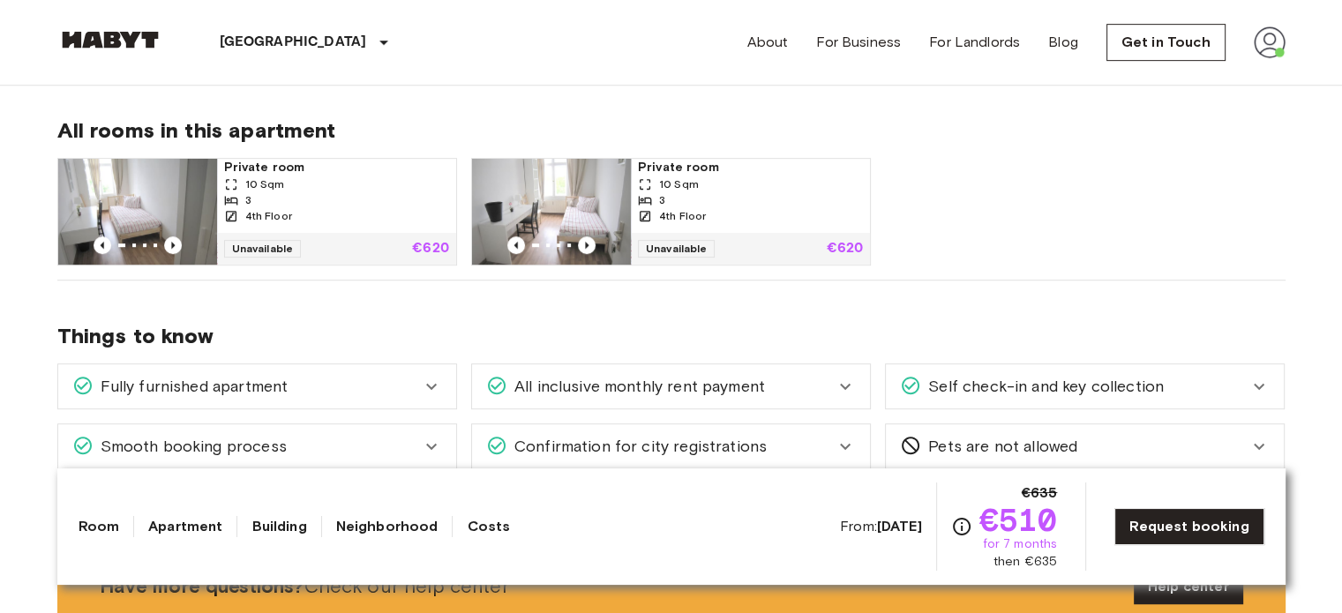
scroll to position [932, 0]
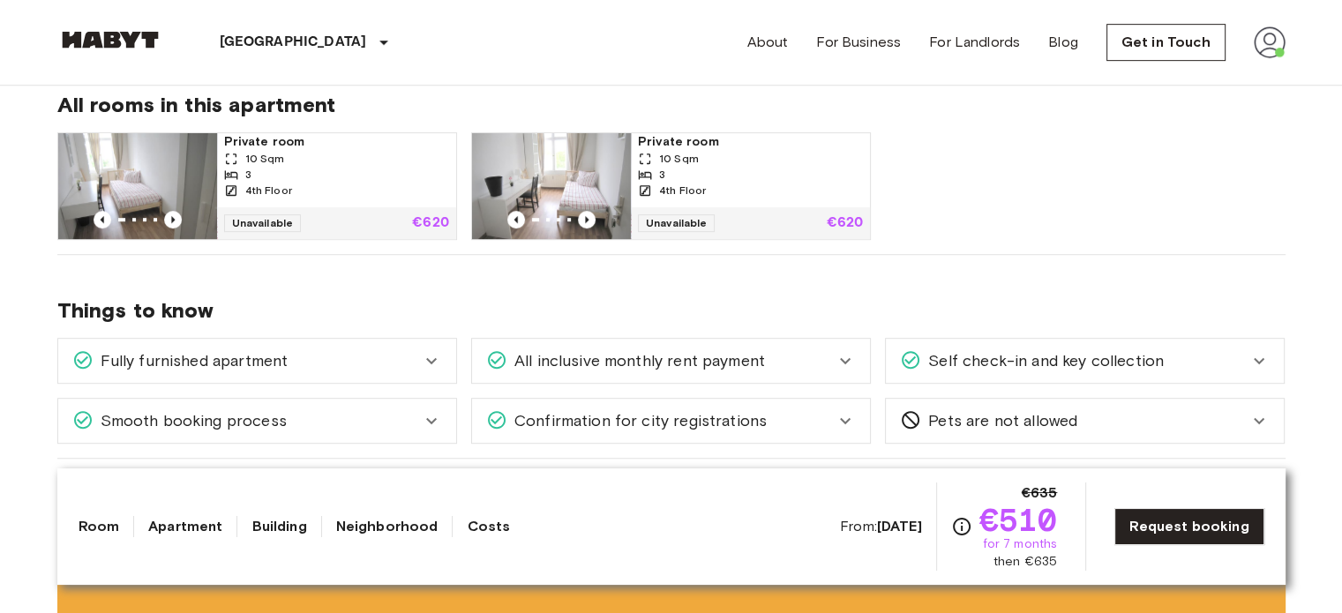
click at [1036, 363] on span "Self check-in and key collection" at bounding box center [1042, 361] width 243 height 23
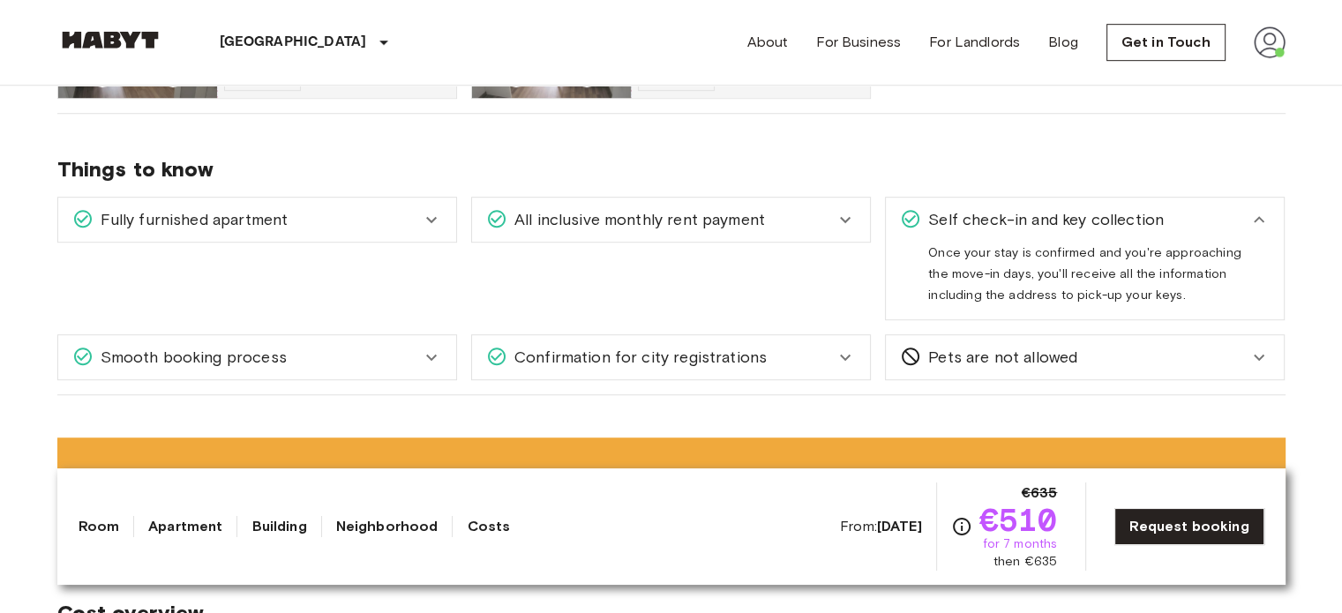
scroll to position [1094, 0]
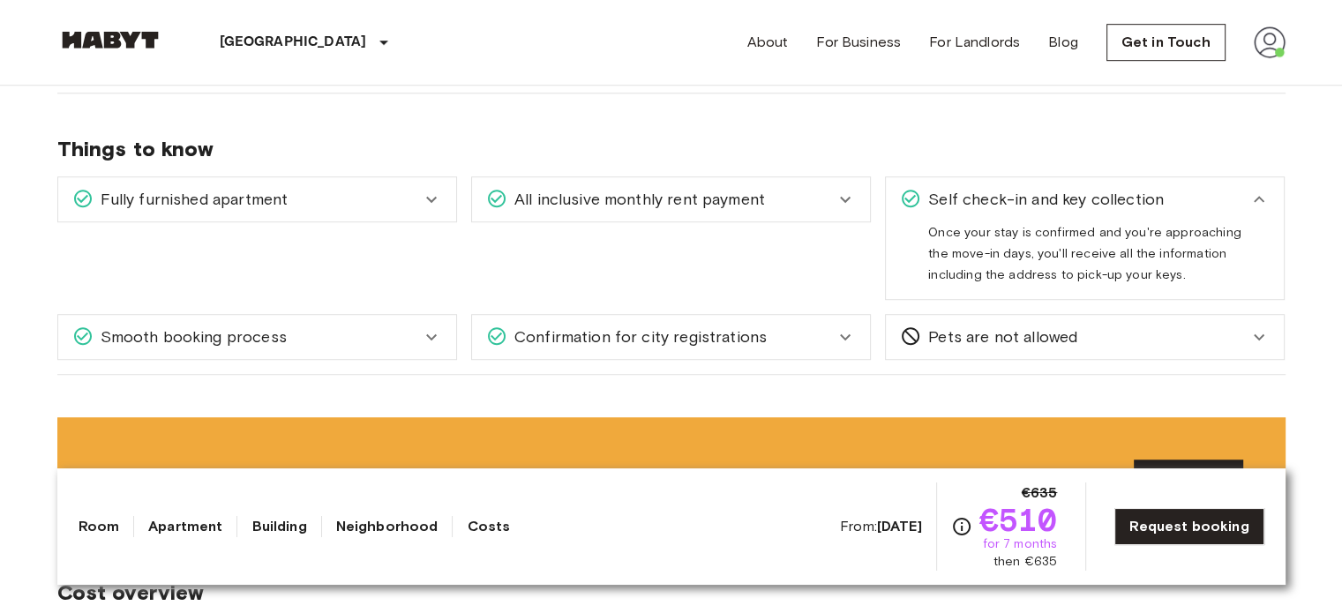
click at [812, 349] on div "Confirmation for city registrations" at bounding box center [671, 337] width 398 height 44
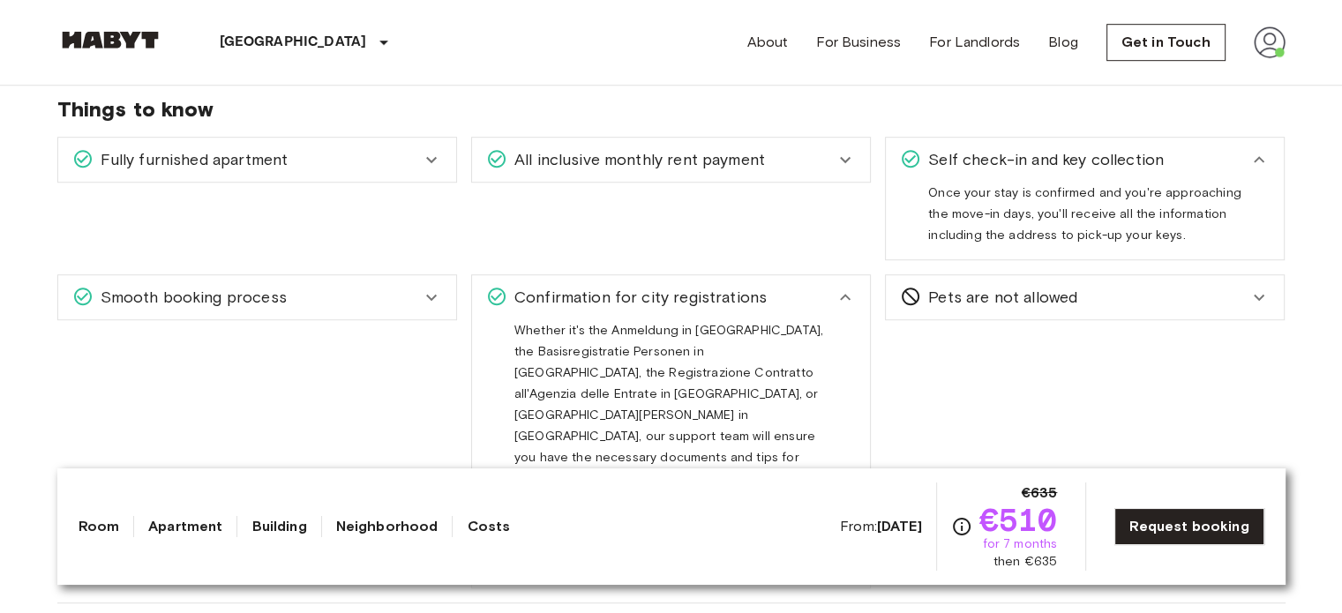
scroll to position [1144, 0]
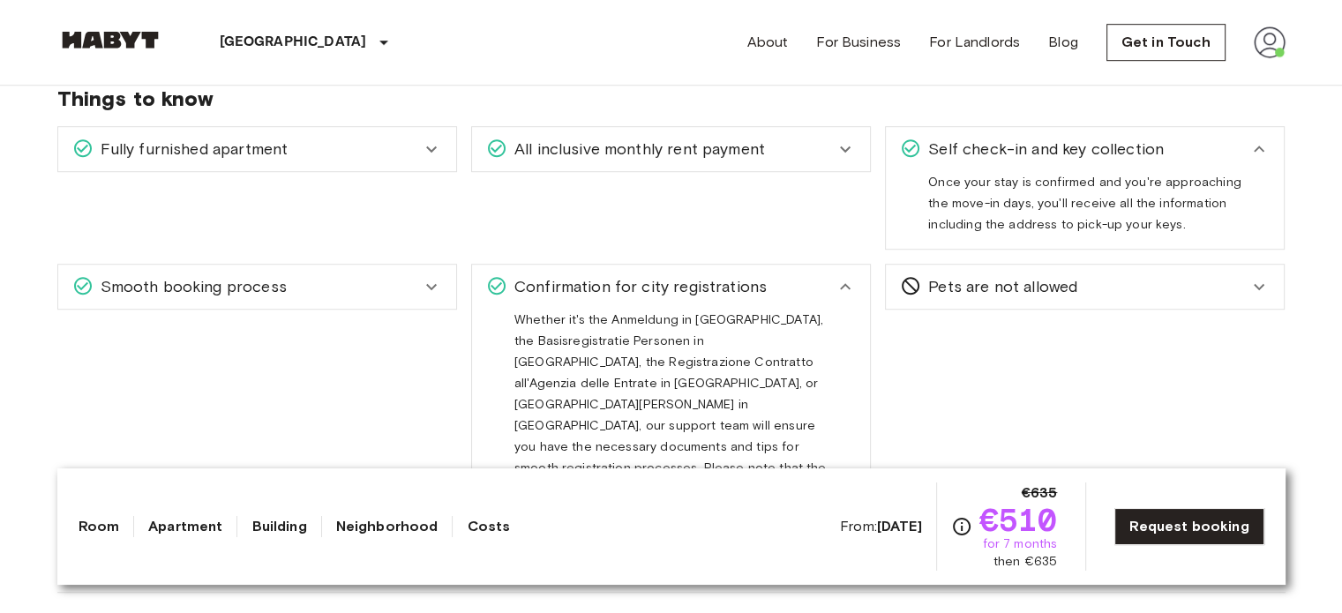
click at [813, 143] on div "All inclusive monthly rent payment" at bounding box center [660, 149] width 349 height 23
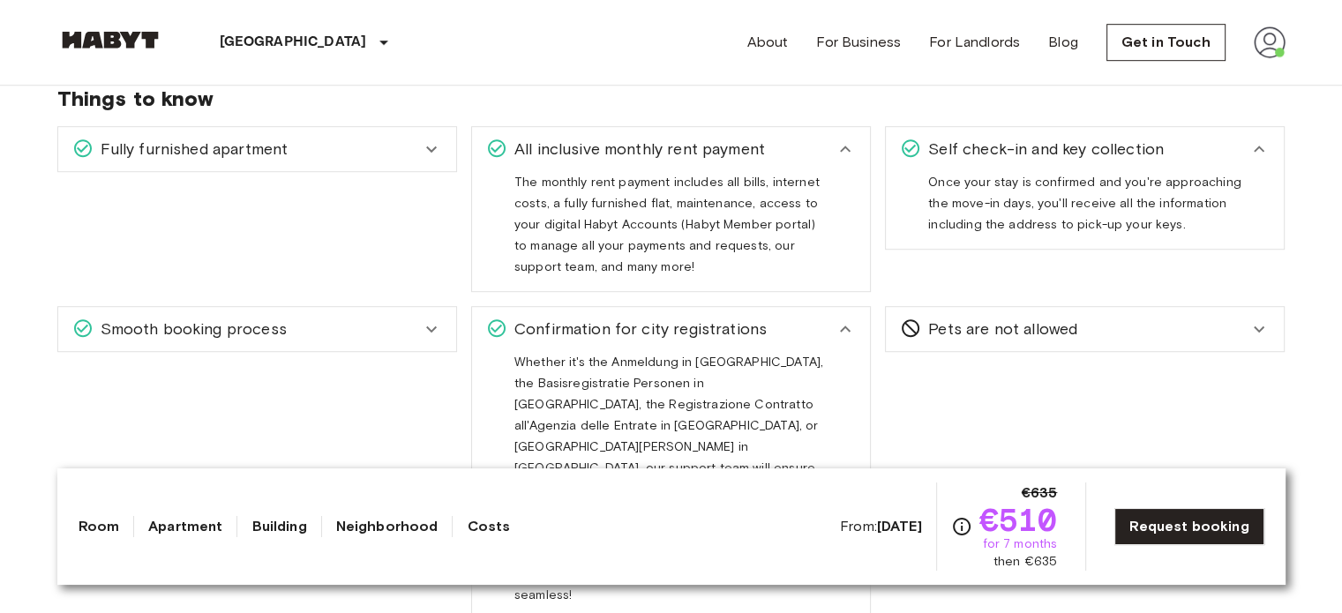
click at [434, 147] on icon at bounding box center [431, 149] width 21 height 21
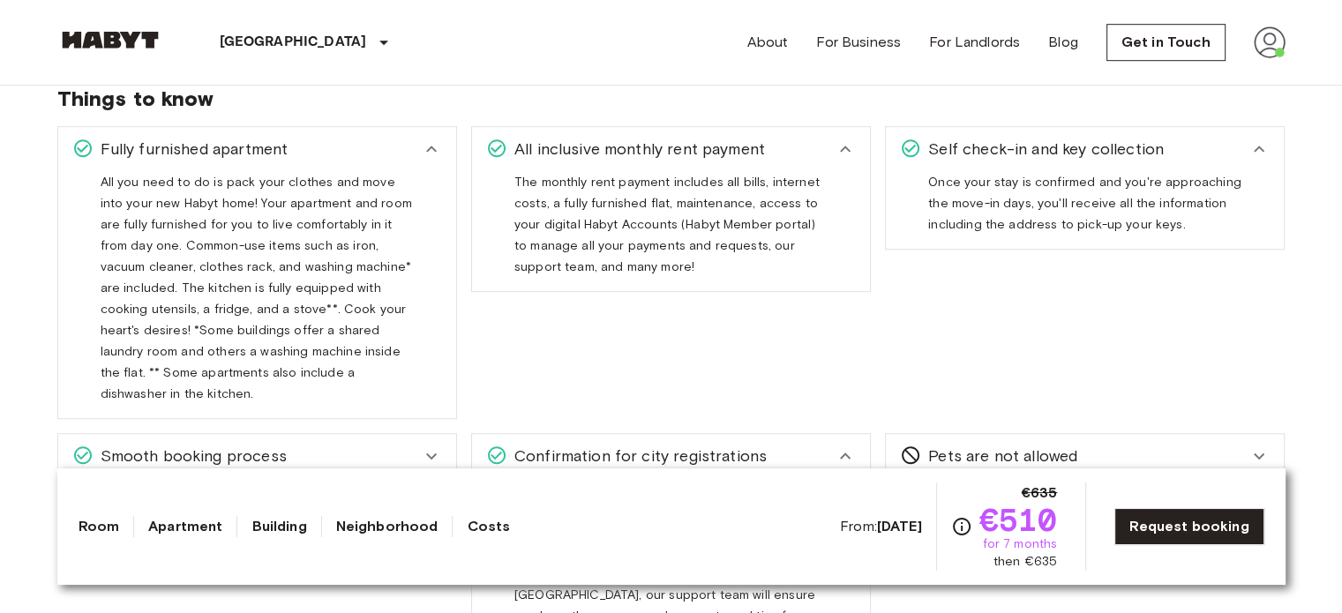
click at [434, 147] on icon at bounding box center [431, 149] width 11 height 6
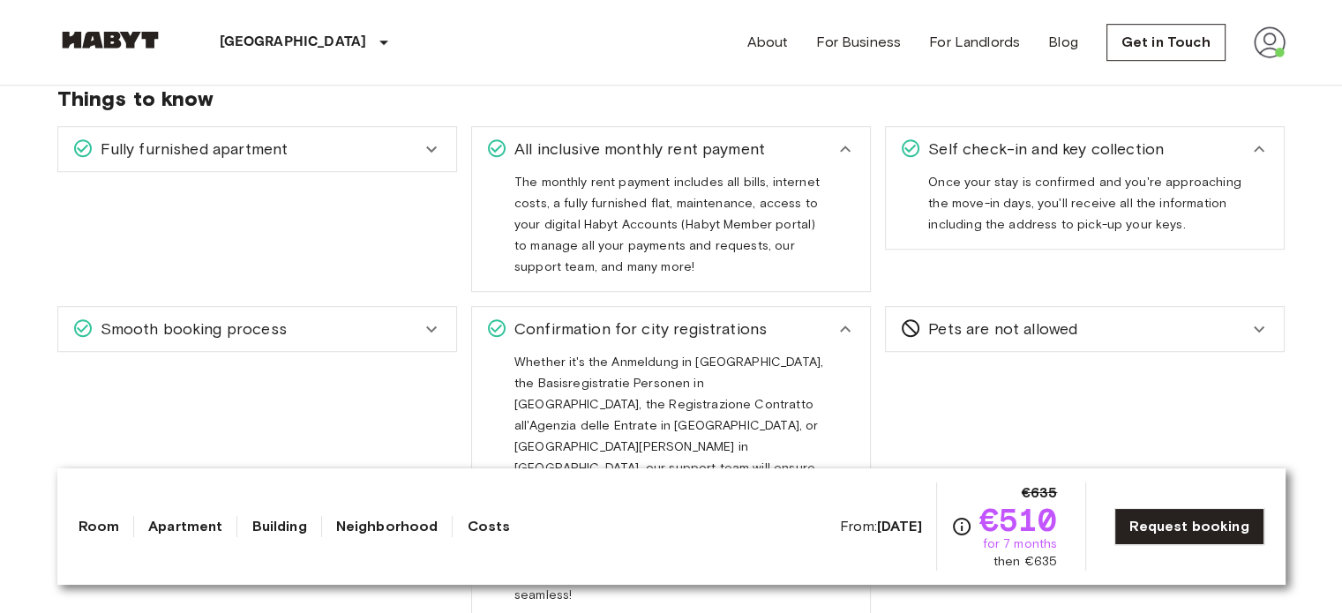
click at [1271, 51] on img at bounding box center [1270, 42] width 32 height 32
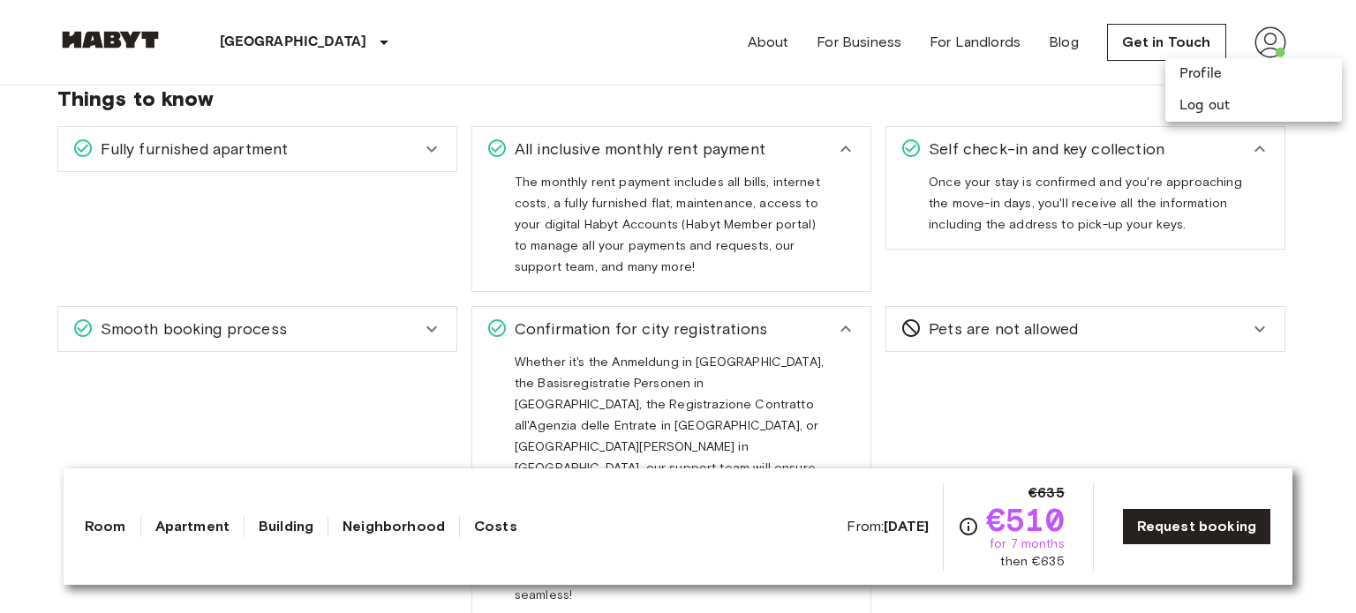
click at [1093, 80] on div at bounding box center [678, 306] width 1356 height 613
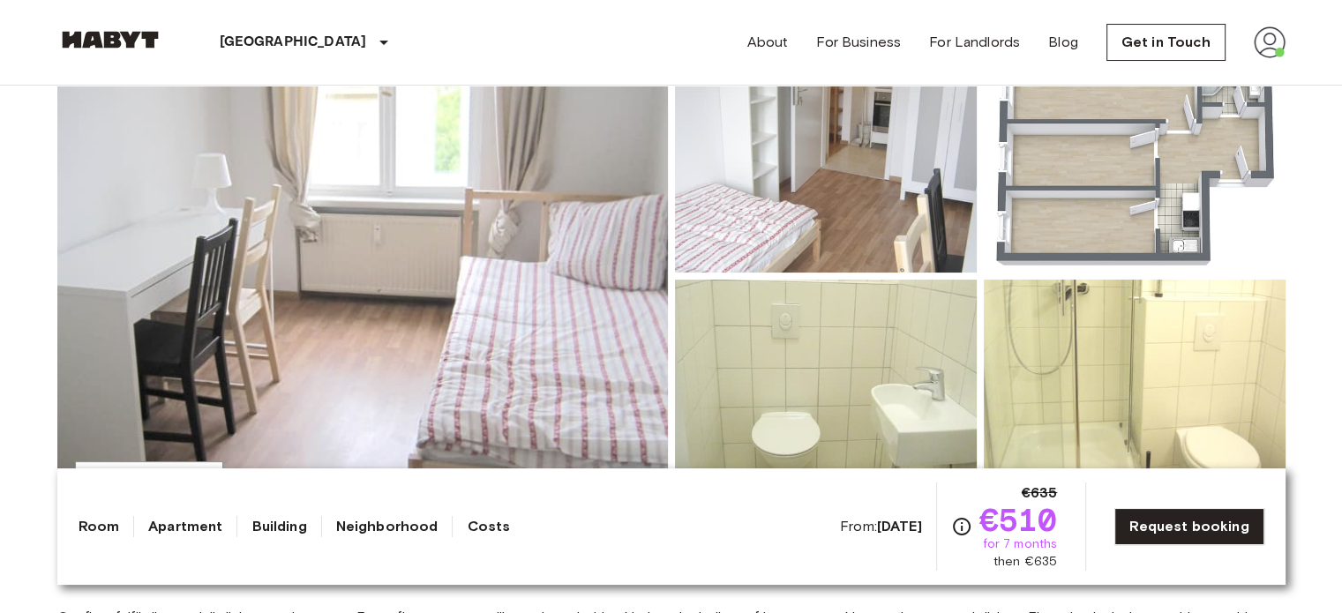
scroll to position [0, 0]
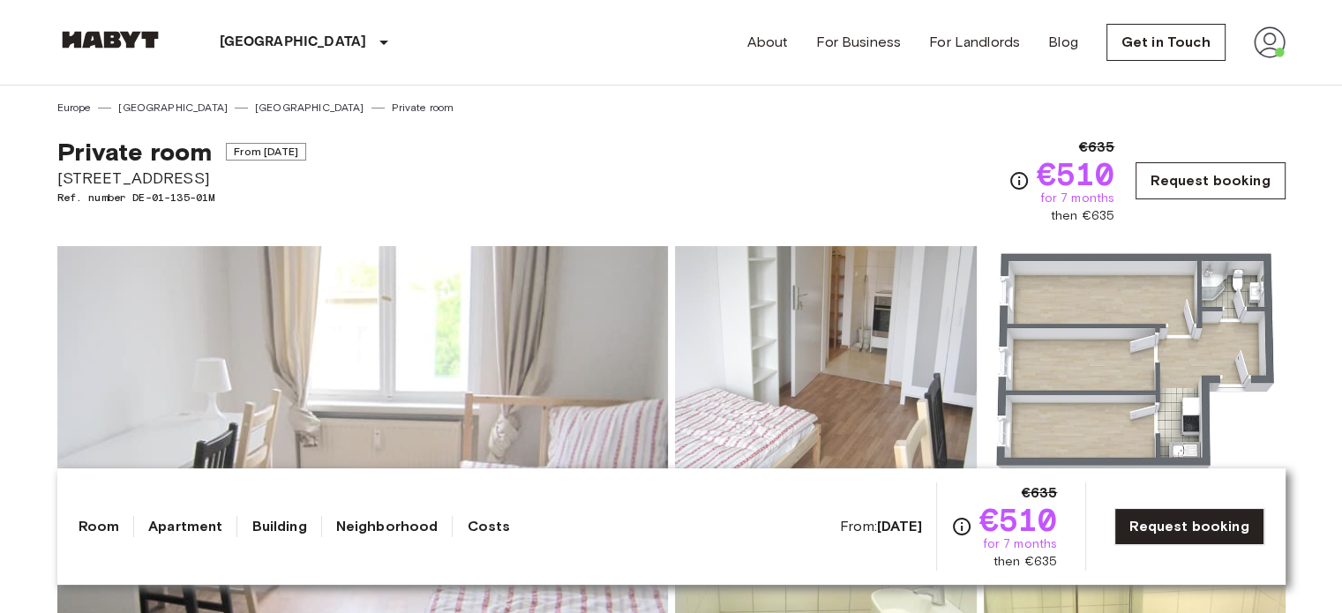
click at [1194, 184] on link "Request booking" at bounding box center [1210, 180] width 149 height 37
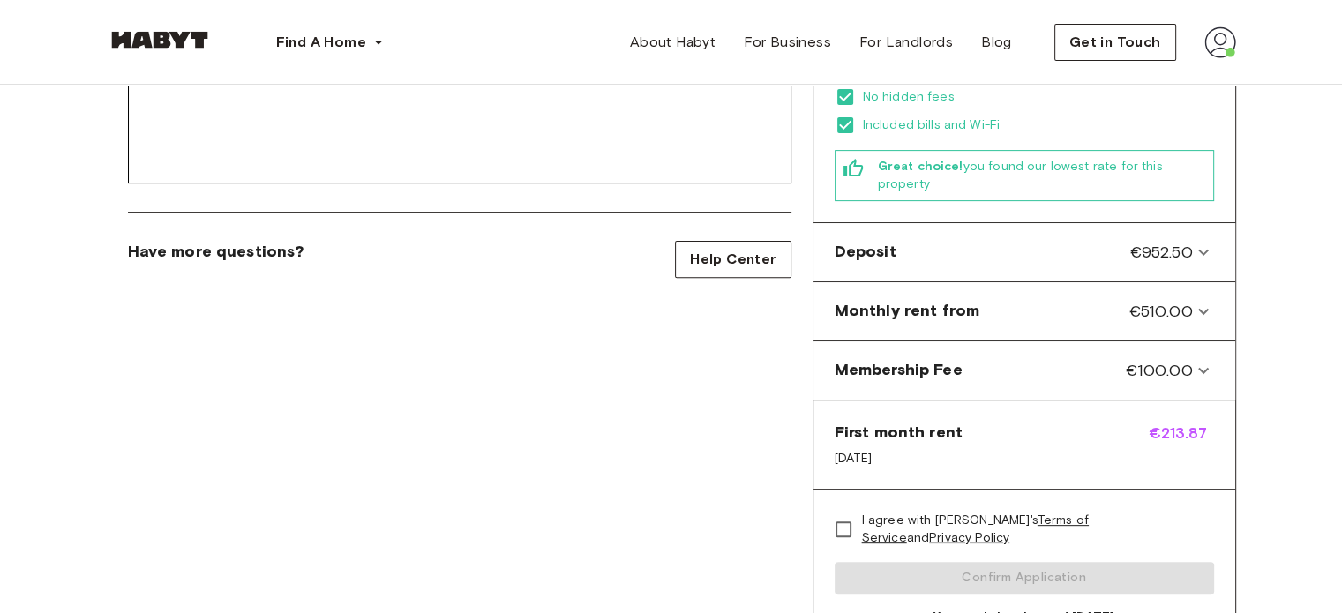
scroll to position [605, 0]
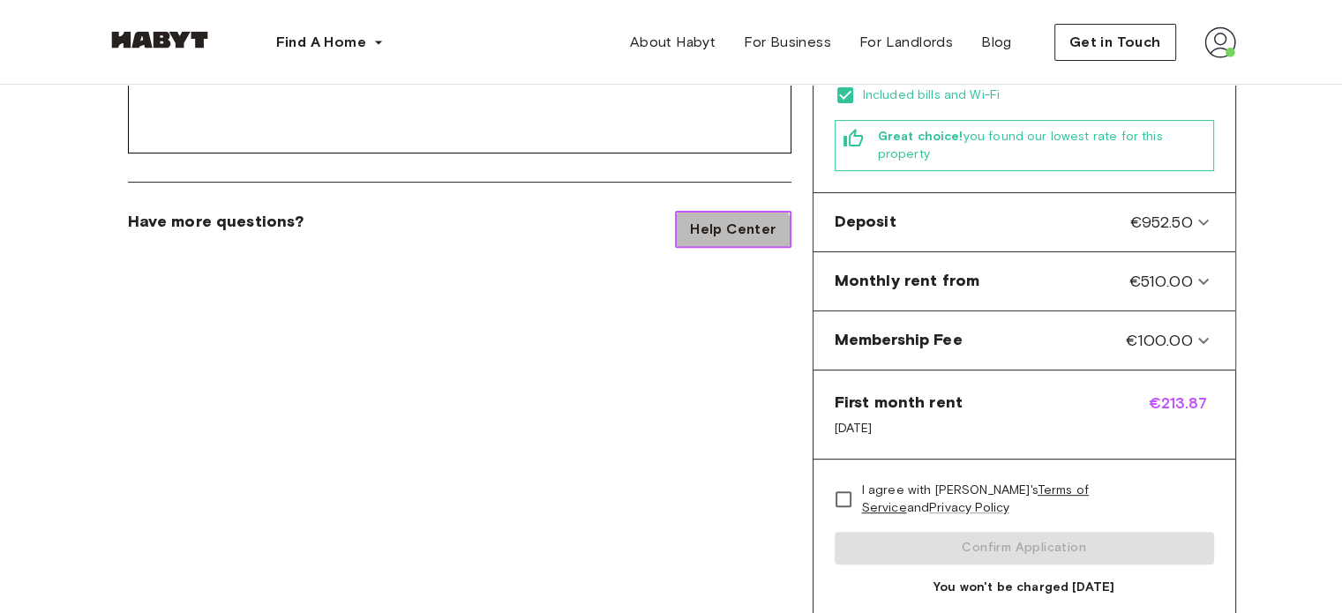
click at [710, 241] on link "Help Center" at bounding box center [733, 229] width 116 height 37
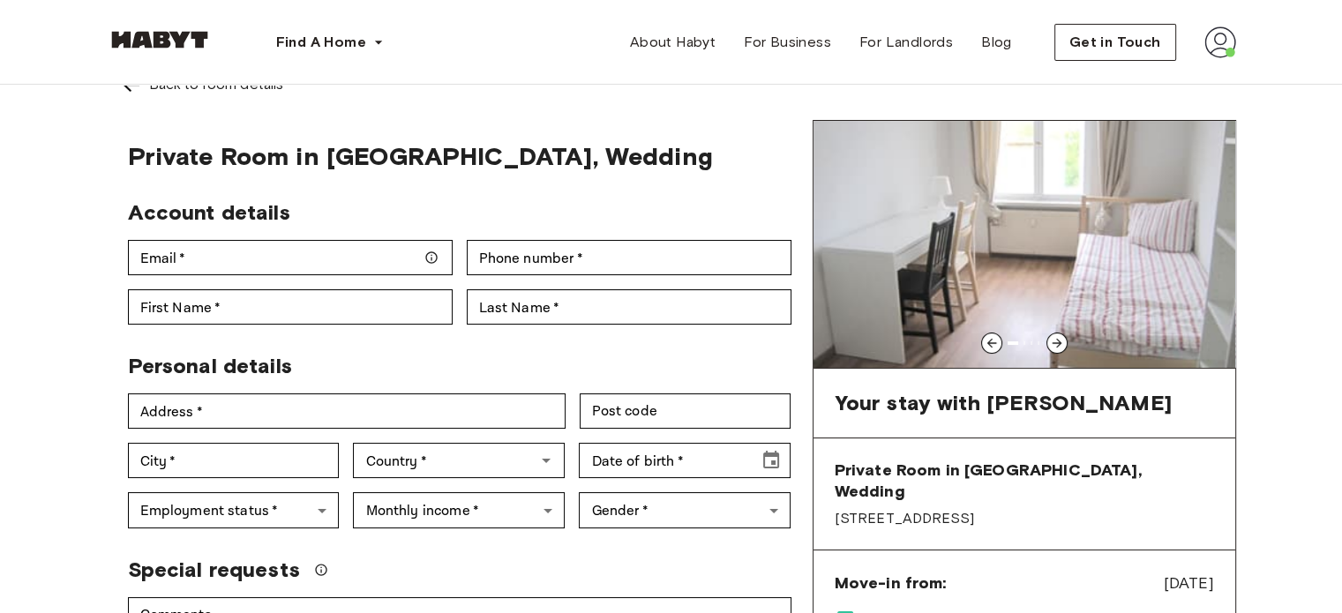
scroll to position [0, 0]
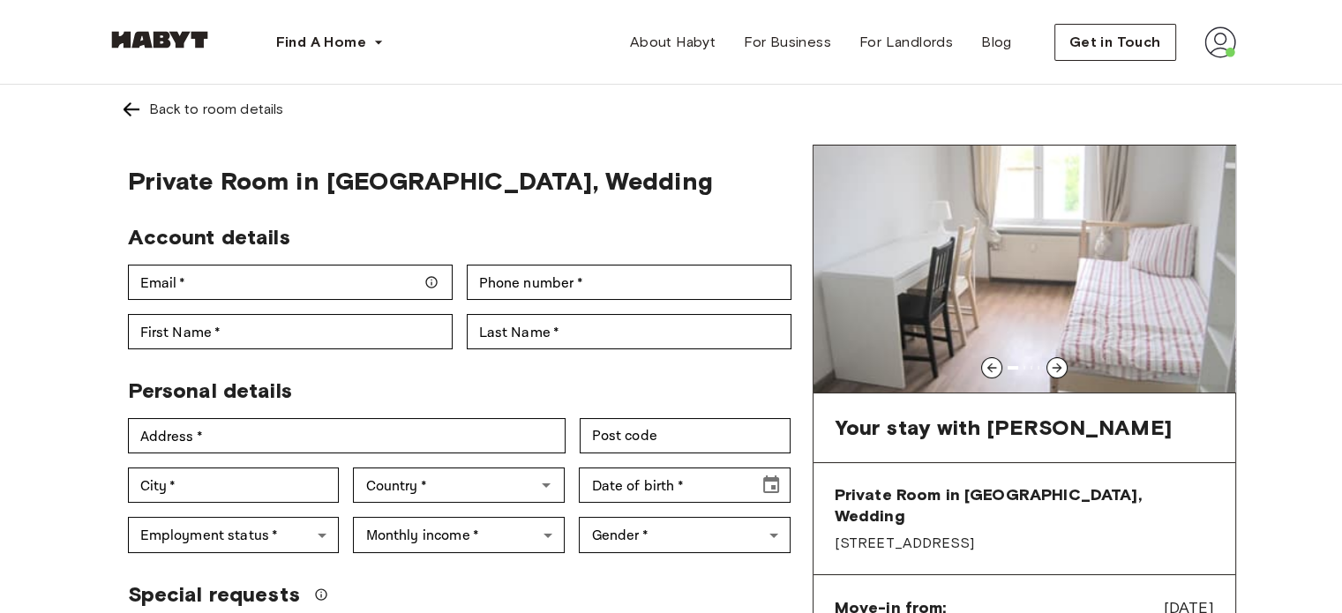
click at [1014, 337] on img at bounding box center [1025, 269] width 422 height 247
click at [938, 458] on div "Your stay with [PERSON_NAME]" at bounding box center [1025, 428] width 422 height 69
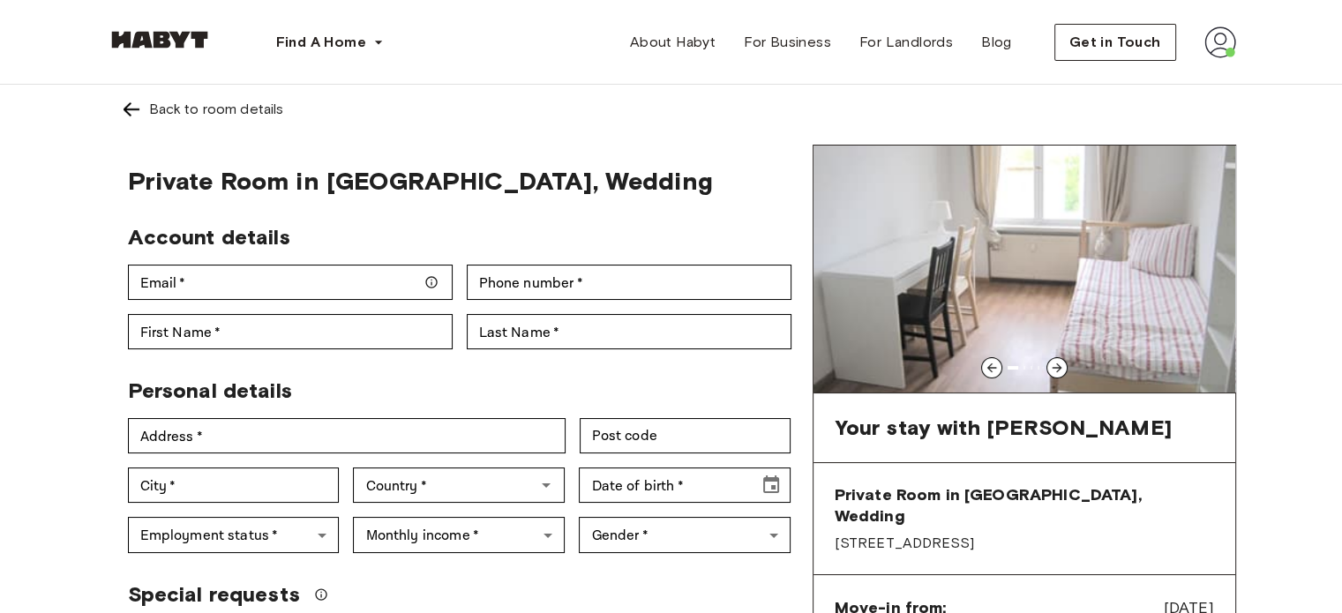
click at [1055, 357] on div at bounding box center [1057, 367] width 21 height 21
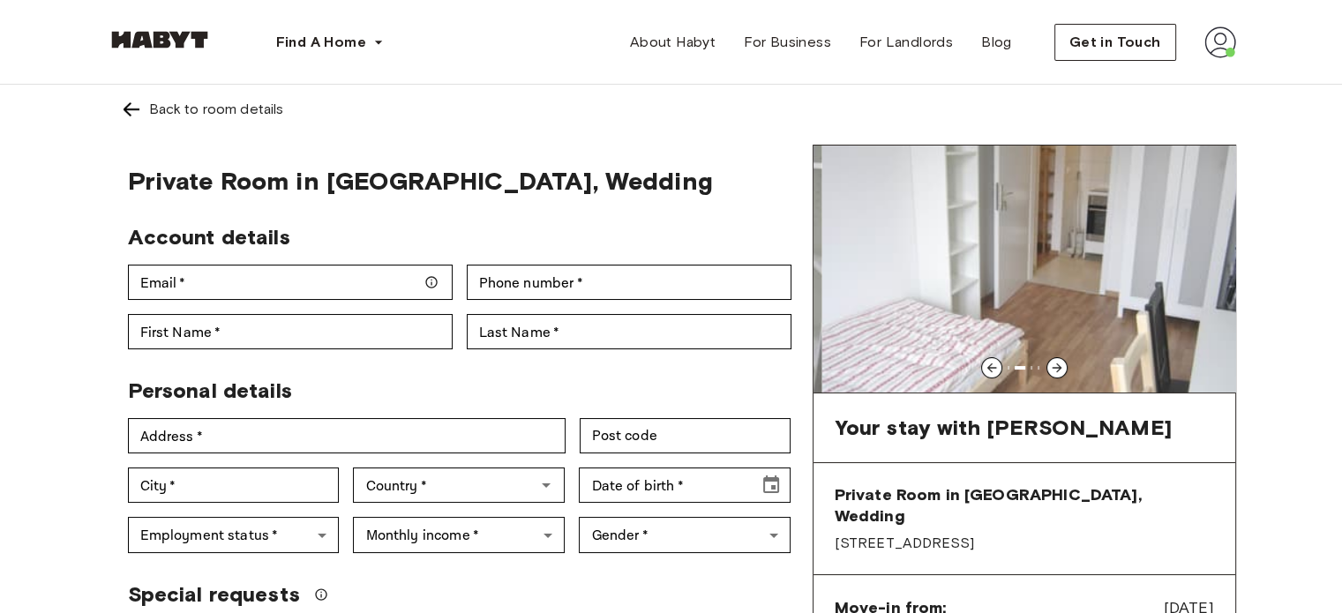
click at [1055, 357] on div at bounding box center [1057, 367] width 21 height 21
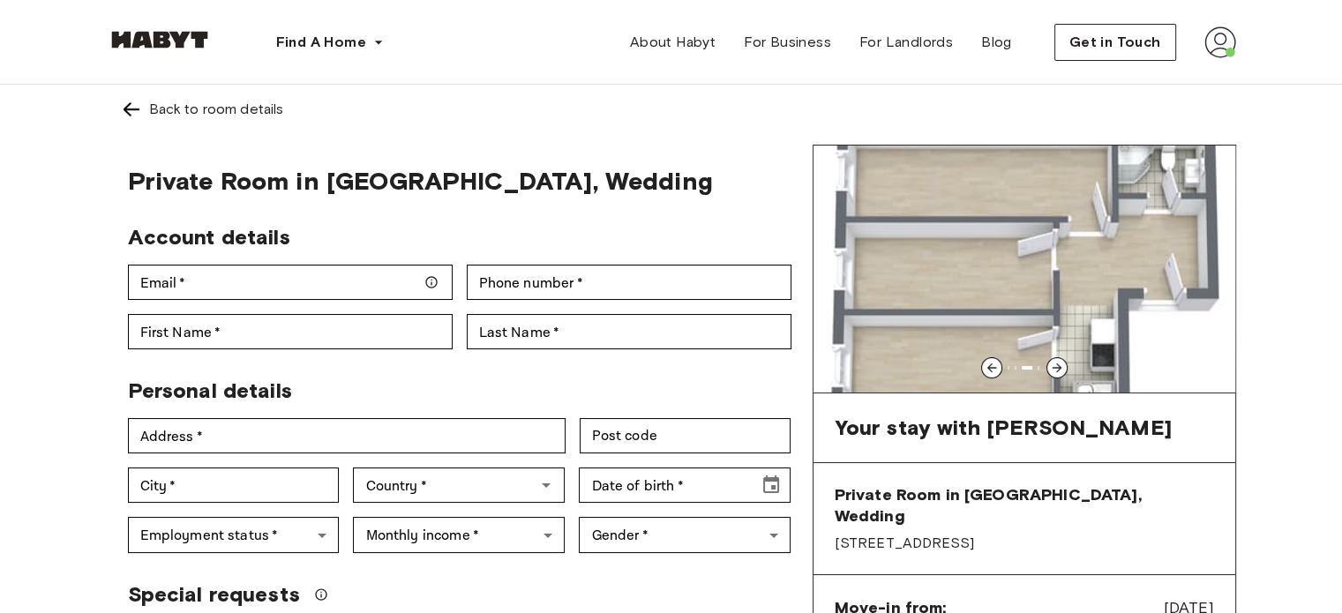
click at [1055, 357] on div at bounding box center [1057, 367] width 21 height 21
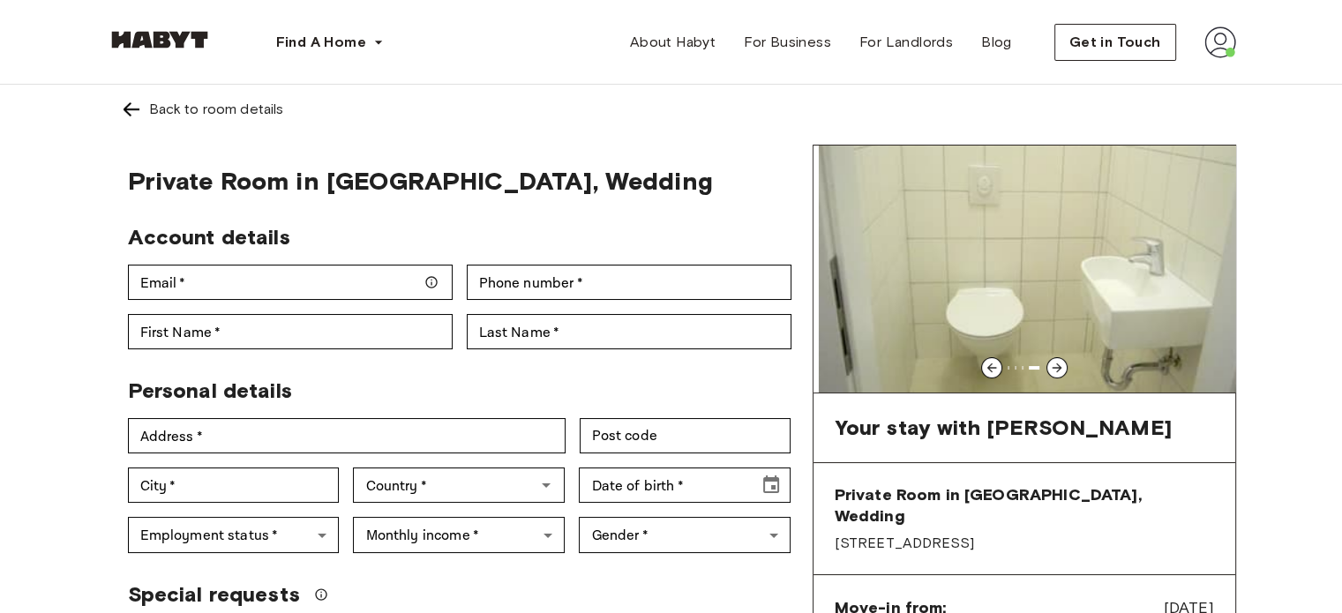
click at [1055, 357] on div at bounding box center [1057, 367] width 21 height 21
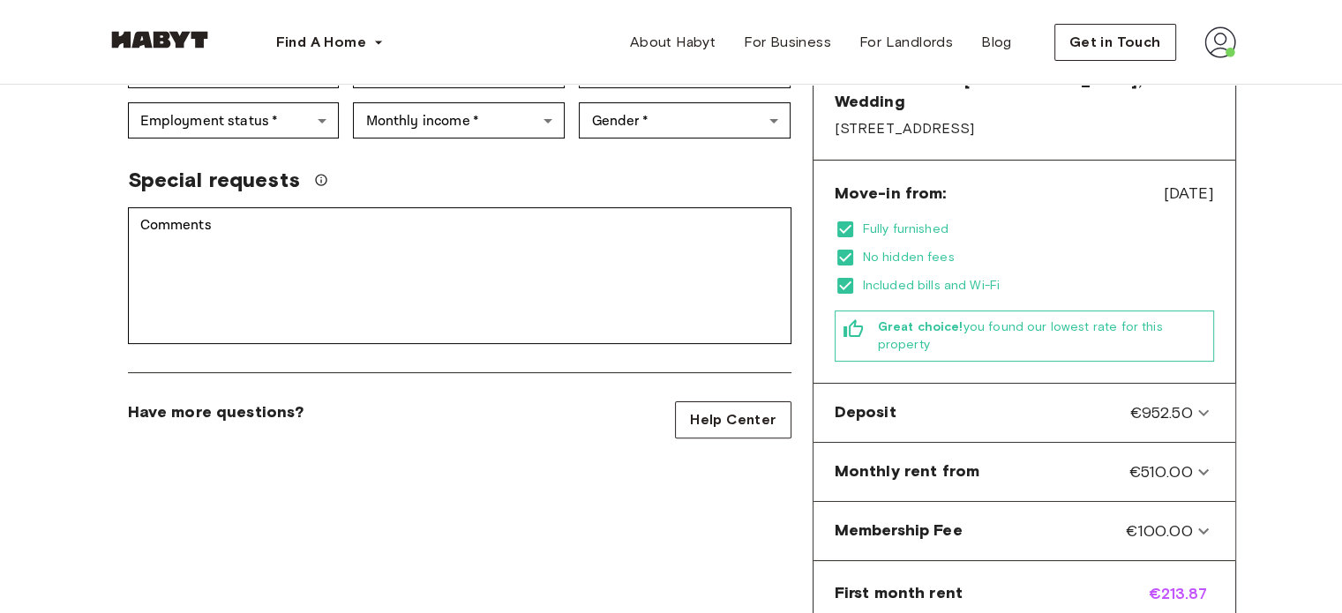
scroll to position [425, 0]
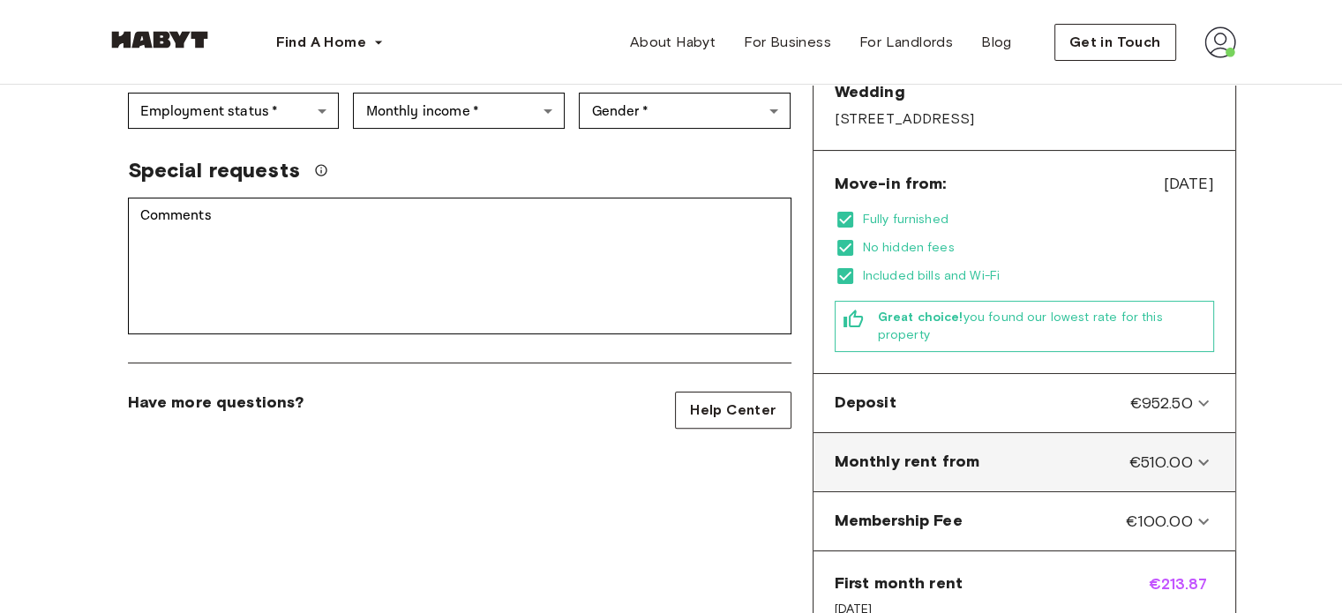
click at [1162, 440] on from-panel "Monthly rent from €510.00" at bounding box center [1025, 462] width 408 height 44
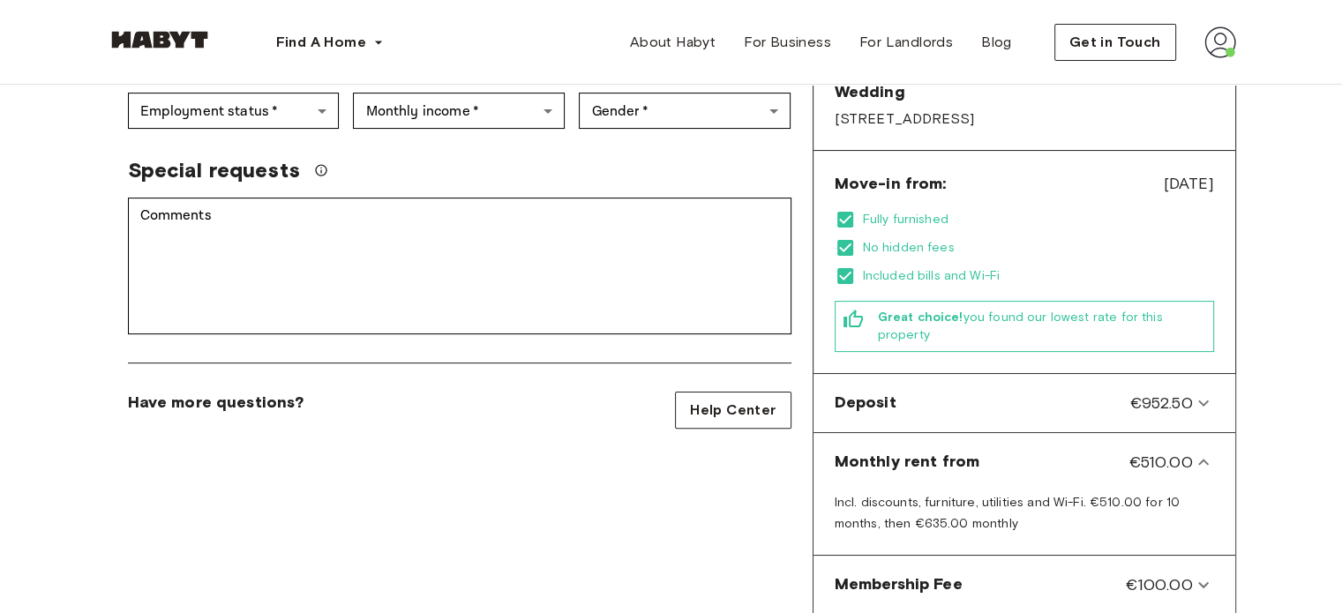
click at [1289, 282] on div "Back to room details Private Room in [GEOGRAPHIC_DATA], Wedding Account details…" at bounding box center [671, 299] width 1271 height 1278
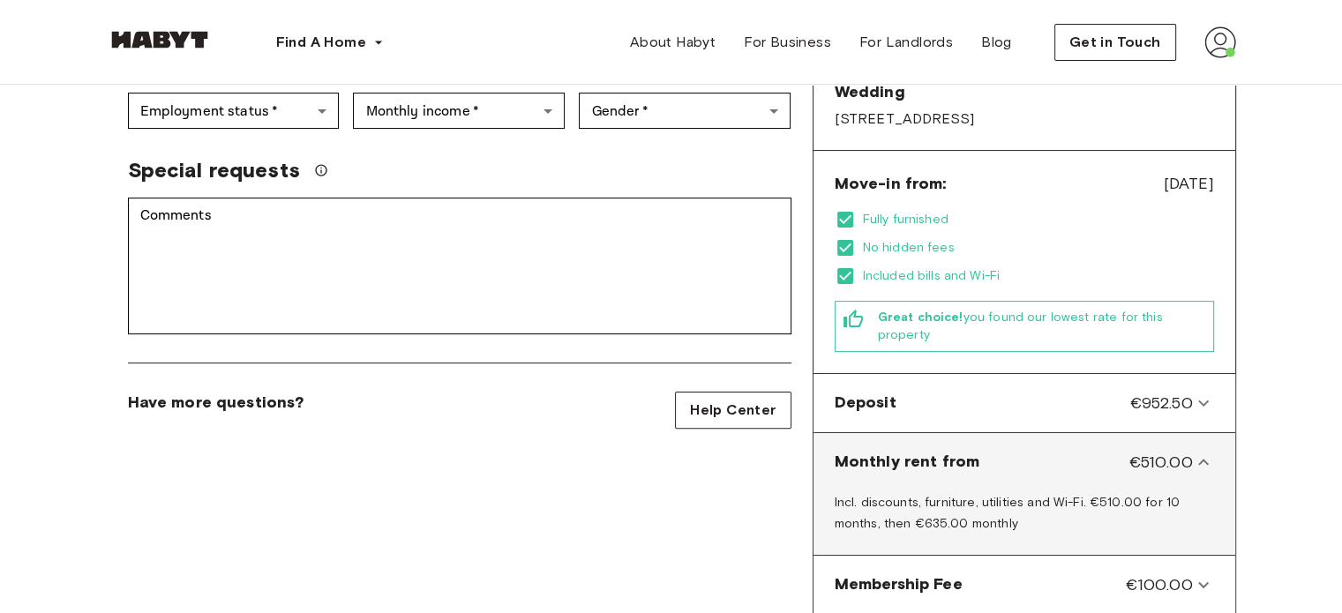
click at [1198, 452] on icon at bounding box center [1203, 462] width 21 height 21
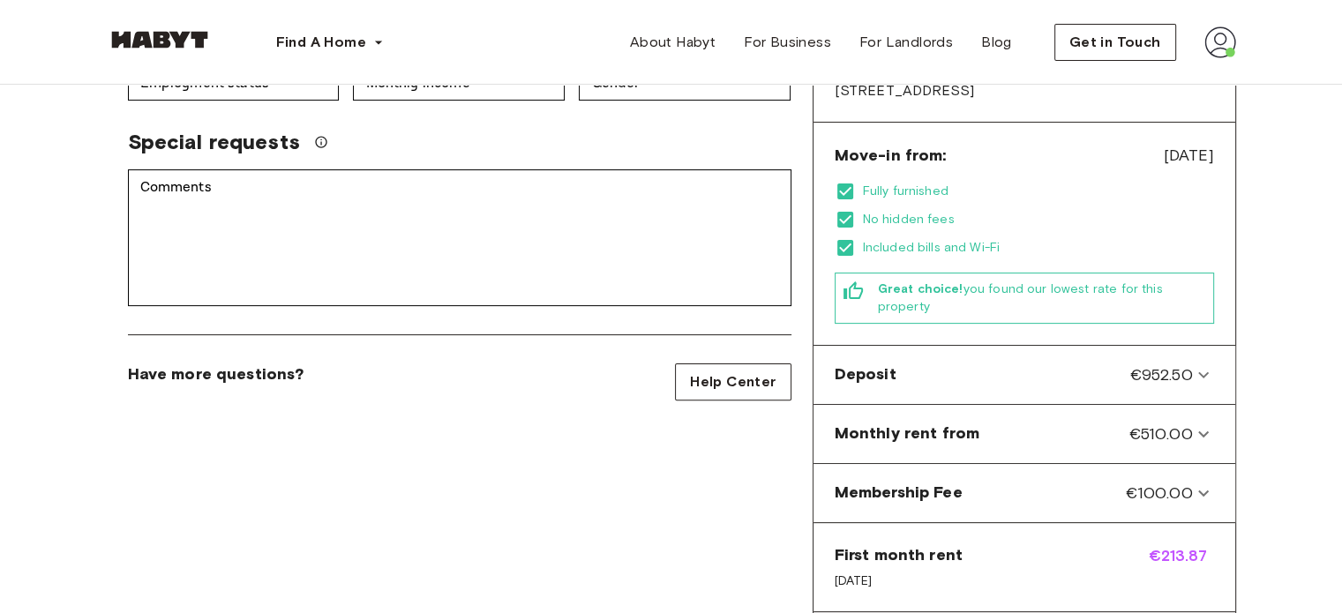
scroll to position [463, 0]
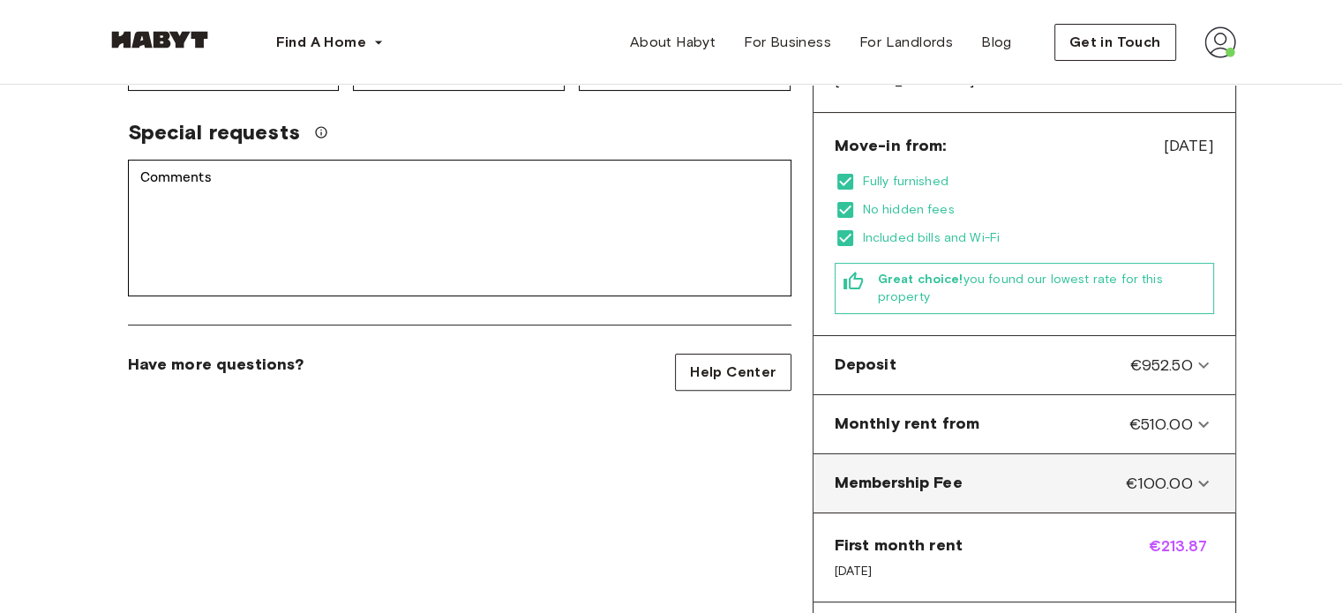
click at [1201, 473] on icon at bounding box center [1203, 483] width 21 height 21
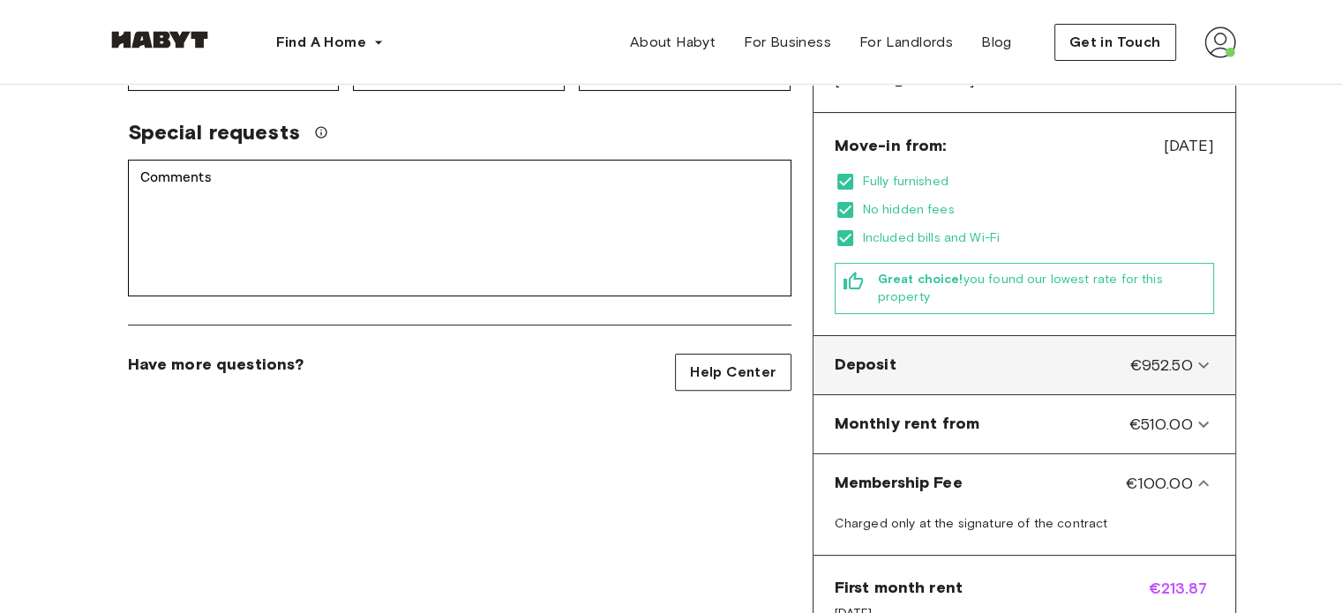
click at [1172, 354] on span "€952.50" at bounding box center [1161, 365] width 63 height 23
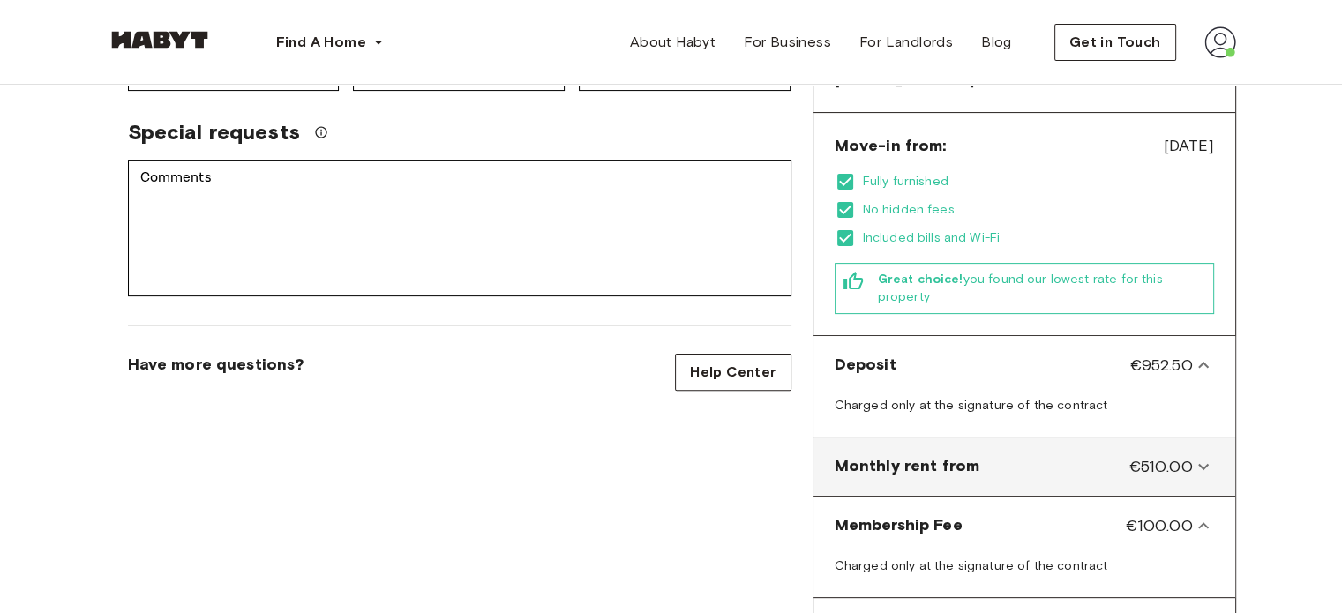
click at [1207, 456] on icon at bounding box center [1203, 466] width 21 height 21
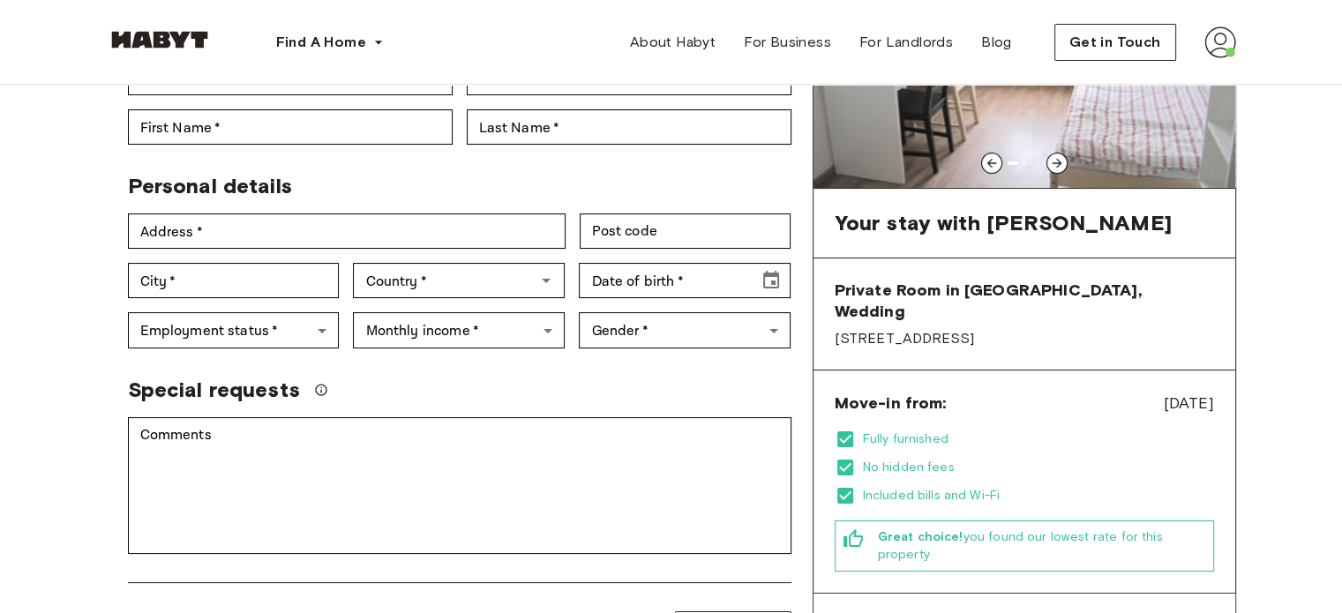
scroll to position [0, 0]
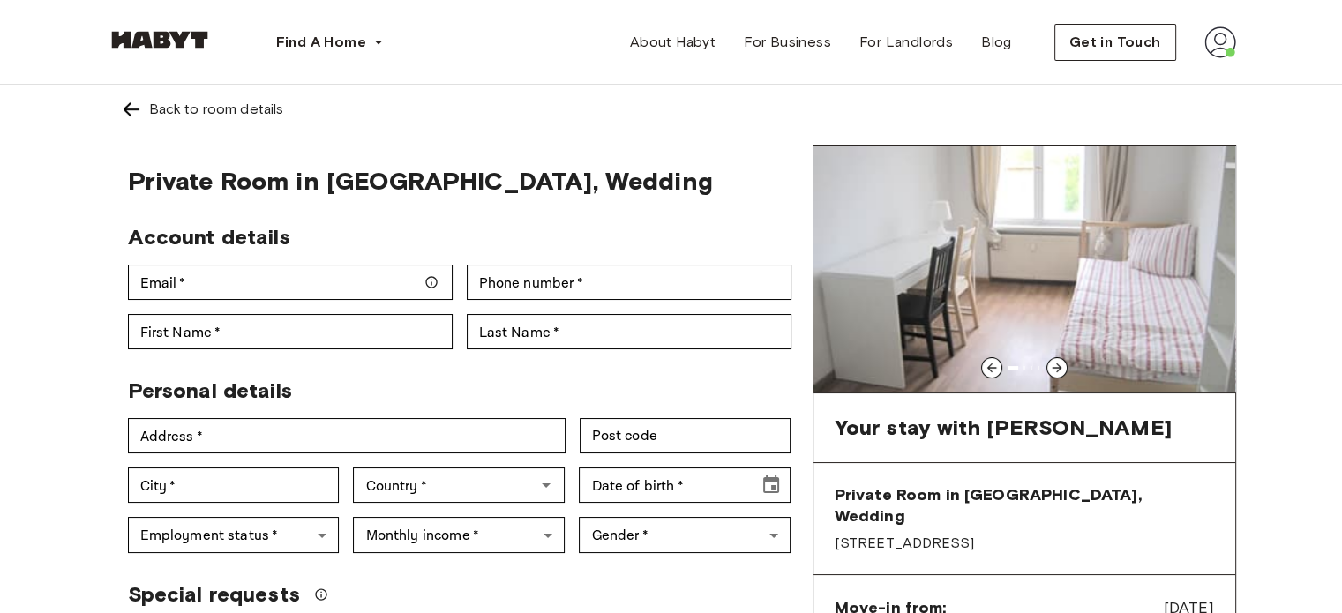
click at [1211, 37] on img at bounding box center [1221, 42] width 32 height 32
click at [1170, 91] on span "Profile" at bounding box center [1167, 82] width 44 height 21
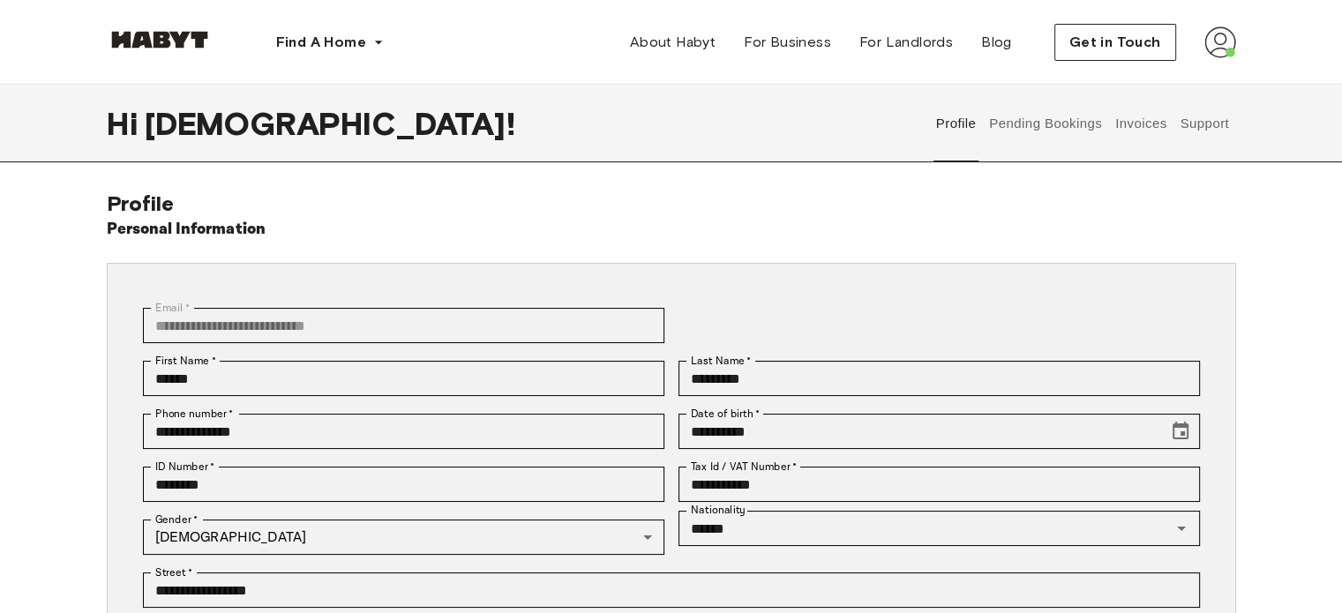
click at [1058, 113] on button "Pending Bookings" at bounding box center [1046, 124] width 117 height 78
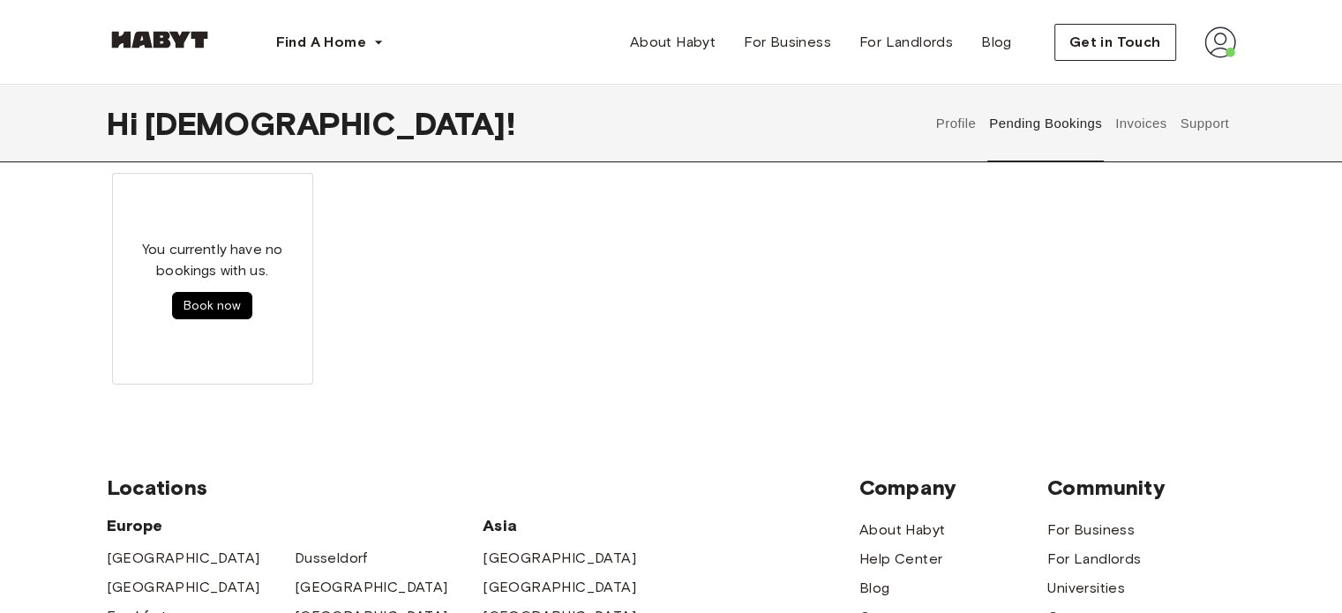
scroll to position [18, 0]
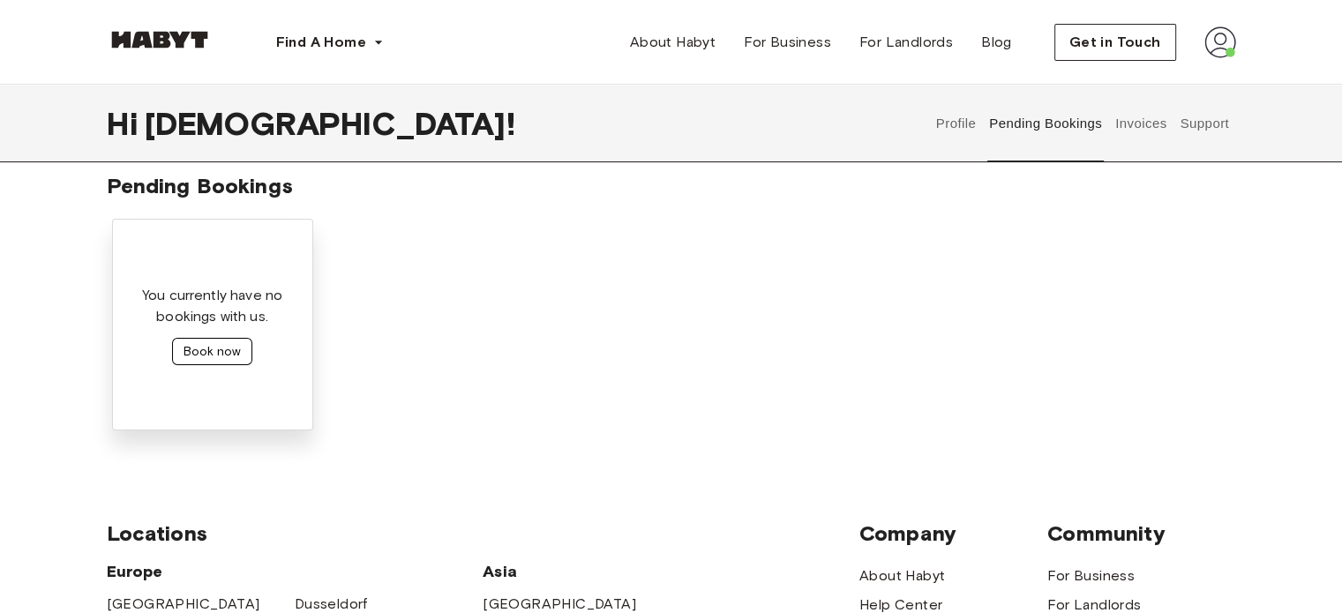
click at [191, 349] on button "Book now" at bounding box center [212, 351] width 80 height 27
